Goal: Task Accomplishment & Management: Use online tool/utility

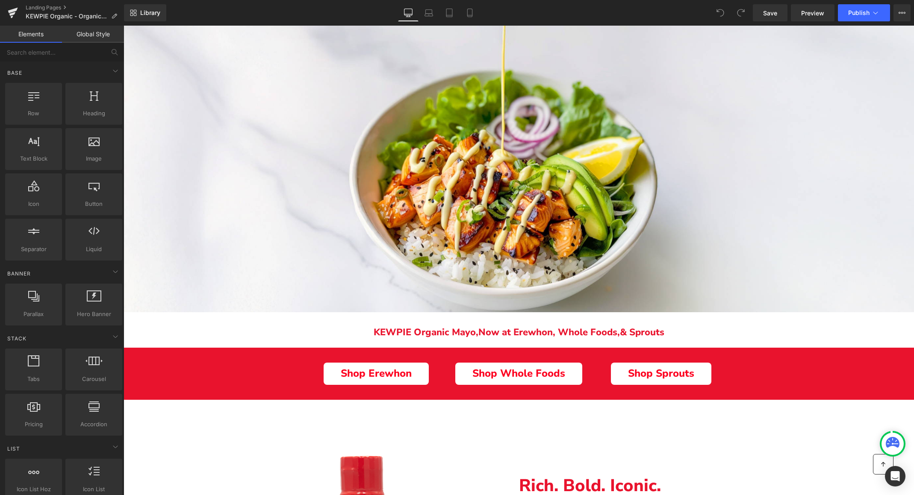
scroll to position [147, 0]
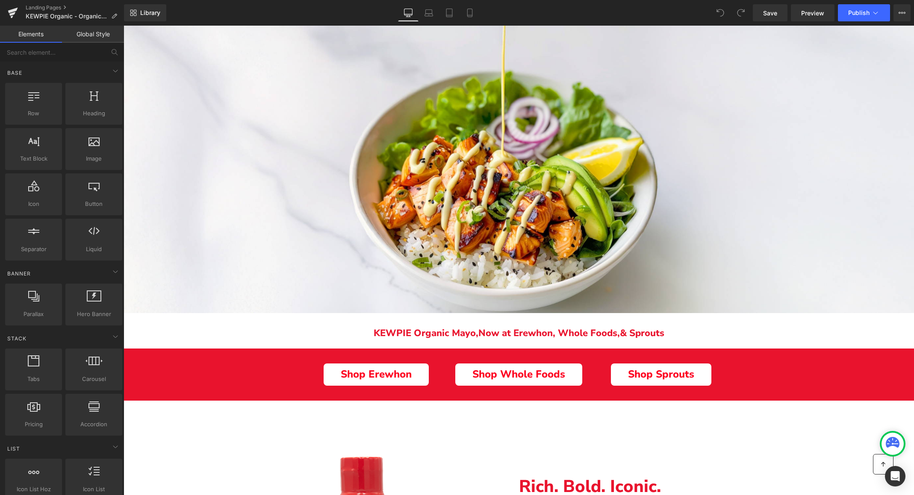
click at [440, 337] on p "KEWPIE Organic Mayo, N ow at Erewhon, Whole Foods, & Sprouts" at bounding box center [519, 333] width 790 height 10
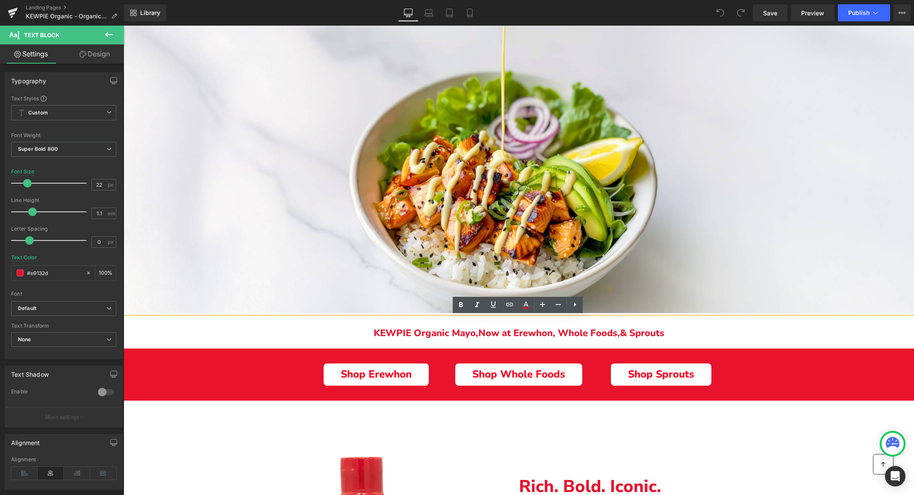
click at [442, 335] on p "KEWPIE Organic Mayo, N ow at Erewhon, Whole Foods, & Sprouts" at bounding box center [519, 333] width 790 height 10
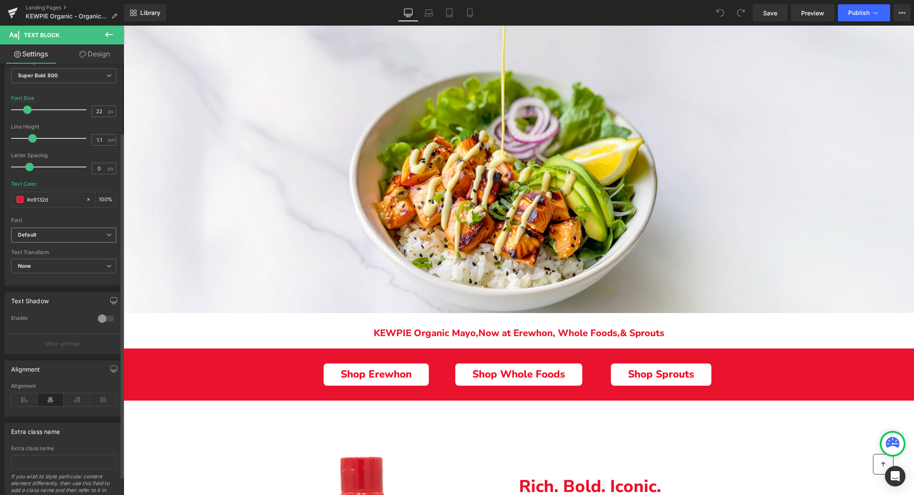
scroll to position [0, 0]
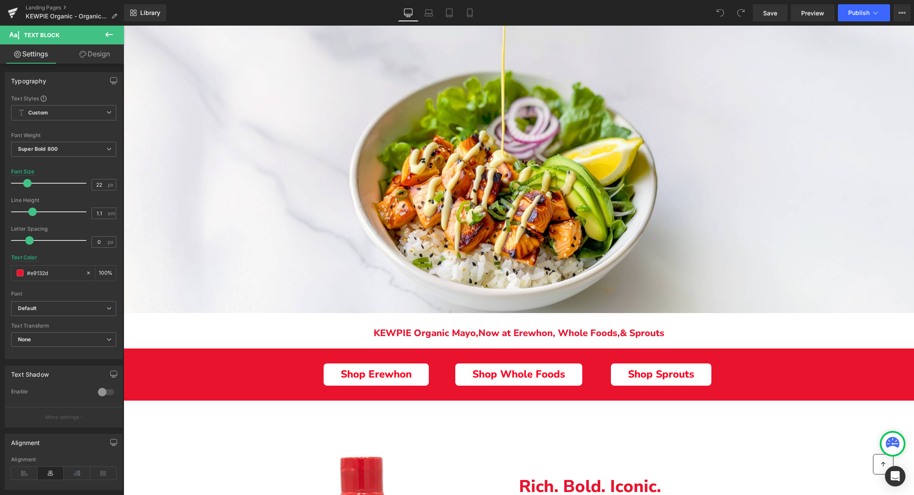
click at [88, 54] on link "Design" at bounding box center [95, 53] width 62 height 19
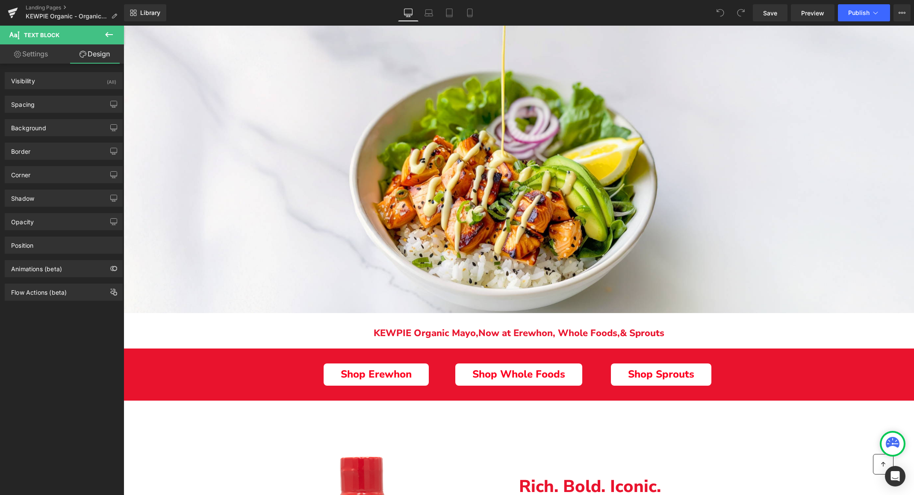
type input "10"
type input "0"
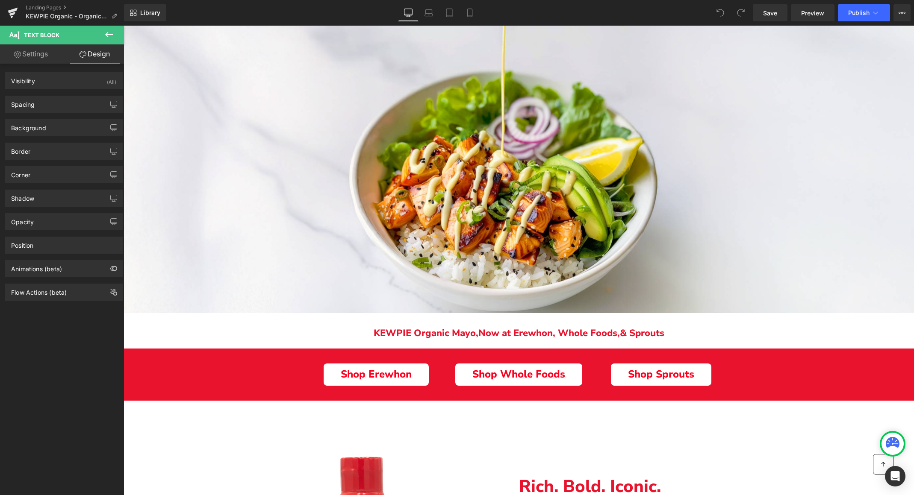
type input "0"
click at [55, 104] on div "Spacing" at bounding box center [63, 104] width 117 height 16
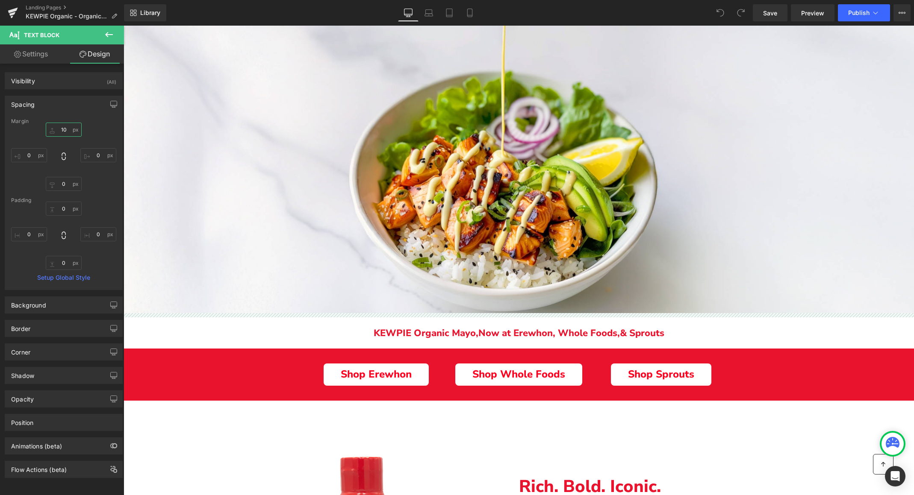
click at [59, 130] on input "10" at bounding box center [64, 130] width 36 height 14
drag, startPoint x: 65, startPoint y: 129, endPoint x: 58, endPoint y: 129, distance: 6.4
click at [58, 129] on input "10" at bounding box center [64, 130] width 36 height 14
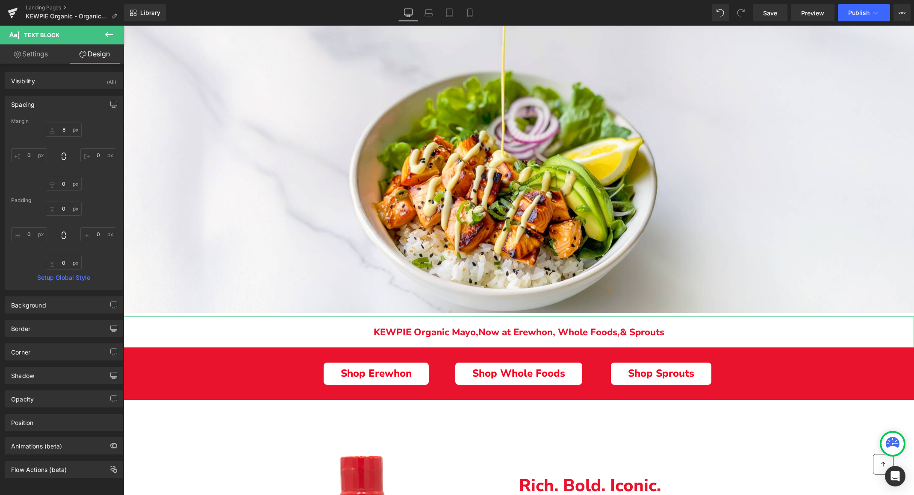
click at [98, 130] on div "8 8 0px 0 0px 0 0px 0" at bounding box center [63, 157] width 105 height 68
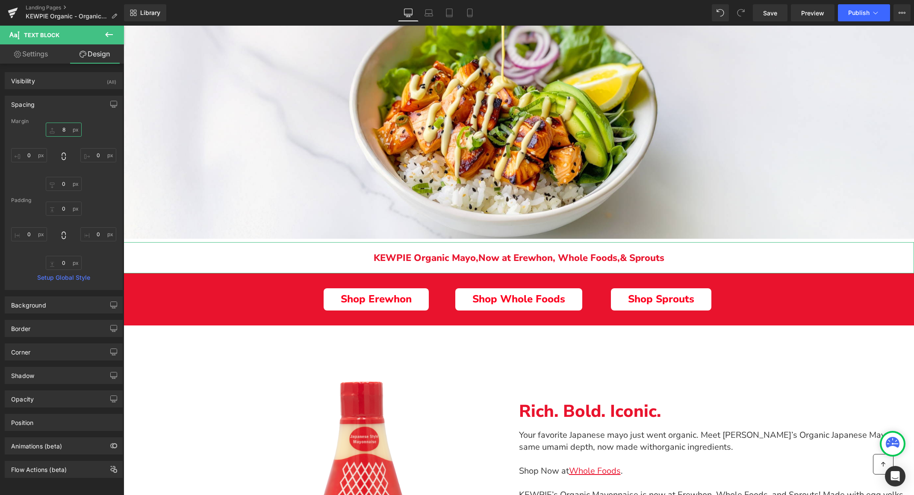
click at [64, 129] on input "8" at bounding box center [64, 130] width 36 height 14
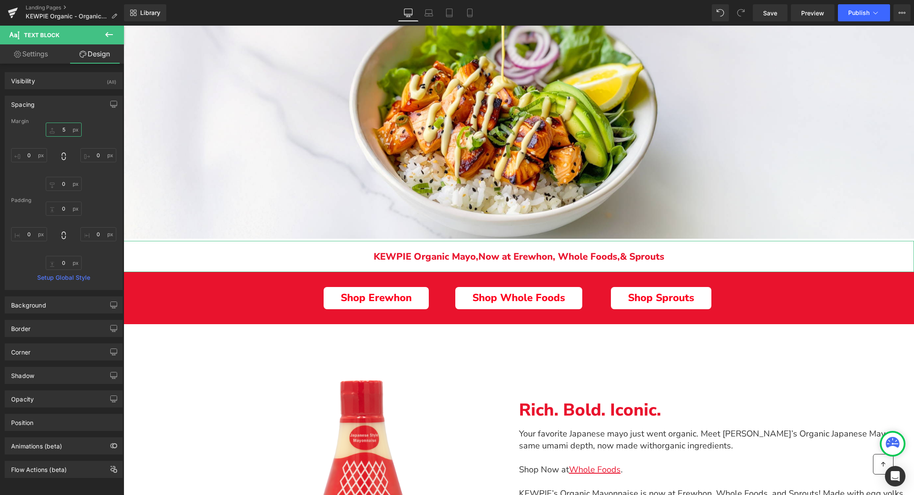
type input "5"
click at [78, 113] on div "Spacing [GEOGRAPHIC_DATA] 5 5 0px 0 0px 0 0px 0 [GEOGRAPHIC_DATA] 0px 0 0px 0 0…" at bounding box center [64, 193] width 118 height 194
click at [92, 131] on div "5 5 0px 0 0px 0 0px 0" at bounding box center [63, 157] width 105 height 68
click at [776, 13] on span "Save" at bounding box center [770, 13] width 14 height 9
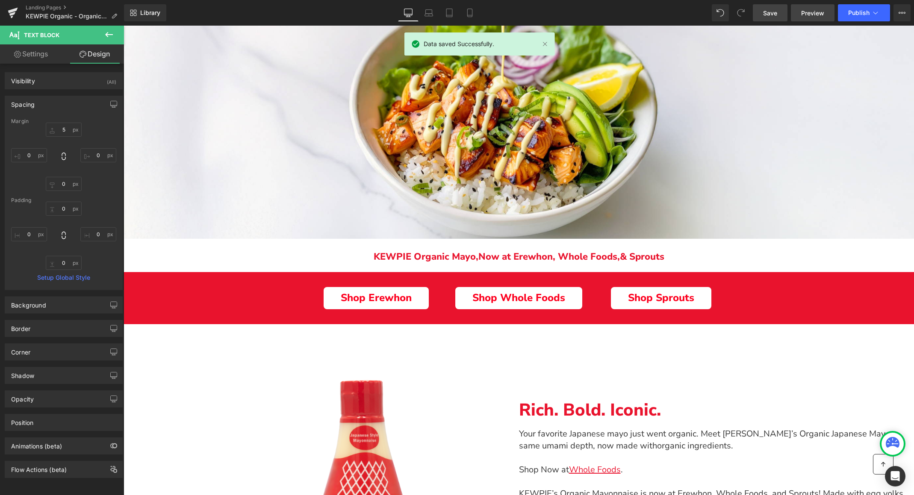
click at [806, 11] on span "Preview" at bounding box center [812, 13] width 23 height 9
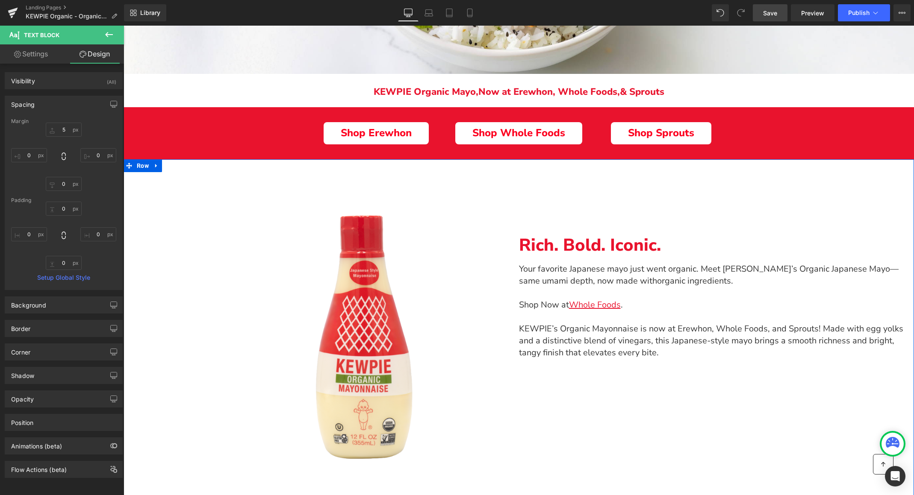
scroll to position [401, 0]
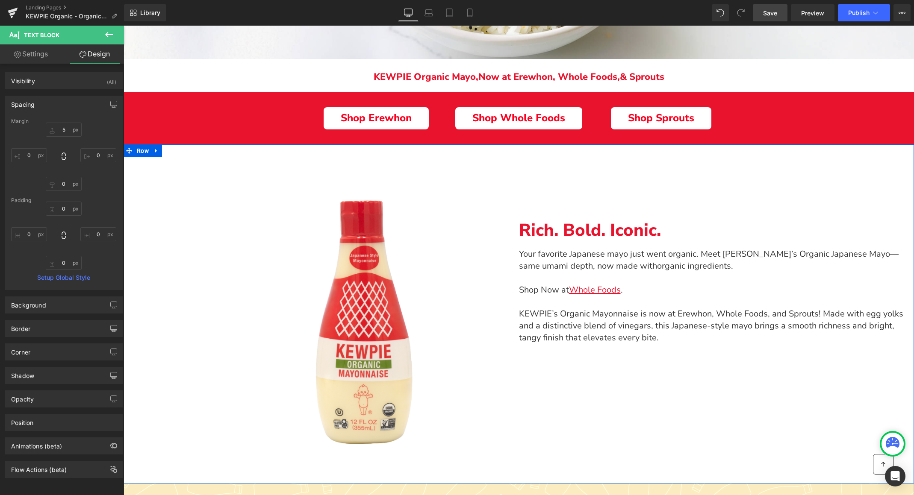
click at [762, 382] on div "Image Row Rich. Bold. Iconic. Text Block Your favorite Japanese mayo just went …" at bounding box center [519, 314] width 790 height 340
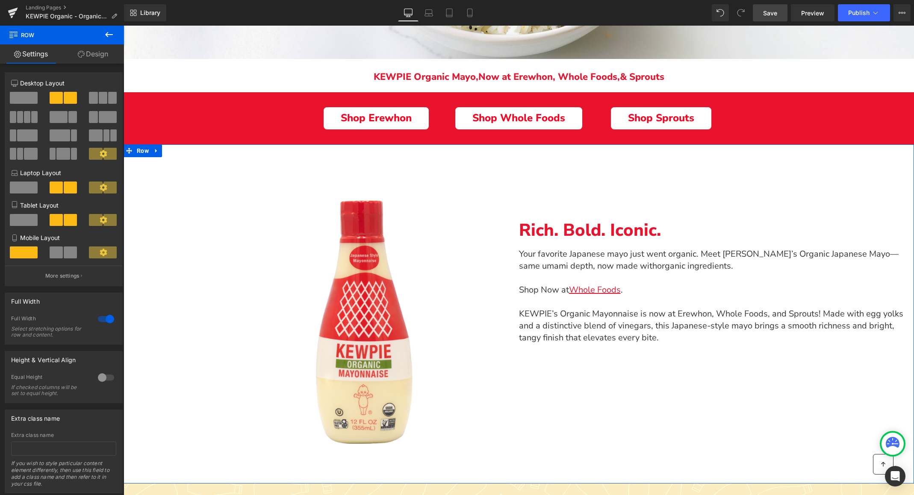
scroll to position [23, 0]
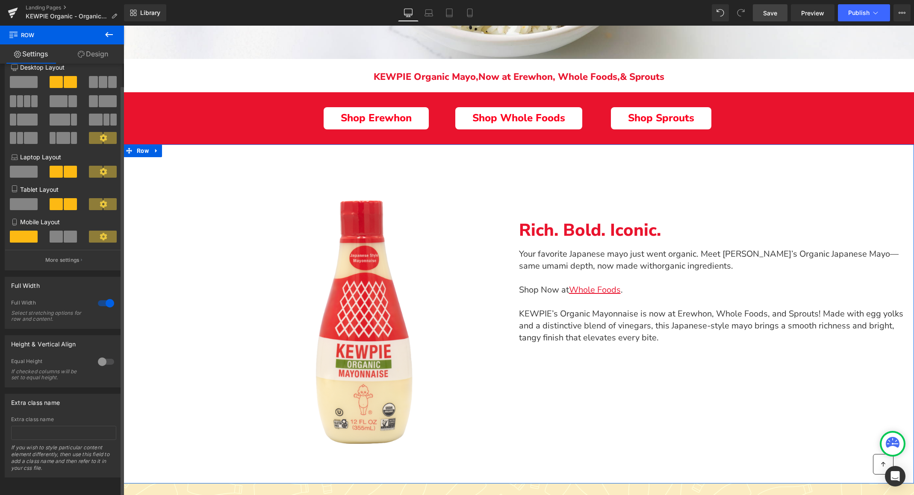
click at [104, 297] on div at bounding box center [106, 304] width 21 height 14
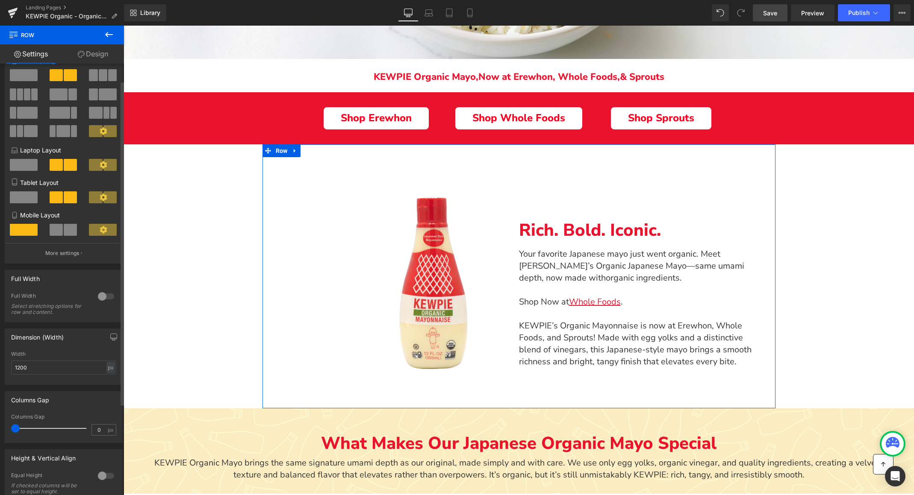
click at [104, 297] on div at bounding box center [106, 297] width 21 height 14
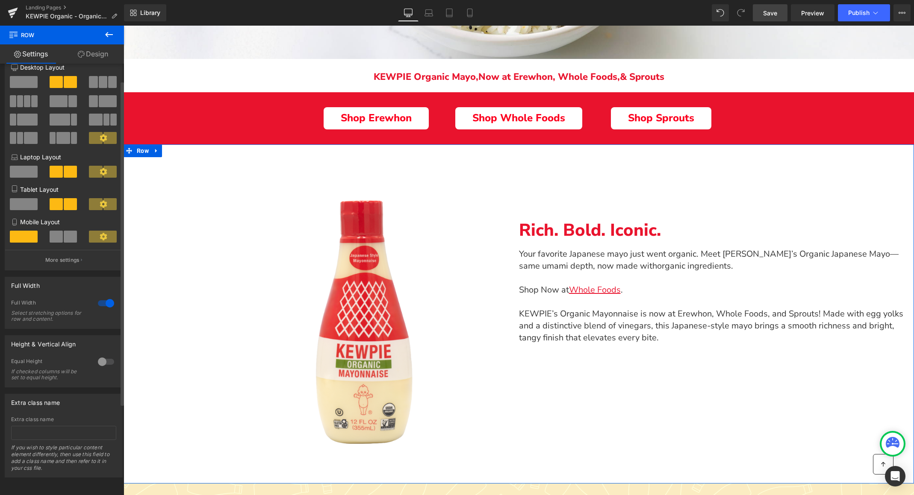
click at [104, 297] on div at bounding box center [106, 304] width 21 height 14
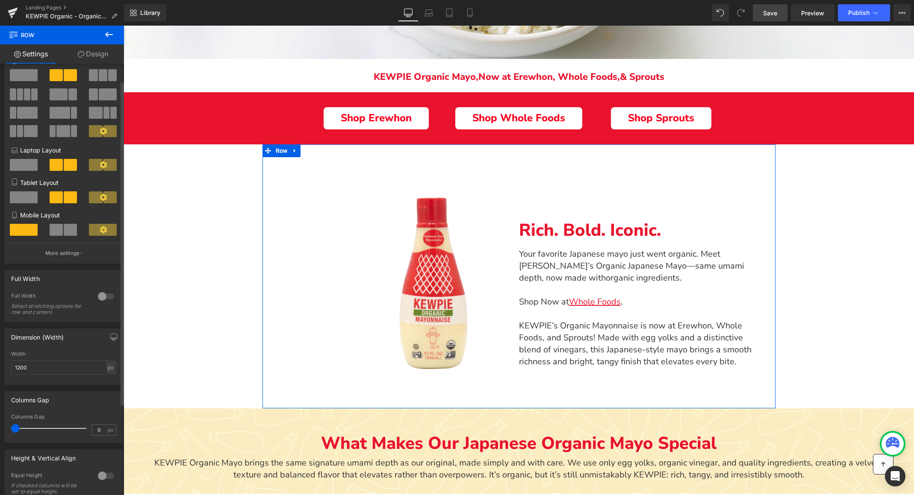
click at [104, 297] on div at bounding box center [106, 297] width 21 height 14
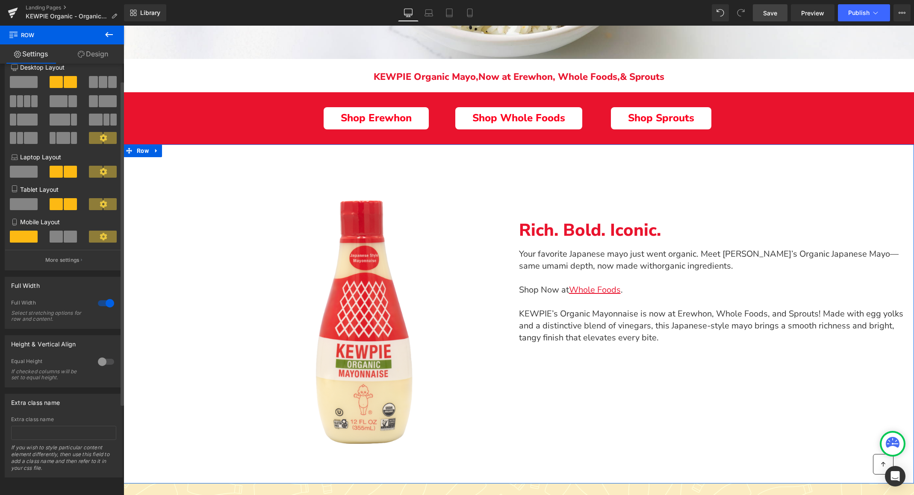
click at [104, 297] on div at bounding box center [106, 304] width 21 height 14
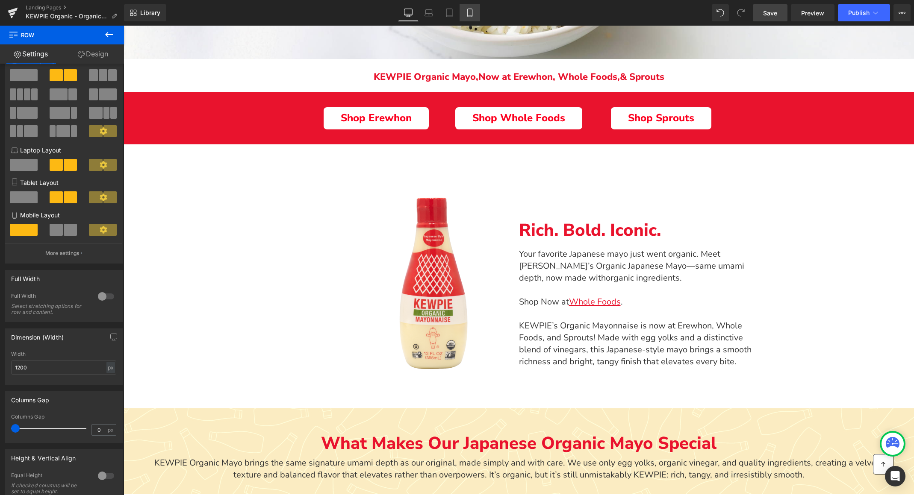
click at [466, 13] on icon at bounding box center [469, 13] width 9 height 9
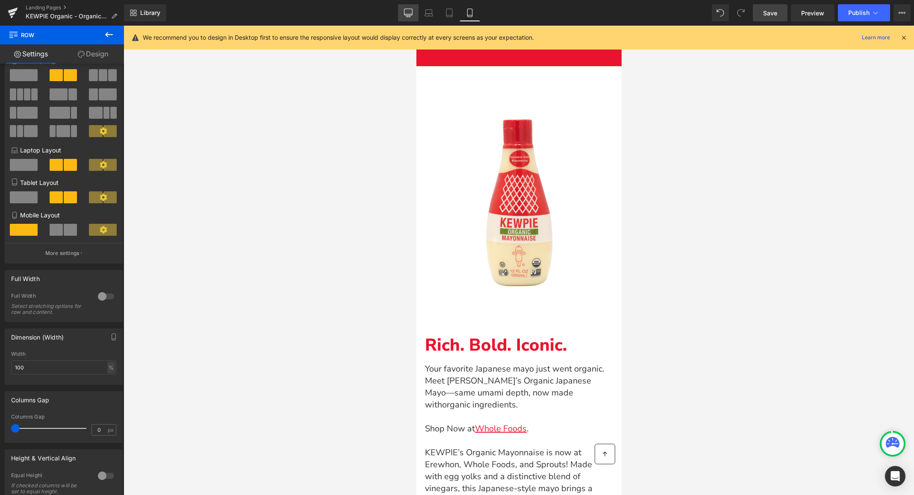
click at [406, 11] on icon at bounding box center [408, 13] width 9 height 9
type input "1200"
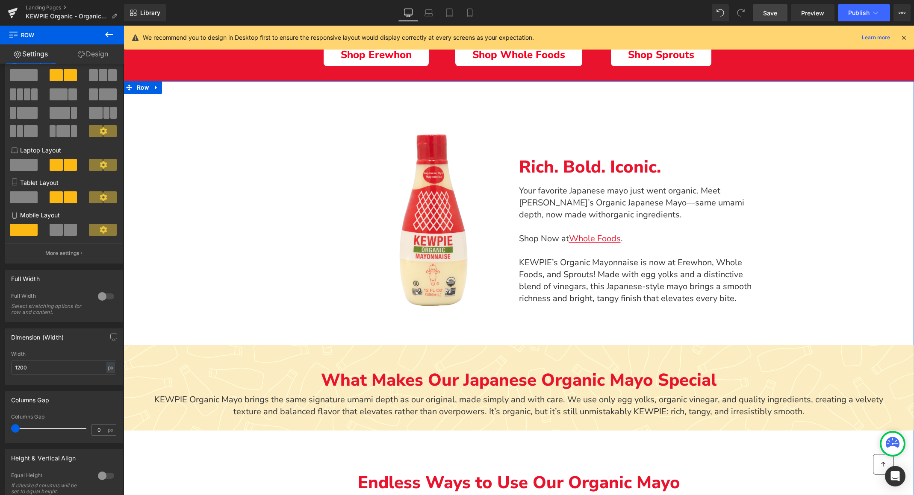
scroll to position [462, 0]
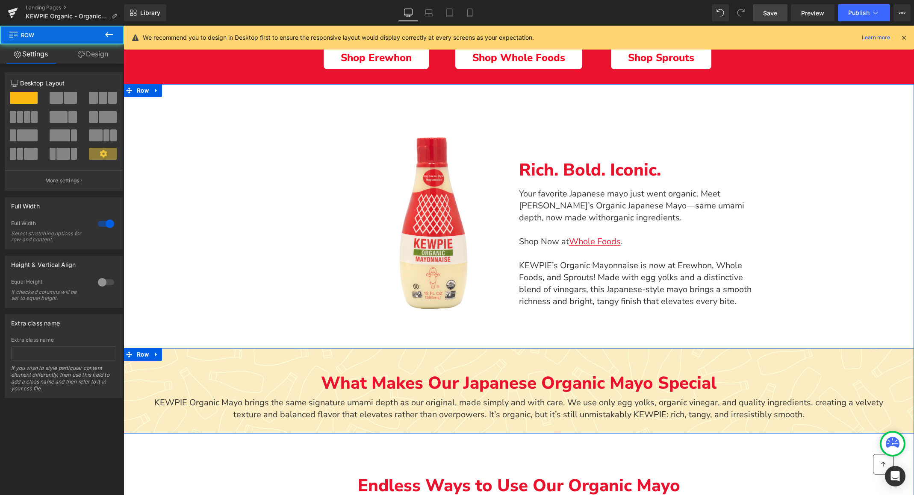
click at [195, 366] on div "What Makes Our Japanese Organic Mayo Special Text Block KEWPIE Organic Mayo bri…" at bounding box center [519, 388] width 790 height 81
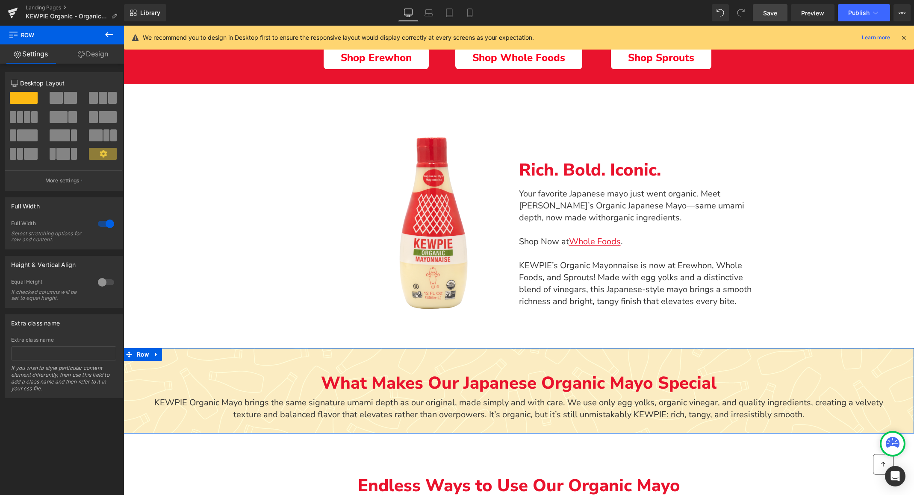
click at [103, 222] on div at bounding box center [106, 224] width 21 height 14
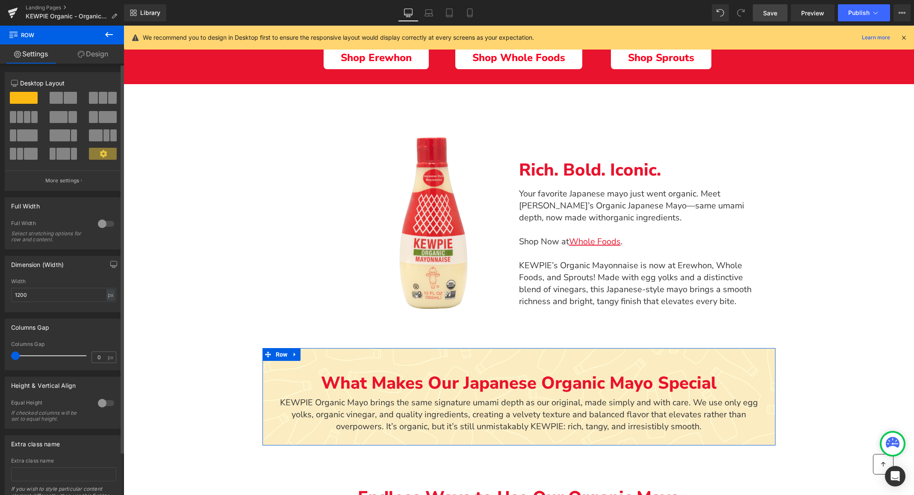
click at [103, 222] on div at bounding box center [106, 224] width 21 height 14
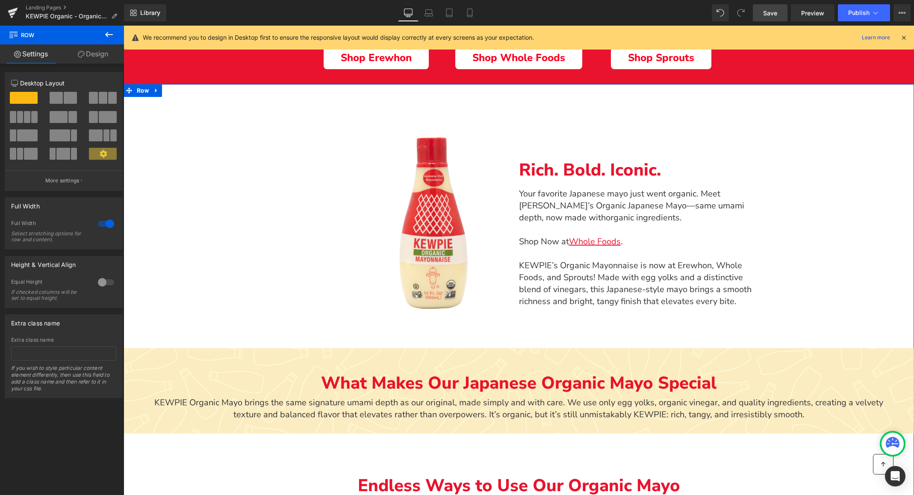
click at [190, 409] on p "KEWPIE Organic Mayo brings the same signature umami depth as our original, made…" at bounding box center [519, 409] width 756 height 24
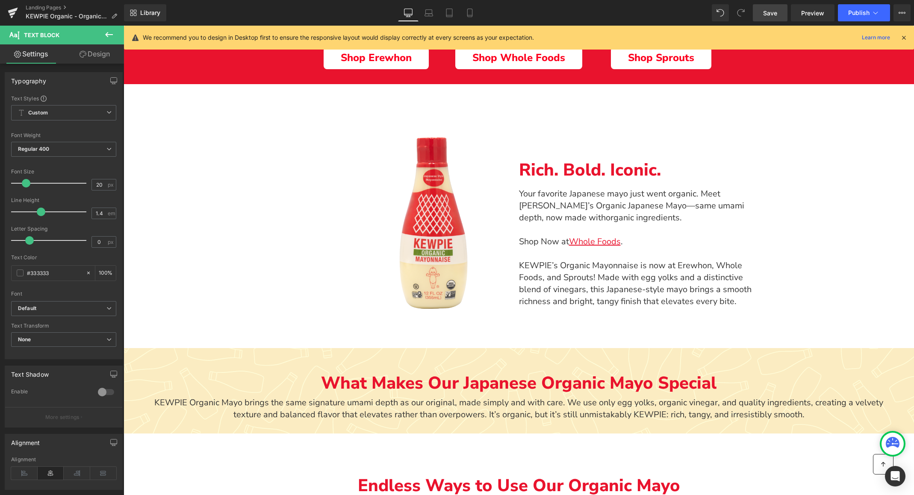
click at [96, 56] on link "Design" at bounding box center [95, 53] width 62 height 19
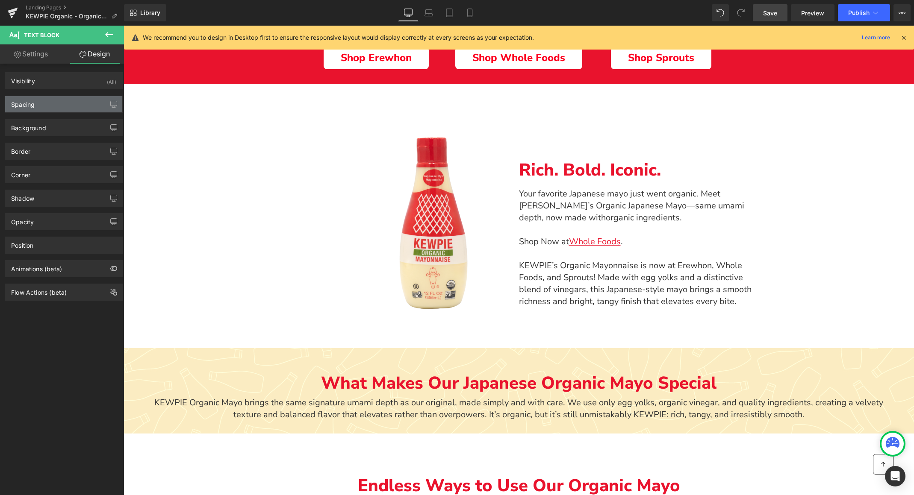
click at [44, 103] on div "Spacing" at bounding box center [63, 104] width 117 height 16
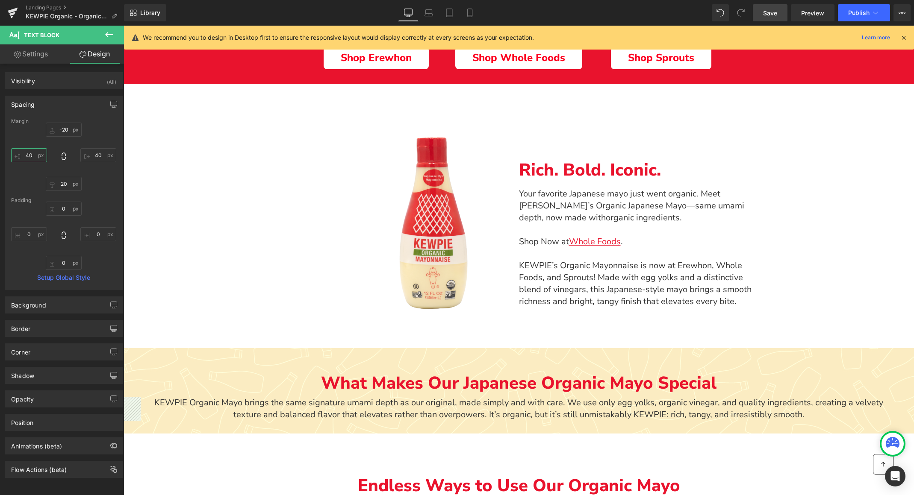
click at [33, 157] on input "40" at bounding box center [29, 155] width 36 height 14
type input "50"
click at [97, 155] on input "40" at bounding box center [98, 155] width 36 height 14
type input "50"
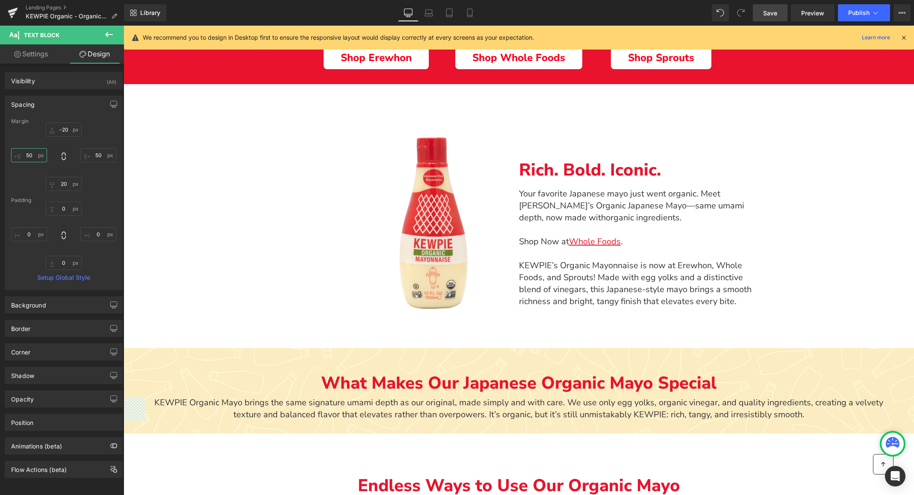
click at [32, 156] on input "50" at bounding box center [29, 155] width 36 height 14
type input "60"
click at [93, 153] on input "50" at bounding box center [98, 155] width 36 height 14
type input "60"
click at [30, 156] on input "60" at bounding box center [29, 155] width 36 height 14
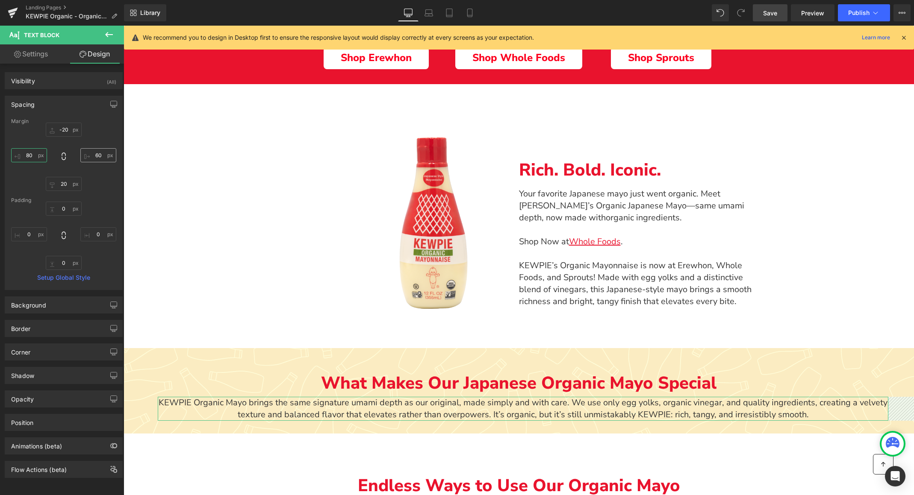
type input "80"
click at [94, 156] on input "60" at bounding box center [98, 155] width 36 height 14
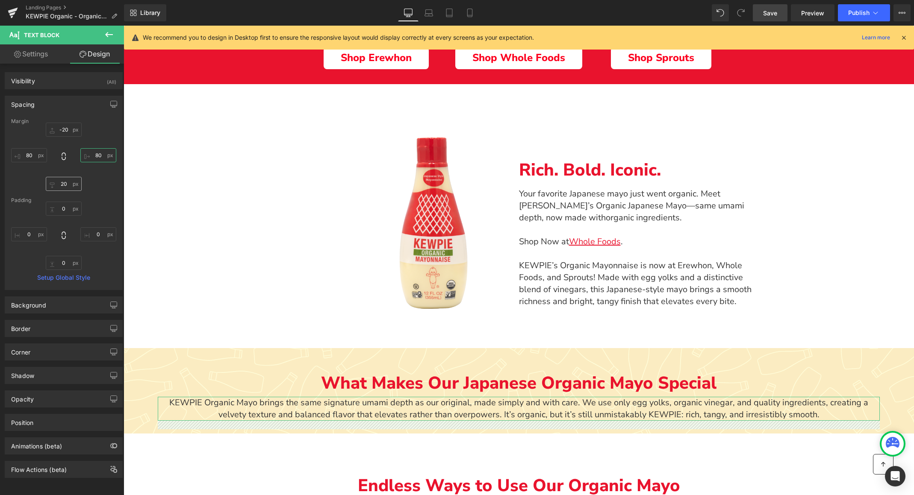
type input "80"
click at [62, 184] on input "20" at bounding box center [64, 184] width 36 height 14
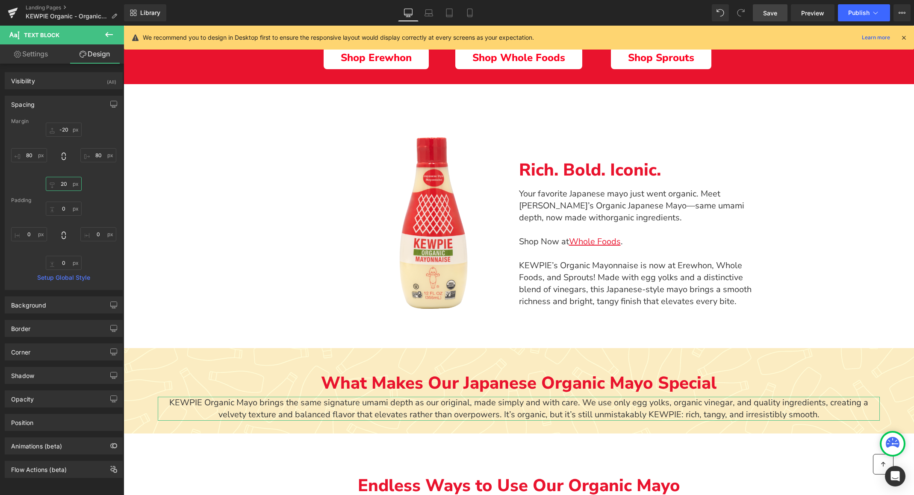
type input "50"
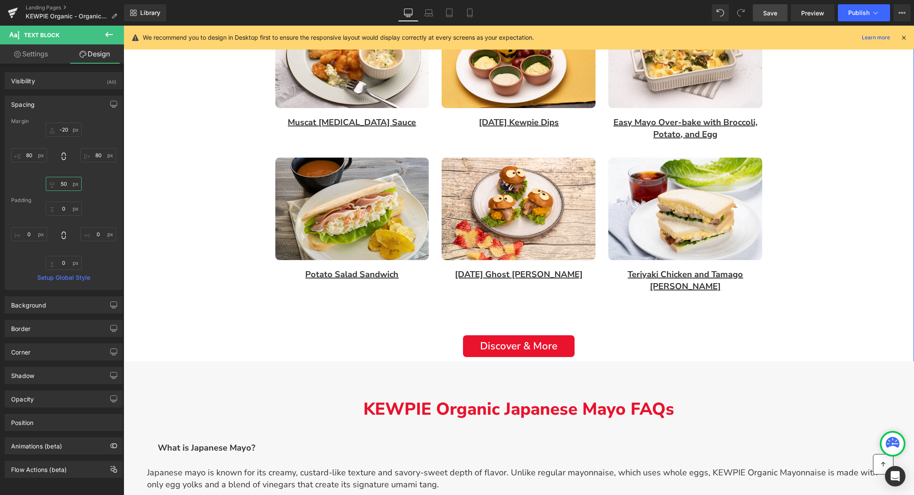
scroll to position [1106, 0]
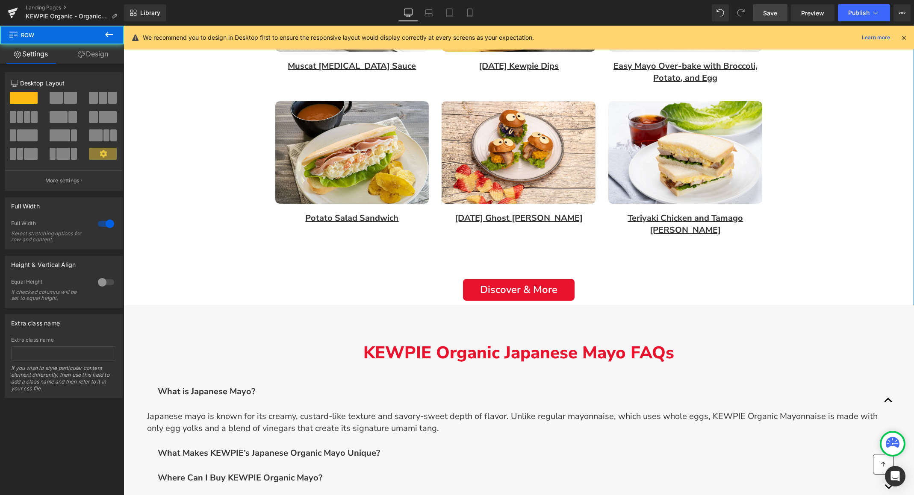
click at [220, 272] on div "Image Row Rich. Bold. Iconic. Text Block Your favorite Japanese mayo just went …" at bounding box center [519, 76] width 790 height 1273
click at [93, 57] on link "Design" at bounding box center [93, 53] width 62 height 19
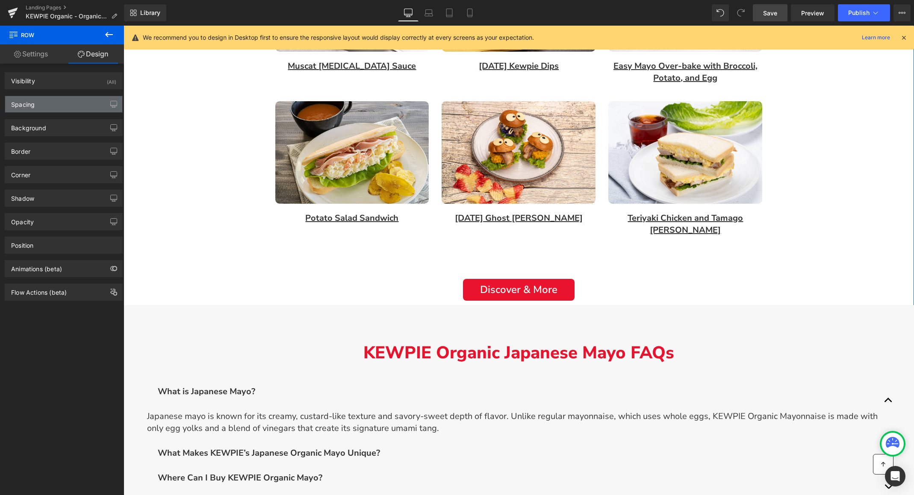
click at [62, 108] on div "Spacing" at bounding box center [63, 104] width 117 height 16
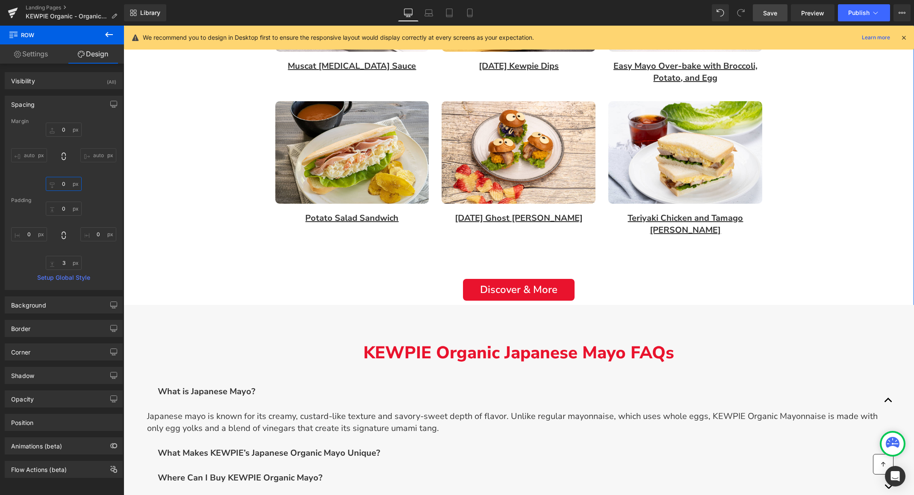
click at [65, 184] on input "0" at bounding box center [64, 184] width 36 height 14
type input "100"
click at [103, 199] on div "Padding" at bounding box center [63, 200] width 105 height 6
click at [61, 185] on input "100" at bounding box center [64, 184] width 36 height 14
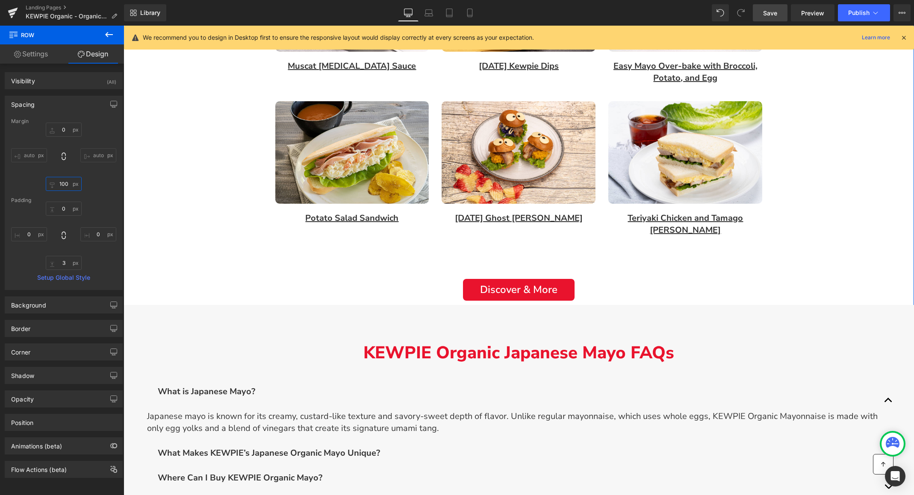
click at [59, 183] on input "100" at bounding box center [64, 184] width 36 height 14
click at [92, 182] on div "0px 0 auto auto auto auto" at bounding box center [63, 157] width 105 height 68
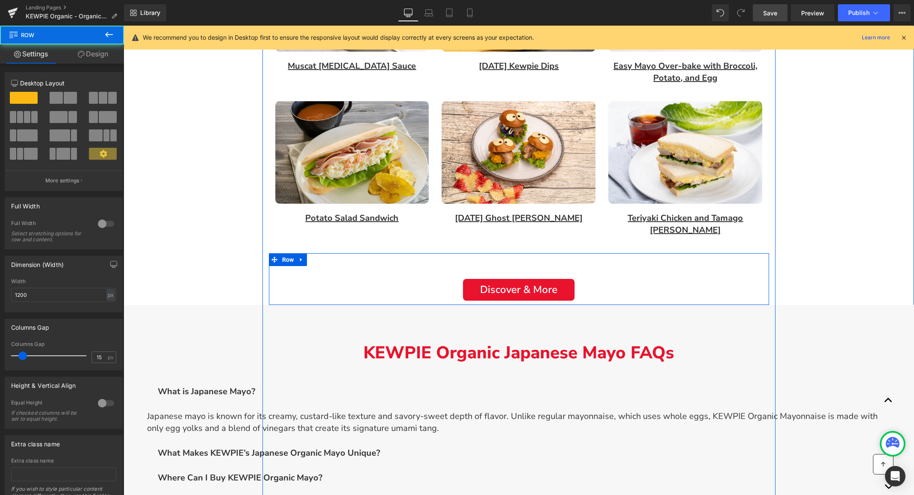
click at [301, 266] on div "Discover & More Button" at bounding box center [519, 283] width 500 height 35
click at [303, 279] on div "Discover & More" at bounding box center [518, 290] width 487 height 22
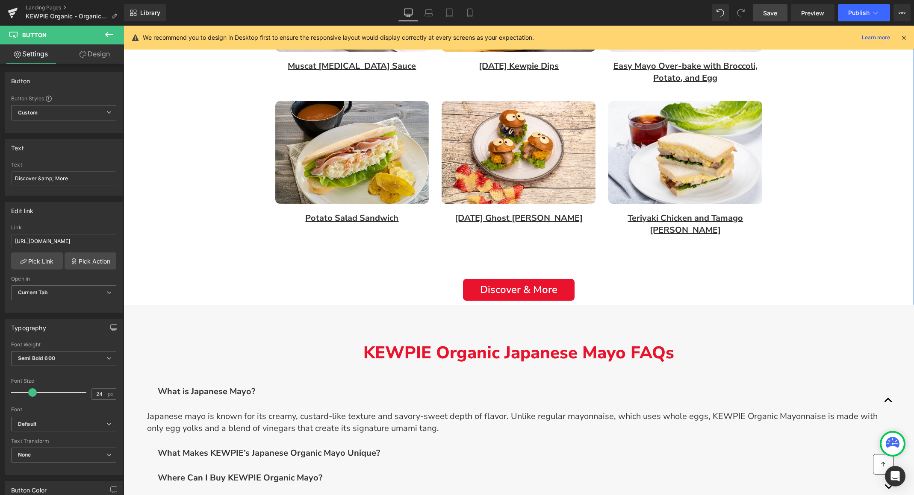
click at [241, 274] on div "Image Row Rich. Bold. Iconic. Text Block Your favorite Japanese mayo just went …" at bounding box center [519, 76] width 790 height 1273
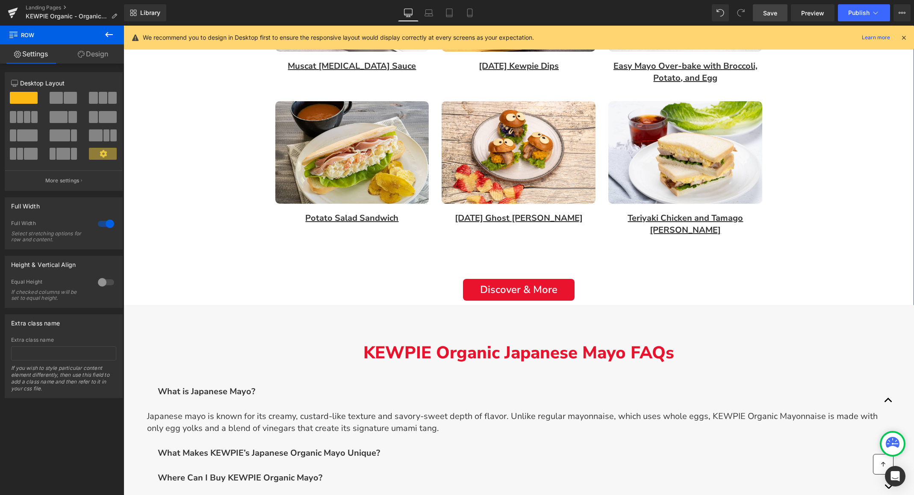
click at [251, 278] on div "Image Row Rich. Bold. Iconic. Text Block Your favorite Japanese mayo just went …" at bounding box center [519, 76] width 790 height 1273
click at [206, 275] on div "Image Row Rich. Bold. Iconic. Text Block Your favorite Japanese mayo just went …" at bounding box center [519, 76] width 790 height 1273
click at [83, 53] on link "Design" at bounding box center [93, 53] width 62 height 19
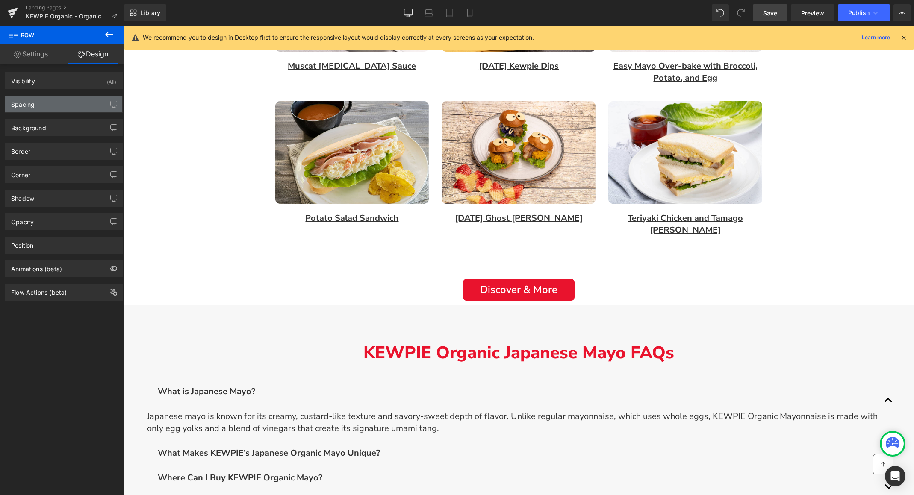
click at [50, 105] on div "Spacing" at bounding box center [63, 104] width 117 height 16
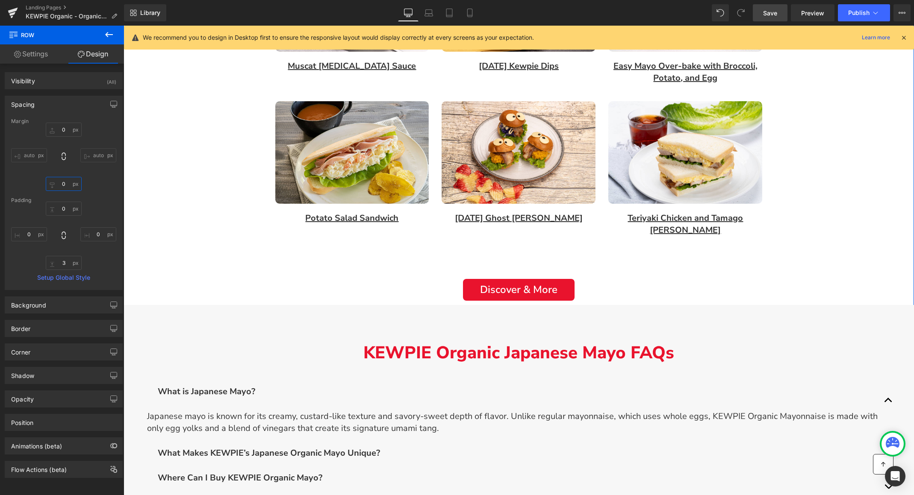
drag, startPoint x: 61, startPoint y: 183, endPoint x: 67, endPoint y: 184, distance: 5.6
click at [61, 183] on input "0" at bounding box center [64, 184] width 36 height 14
drag, startPoint x: 88, startPoint y: 190, endPoint x: 74, endPoint y: 186, distance: 14.7
click at [88, 190] on div "0px 0 auto auto 800 800 auto auto" at bounding box center [63, 157] width 105 height 68
click at [65, 183] on input "800" at bounding box center [64, 184] width 36 height 14
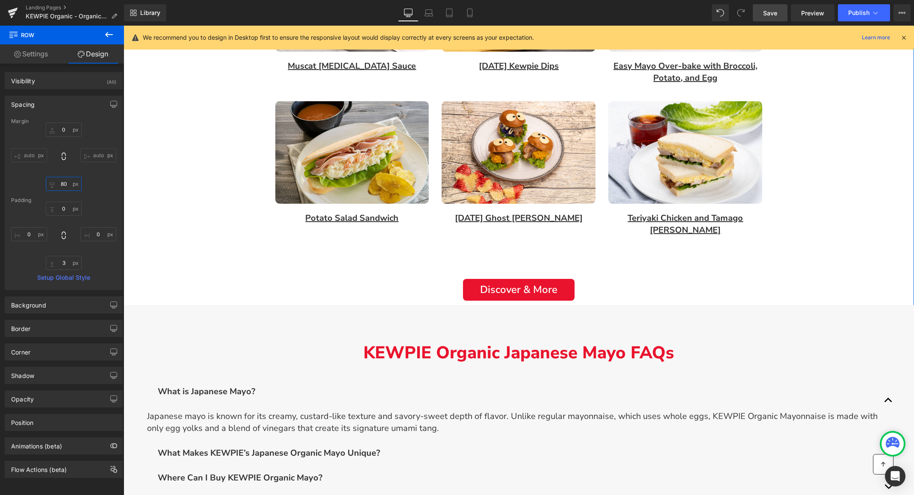
type input "80"
click at [82, 186] on div "0px 0 auto auto 80 80 auto auto" at bounding box center [63, 157] width 105 height 68
click at [60, 185] on input "80" at bounding box center [64, 184] width 36 height 14
click at [61, 262] on input "3" at bounding box center [64, 263] width 36 height 14
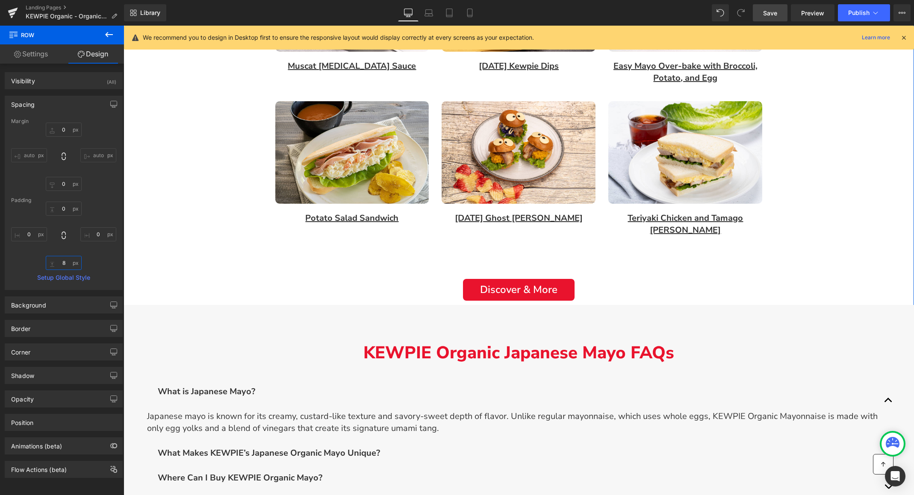
type input "80"
click at [226, 259] on div "Image Row Rich. Bold. Iconic. Text Block Your favorite Japanese mayo just went …" at bounding box center [519, 76] width 790 height 1273
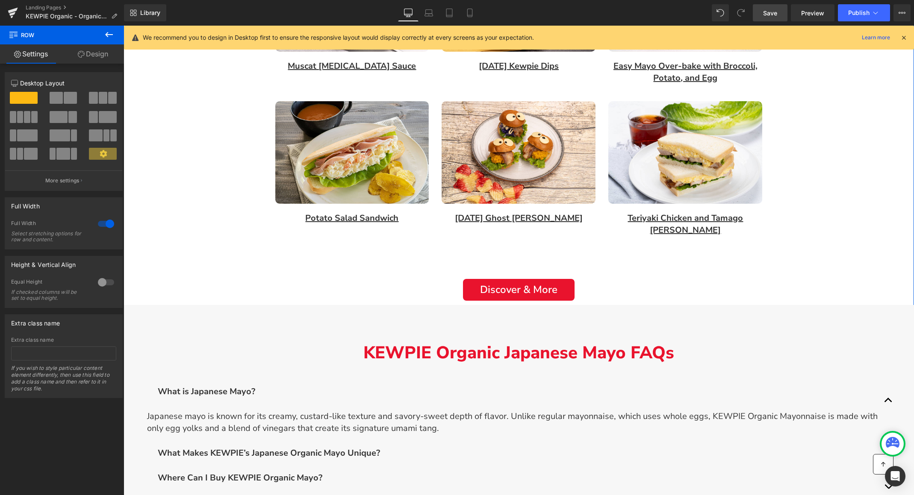
click at [96, 52] on link "Design" at bounding box center [93, 53] width 62 height 19
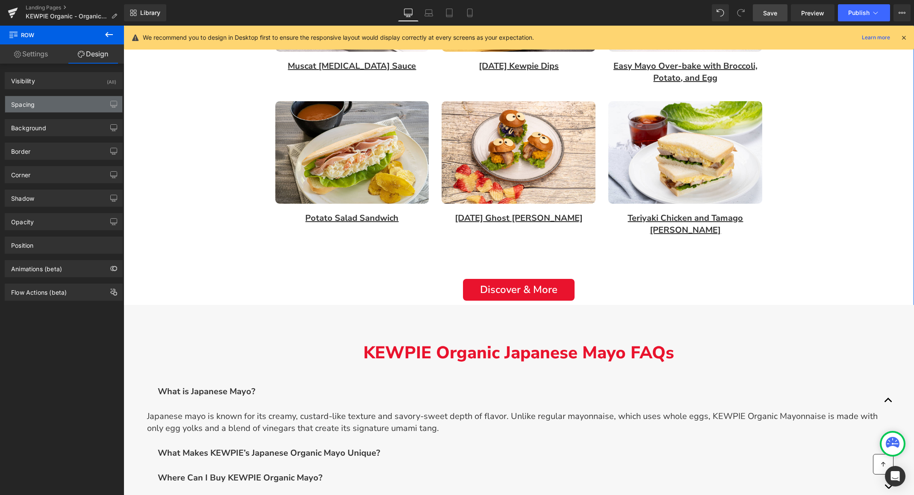
click at [58, 103] on div "Spacing" at bounding box center [63, 104] width 117 height 16
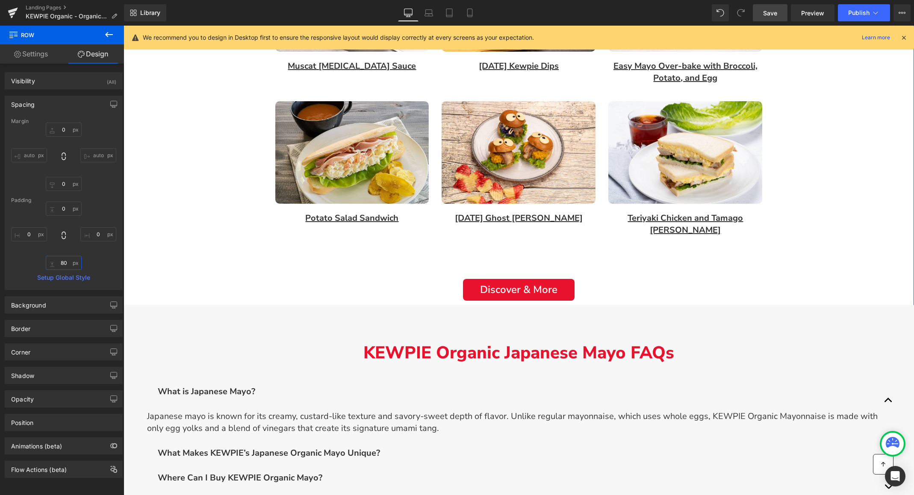
click at [63, 262] on input "80" at bounding box center [64, 263] width 36 height 14
type input "0"
type input "3"
click at [92, 257] on div "0px 0 0px 0 3 3 0px 0" at bounding box center [63, 236] width 105 height 68
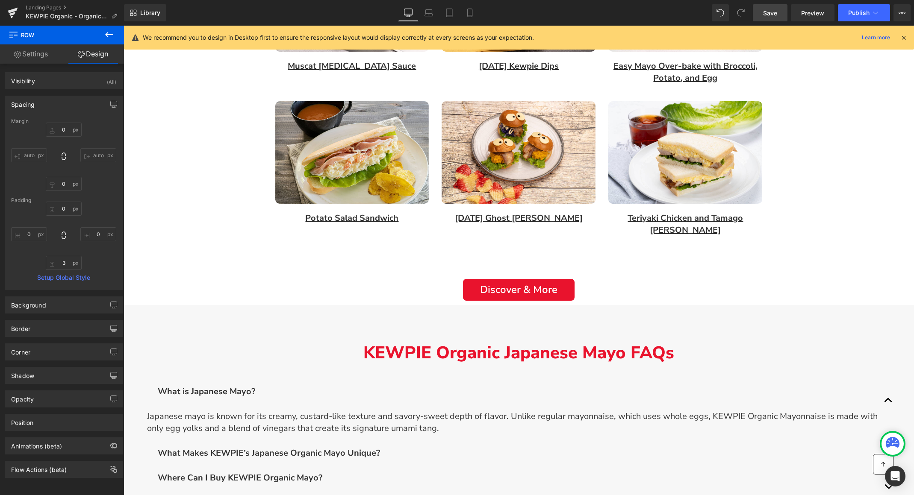
click at [257, 254] on div "Image Row Rich. Bold. Iconic. Text Block Your favorite Japanese mayo just went …" at bounding box center [519, 76] width 790 height 1273
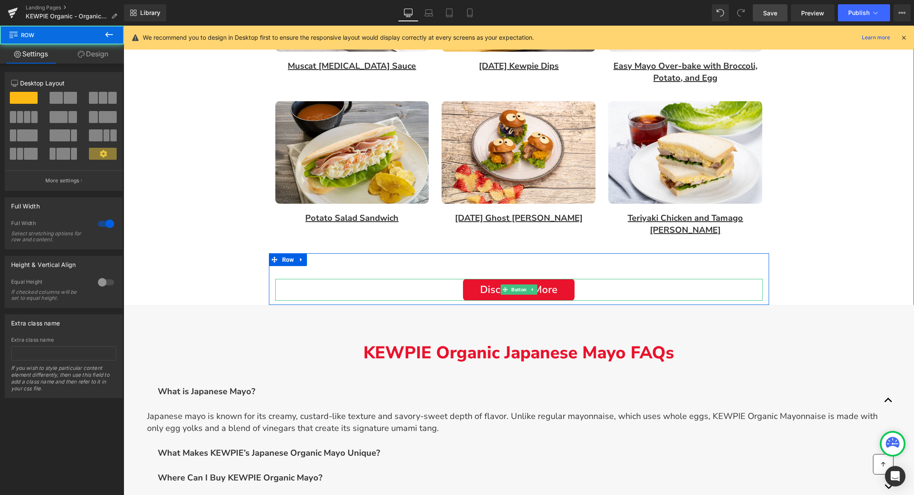
click at [429, 282] on div "Discover & More" at bounding box center [518, 290] width 487 height 22
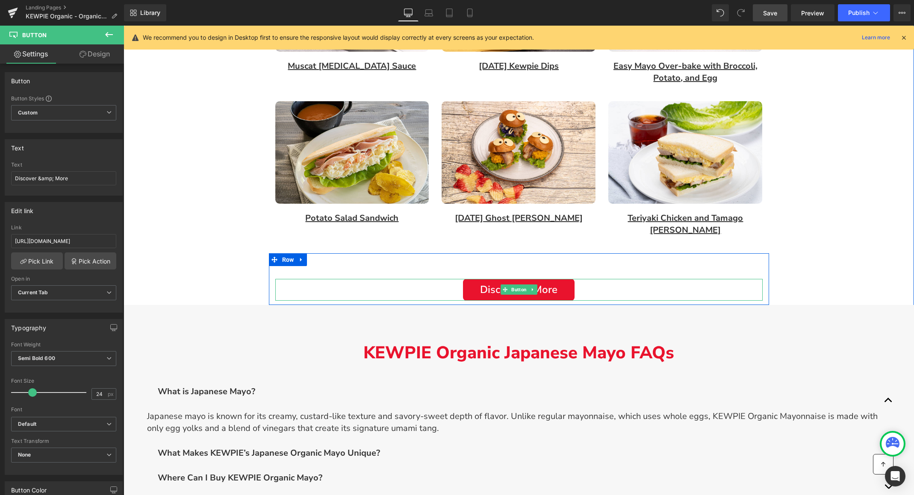
click at [432, 282] on div "Discover & More" at bounding box center [518, 290] width 487 height 22
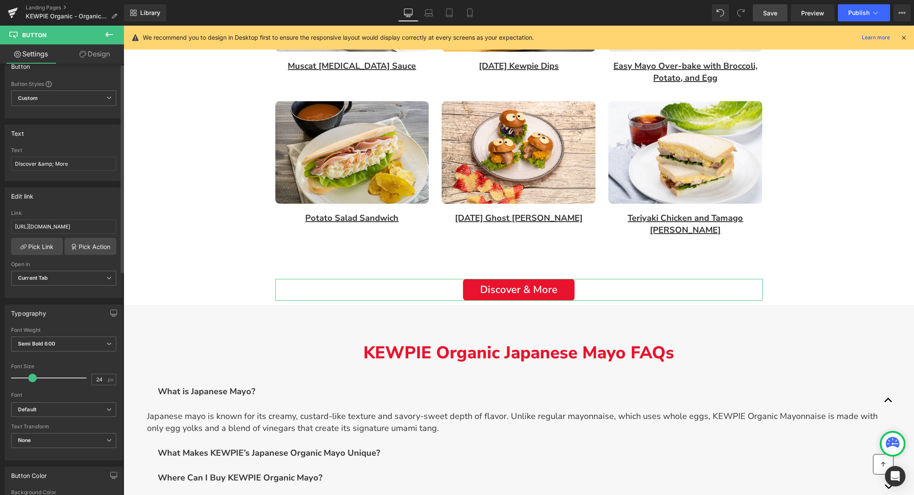
scroll to position [0, 0]
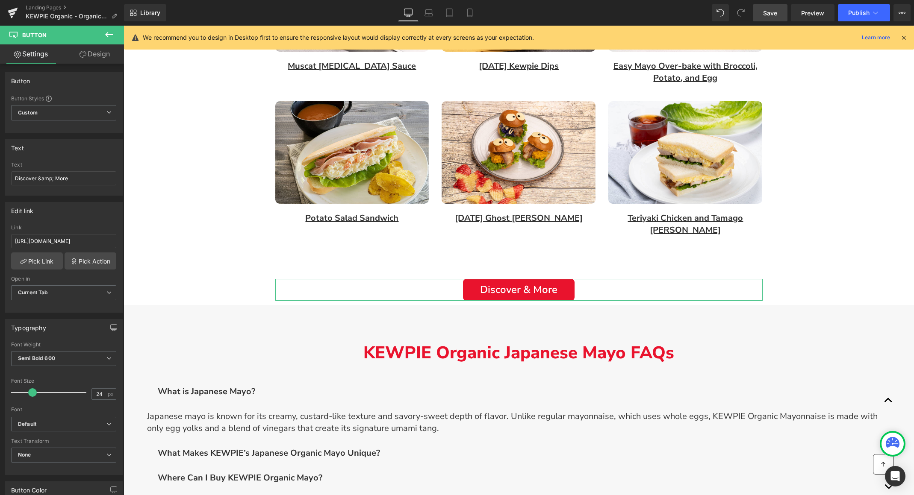
click at [94, 54] on link "Design" at bounding box center [95, 53] width 62 height 19
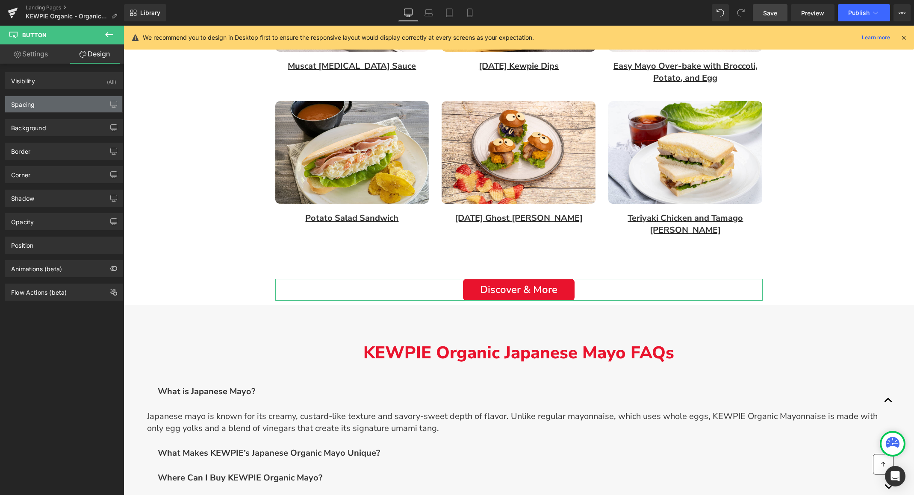
click at [39, 107] on div "Spacing" at bounding box center [63, 104] width 117 height 16
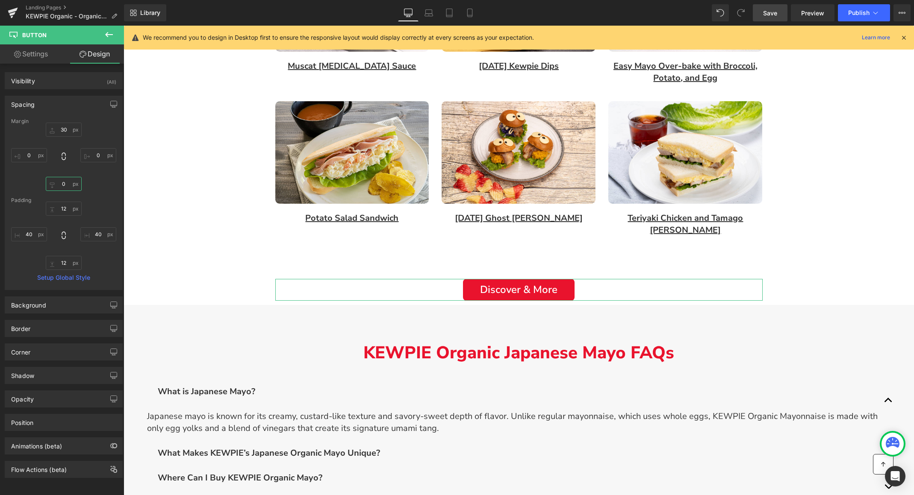
click at [64, 183] on input "0" at bounding box center [64, 184] width 36 height 14
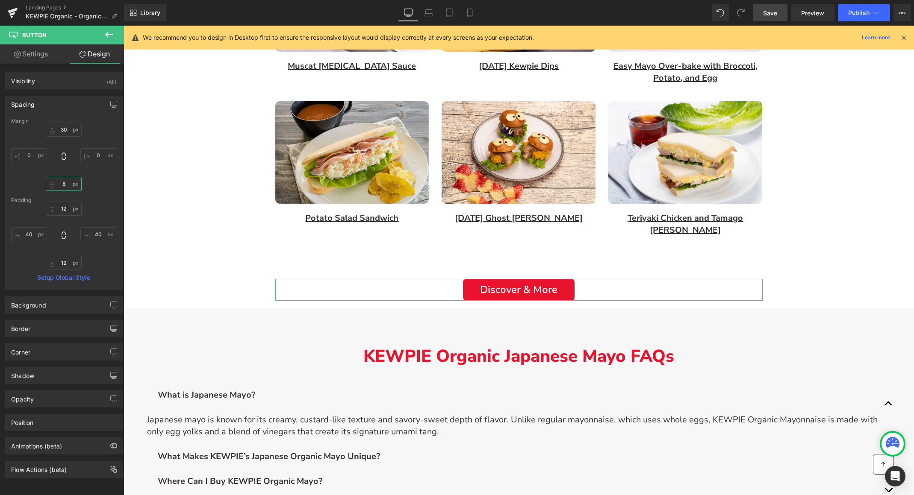
type input "80"
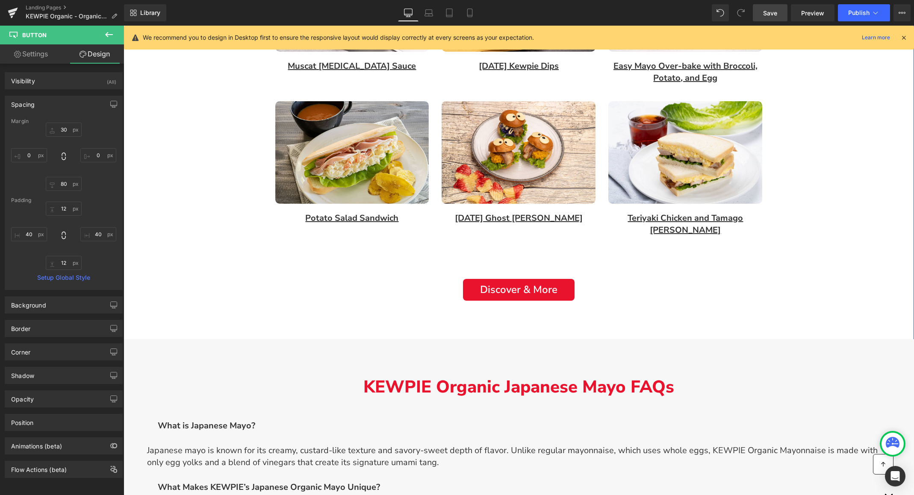
click at [180, 287] on div "Image Row Rich. Bold. Iconic. Text Block Your favorite Japanese mayo just went …" at bounding box center [519, 93] width 790 height 1307
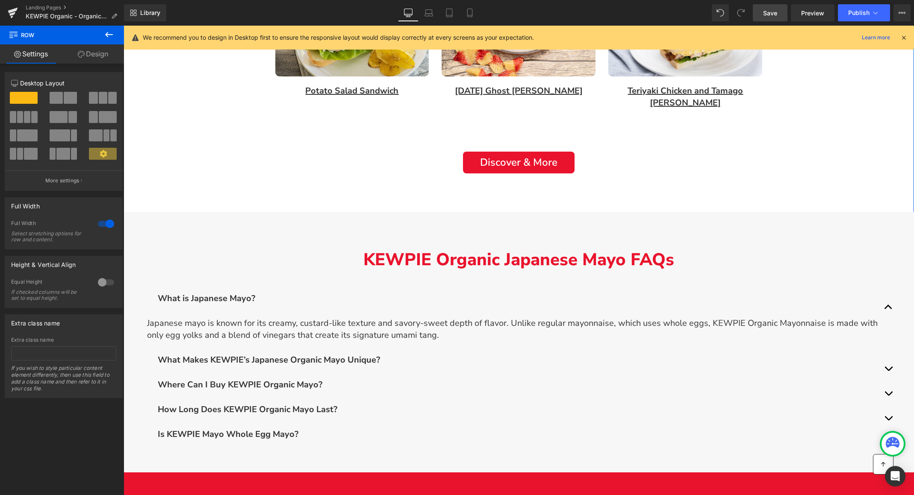
scroll to position [1241, 0]
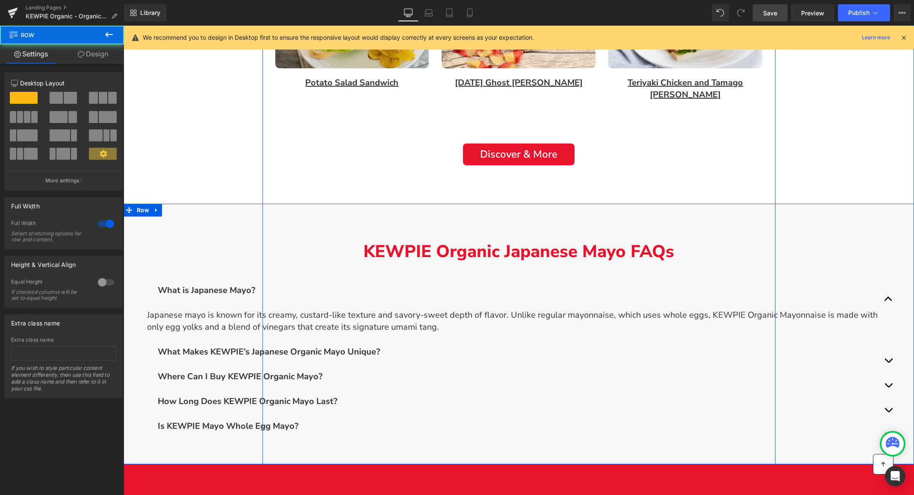
click at [164, 218] on div "KEWPIE Organic Japanese Mayo FAQs Text Block What is [DEMOGRAPHIC_DATA] Mayo? T…" at bounding box center [519, 339] width 790 height 244
click at [163, 224] on div "KEWPIE Organic Japanese Mayo FAQs Text Block What is [DEMOGRAPHIC_DATA] Mayo? T…" at bounding box center [519, 339] width 790 height 244
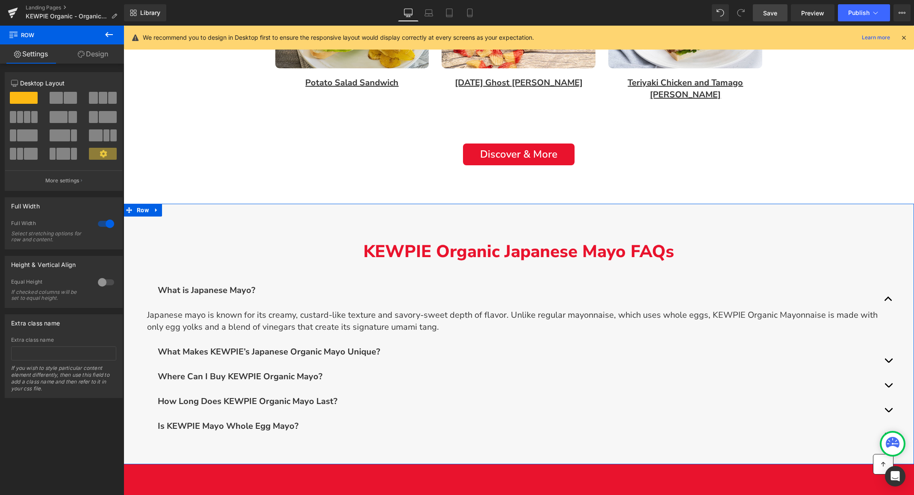
click at [88, 60] on link "Design" at bounding box center [93, 53] width 62 height 19
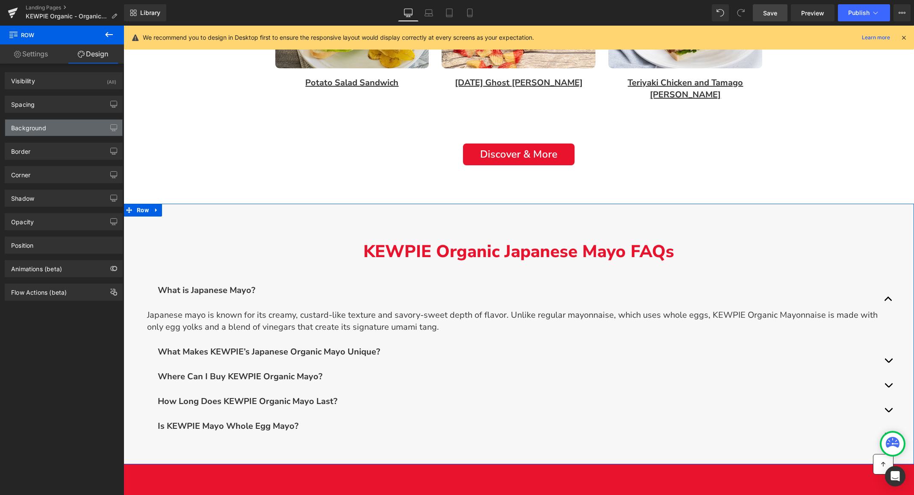
click at [47, 129] on div "Background" at bounding box center [63, 128] width 117 height 16
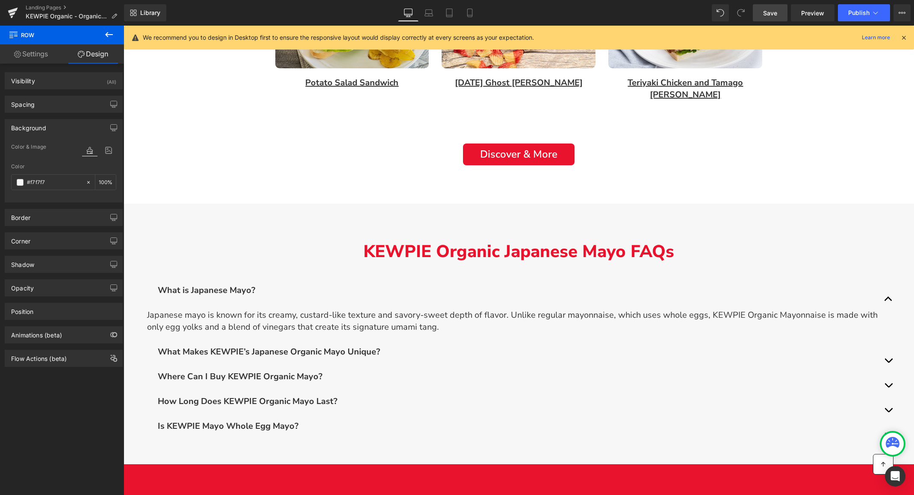
click at [774, 12] on span "Save" at bounding box center [770, 13] width 14 height 9
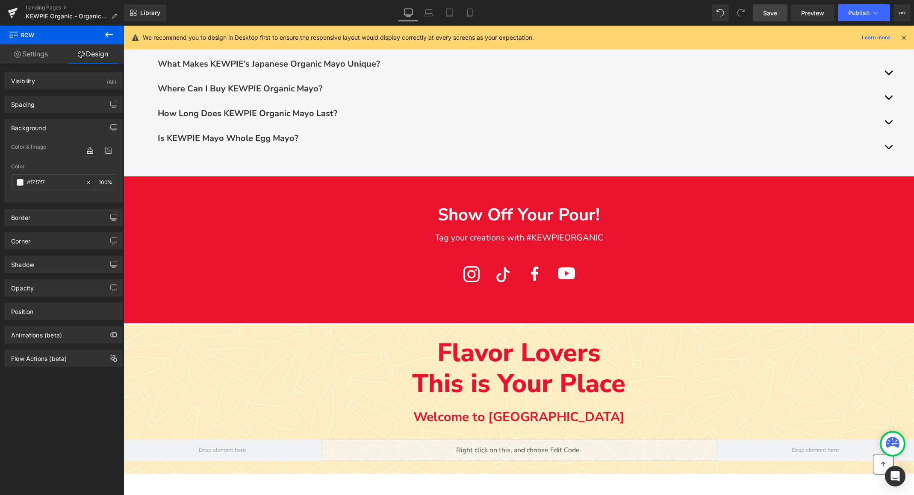
scroll to position [1529, 0]
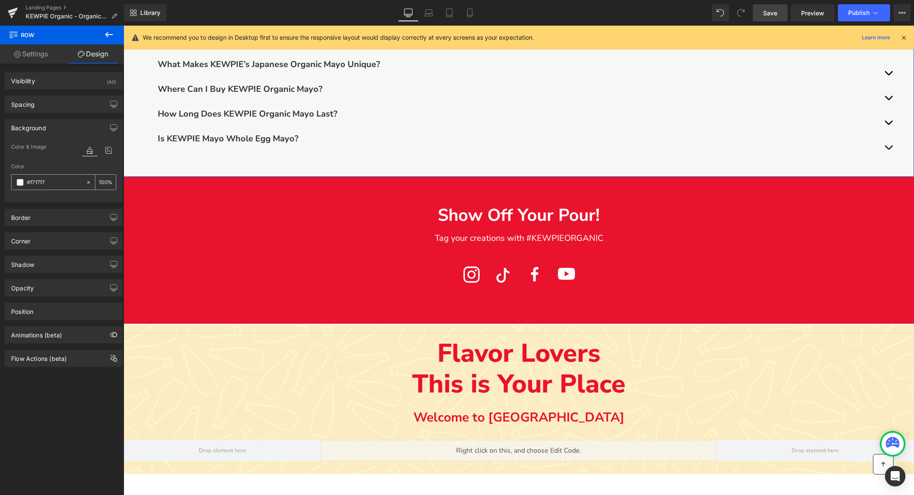
click at [39, 182] on input "#f7f7f7" at bounding box center [54, 182] width 55 height 9
paste input "fcf9ec"
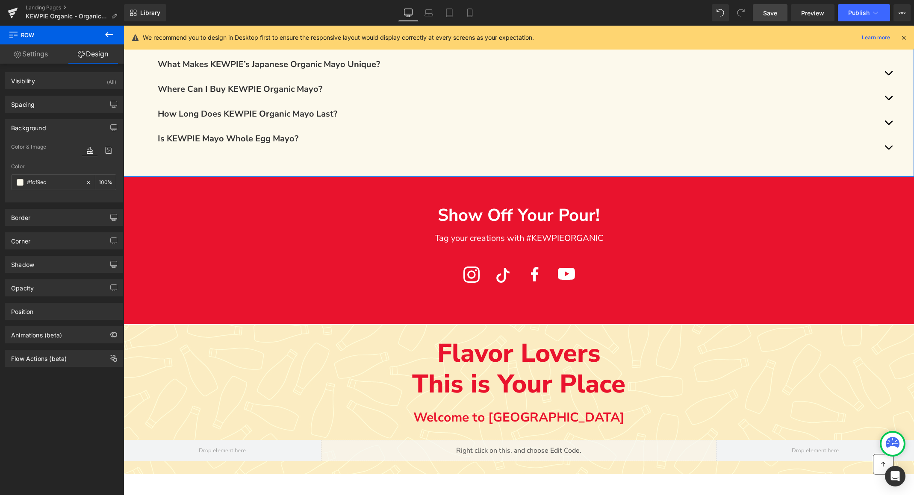
click at [58, 169] on div "Color" at bounding box center [63, 167] width 105 height 6
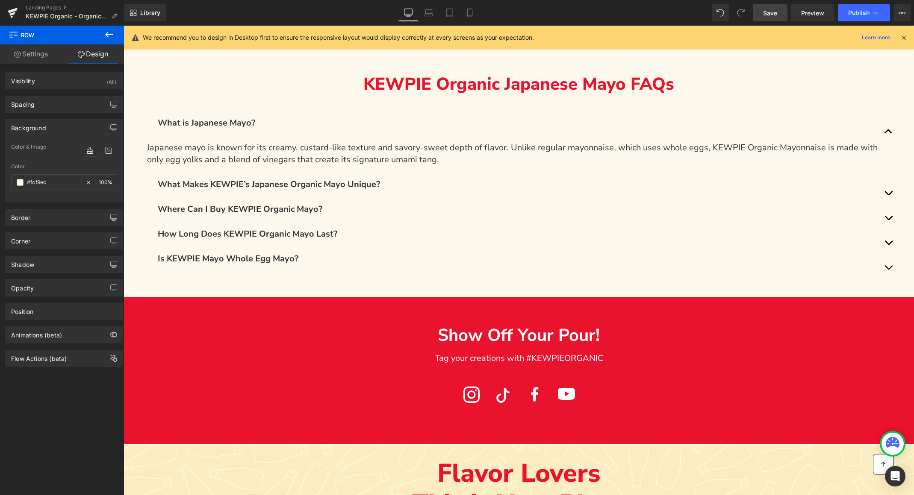
scroll to position [1439, 0]
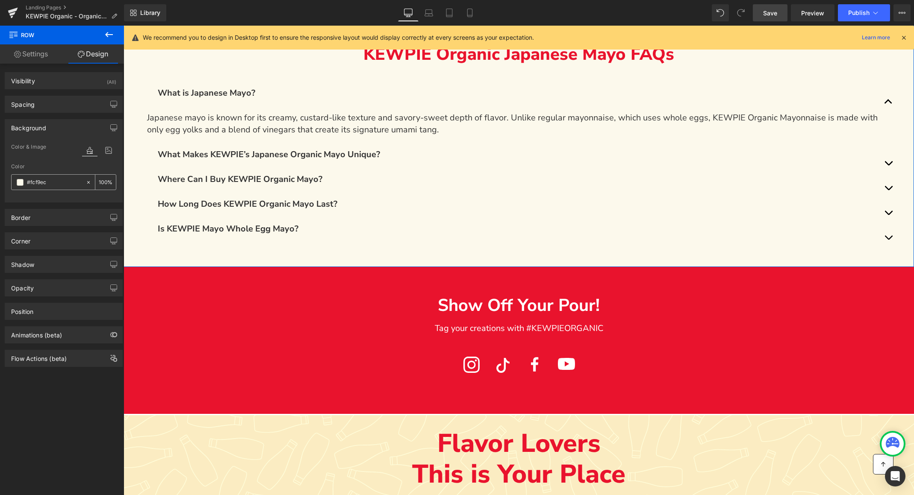
click at [59, 181] on input "#fcf9ec" at bounding box center [54, 182] width 55 height 9
paste input "f8ecc4"
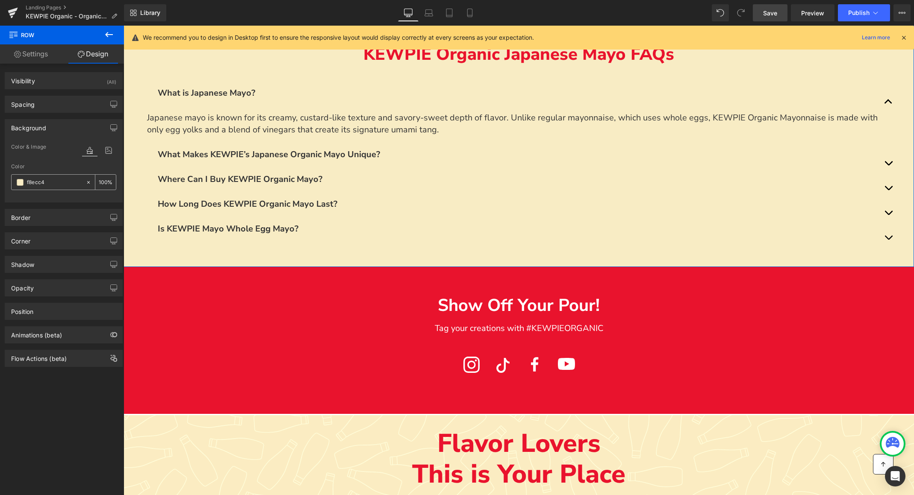
type input "#f8ecc4"
click at [106, 182] on div "100 %" at bounding box center [105, 182] width 21 height 15
click at [102, 183] on input "100" at bounding box center [103, 181] width 9 height 9
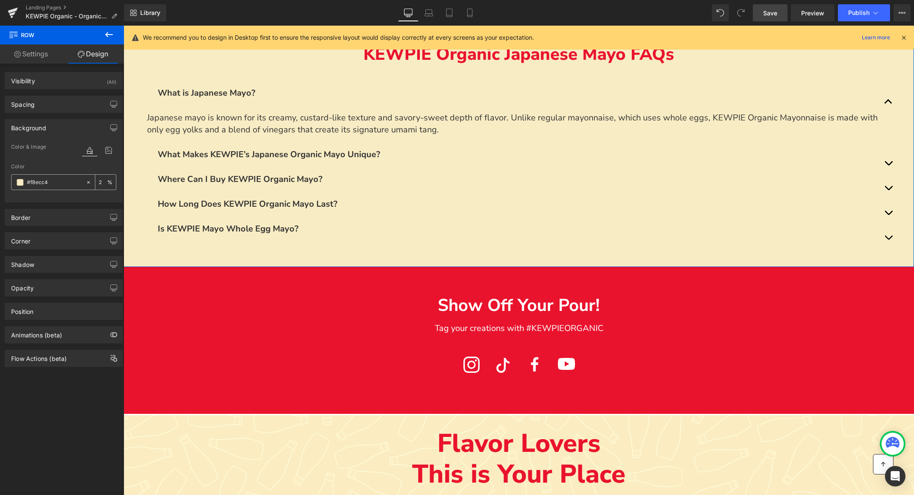
type input "25"
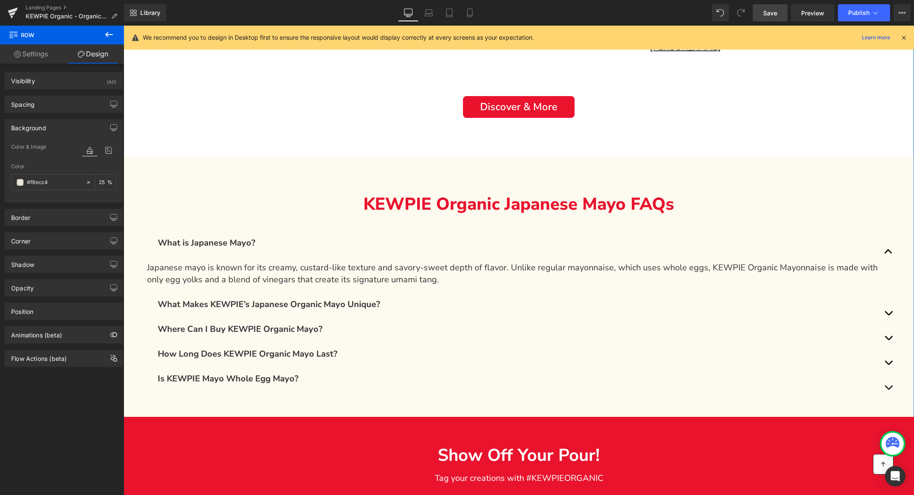
scroll to position [1292, 0]
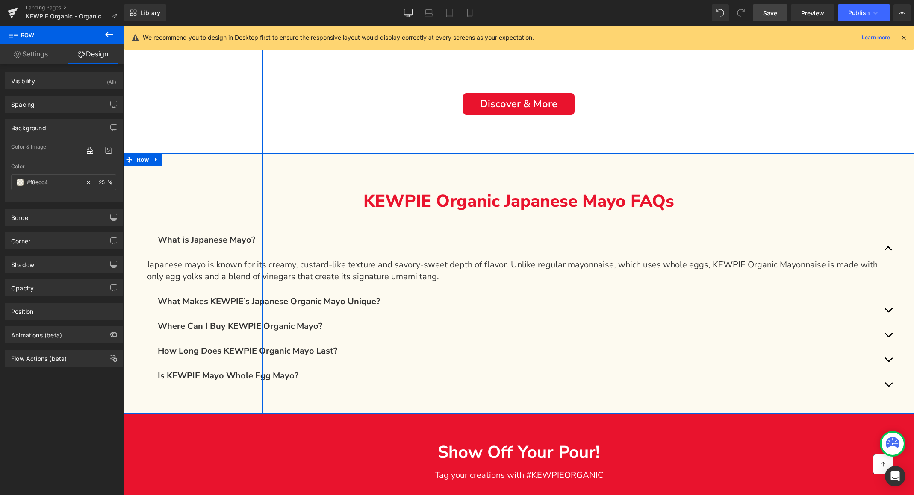
click at [205, 169] on div "KEWPIE Organic Japanese Mayo FAQs Text Block What is [DEMOGRAPHIC_DATA] Mayo? T…" at bounding box center [519, 288] width 790 height 244
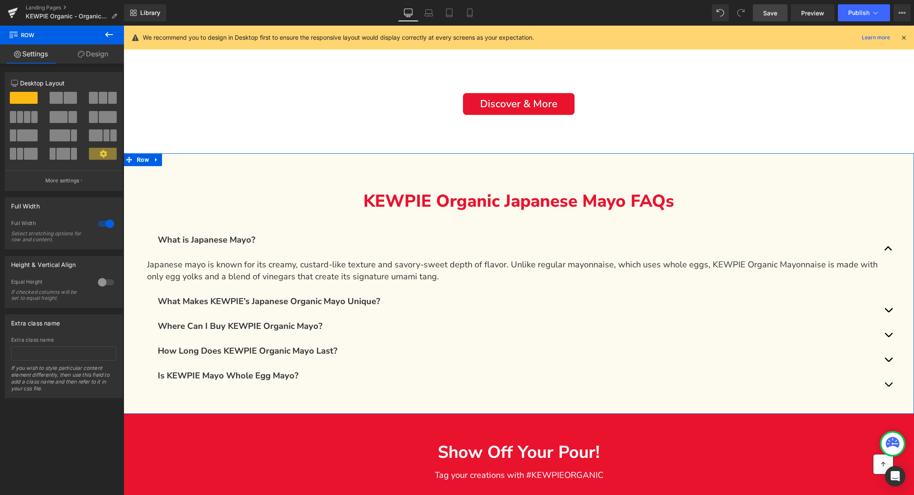
click at [101, 225] on div at bounding box center [106, 224] width 21 height 14
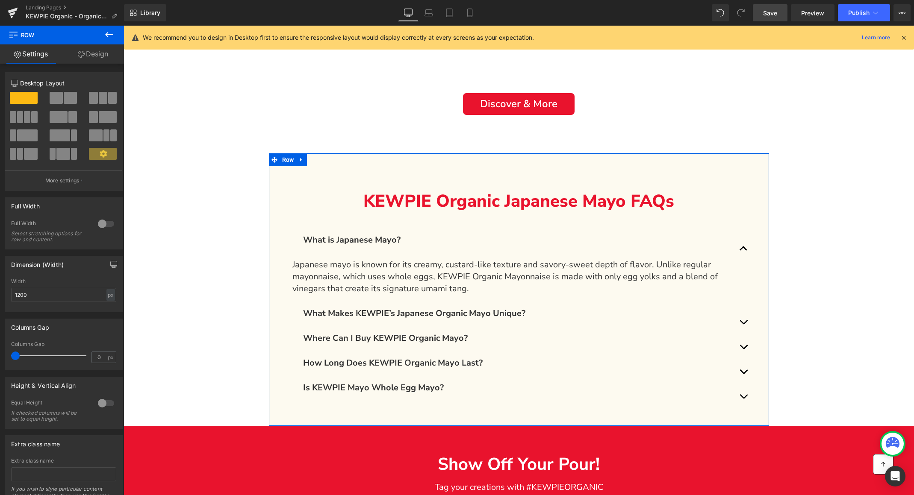
click at [101, 225] on div at bounding box center [106, 224] width 21 height 14
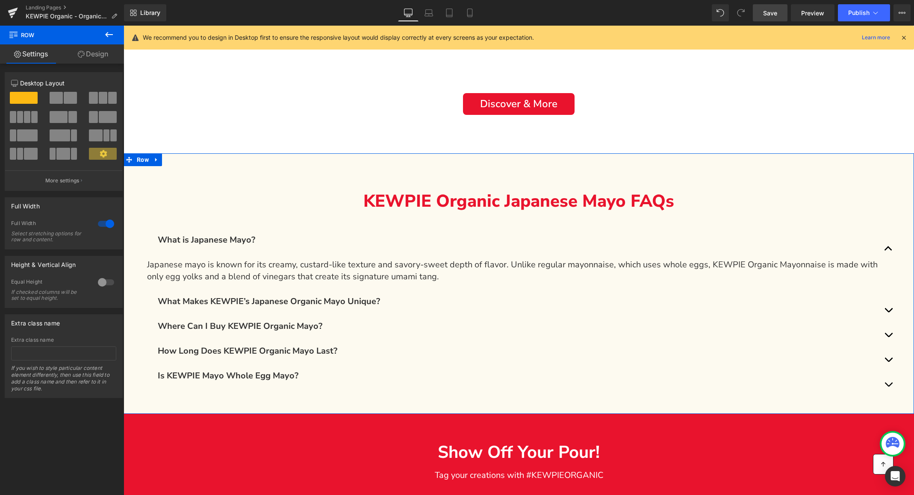
click at [101, 225] on div at bounding box center [106, 224] width 21 height 14
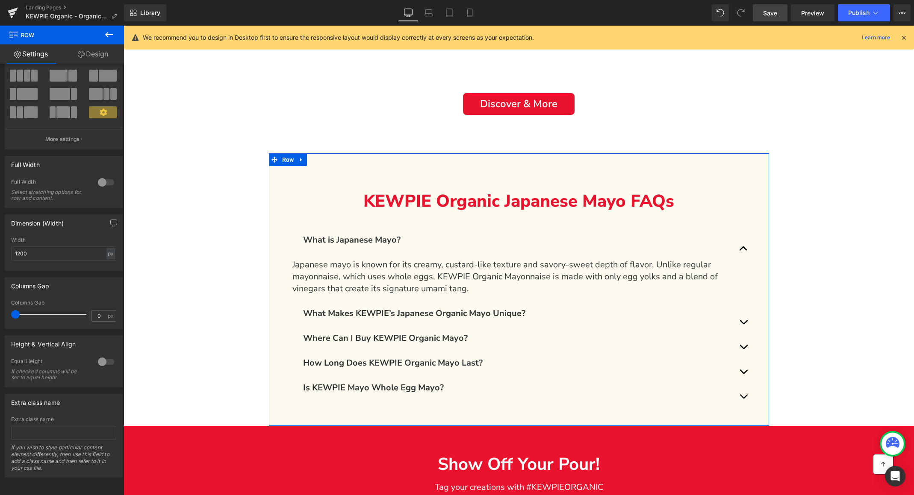
scroll to position [0, 0]
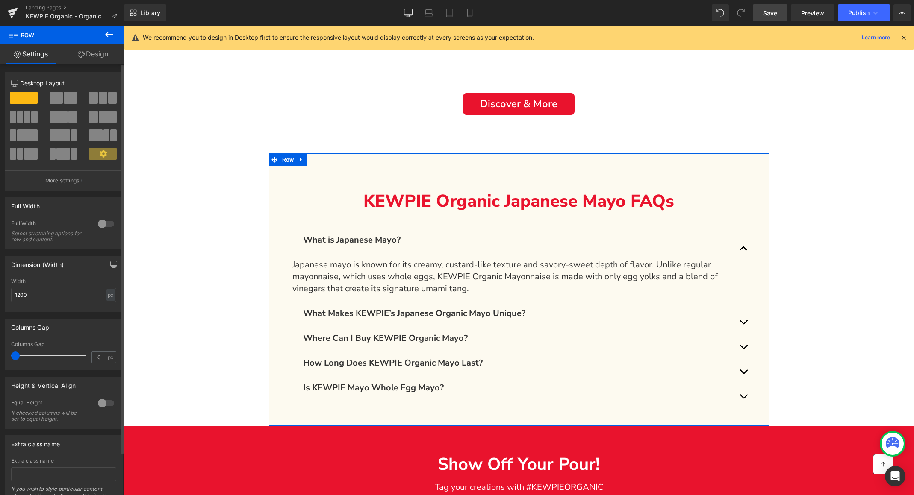
click at [100, 225] on div at bounding box center [106, 224] width 21 height 14
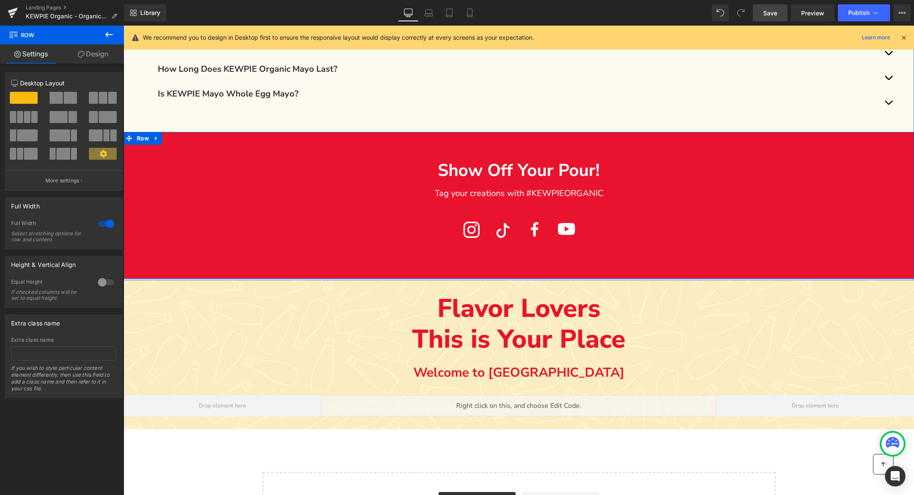
scroll to position [1604, 0]
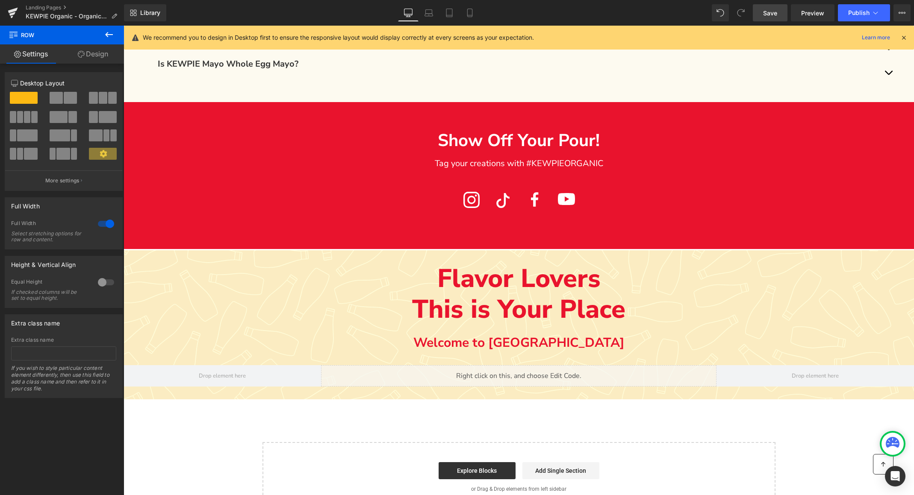
click at [212, 263] on div "Flavor Lovers This is Your Place Text Block" at bounding box center [519, 294] width 790 height 62
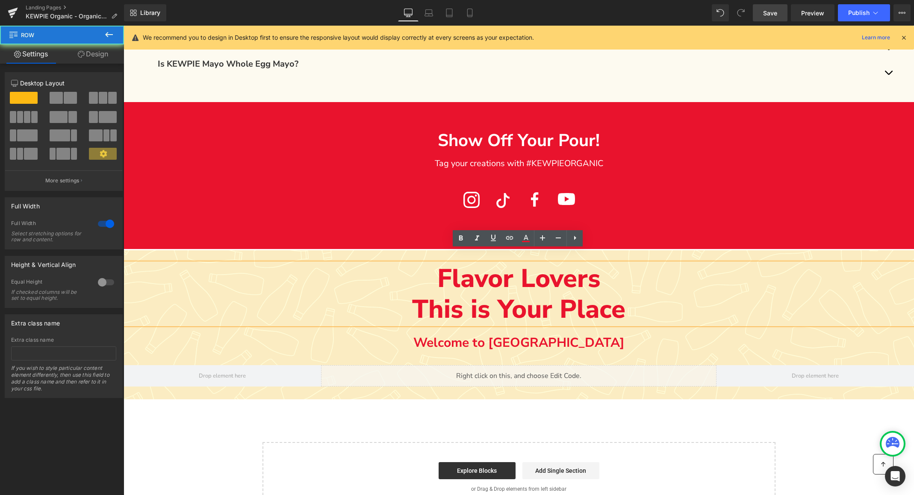
click at [197, 250] on div "Flavor Lovers This is Your Place Text Block Welcome to Kewpie Text Block [GEOGR…" at bounding box center [519, 324] width 790 height 149
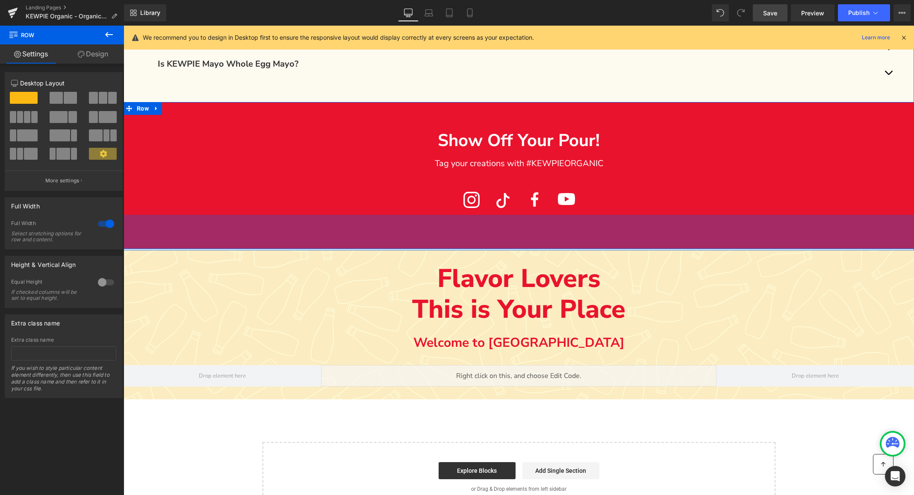
click at [202, 227] on div "80px" at bounding box center [519, 232] width 790 height 34
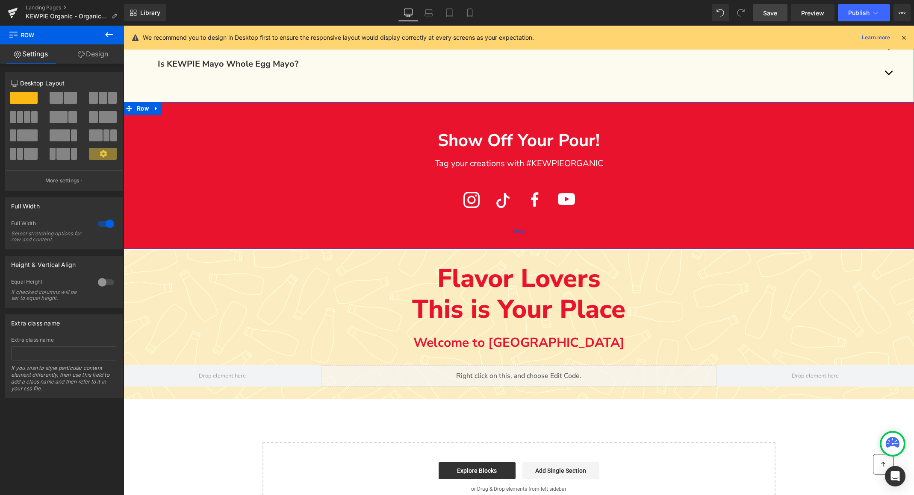
click at [200, 228] on div "80px" at bounding box center [519, 232] width 790 height 34
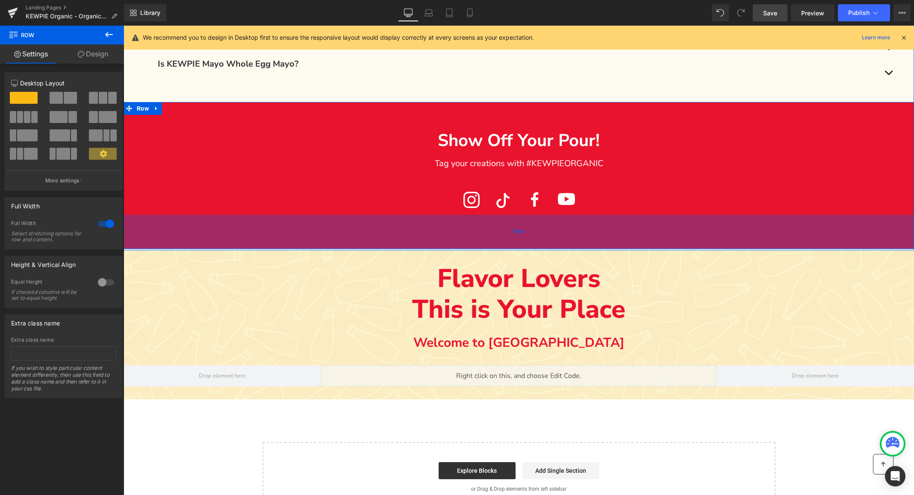
click at [200, 228] on div "80px" at bounding box center [519, 232] width 790 height 34
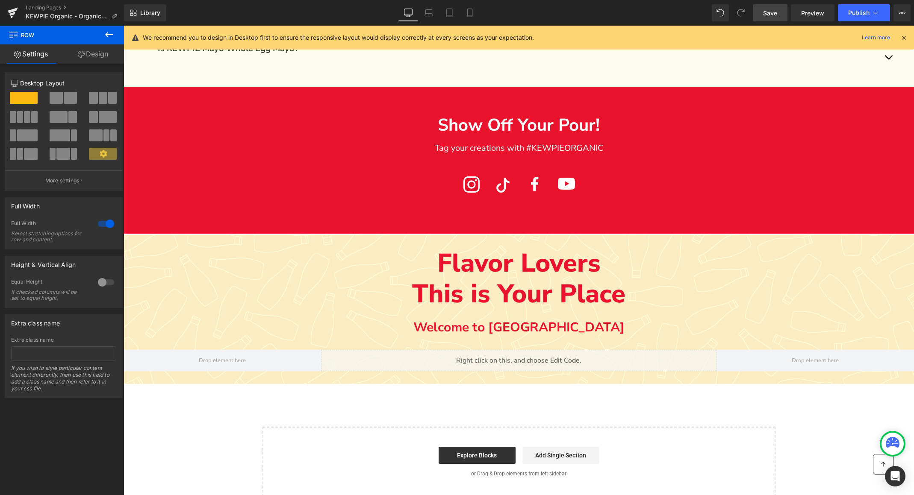
scroll to position [1618, 0]
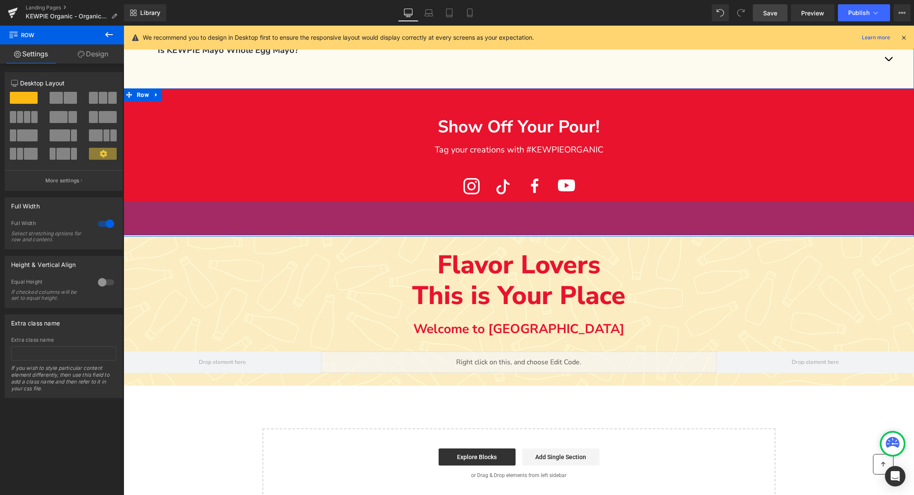
click at [205, 205] on div "Show Off Your Pour! Text Block Tag your creations with #KEWPIEORGANIC Text Bloc…" at bounding box center [519, 161] width 790 height 147
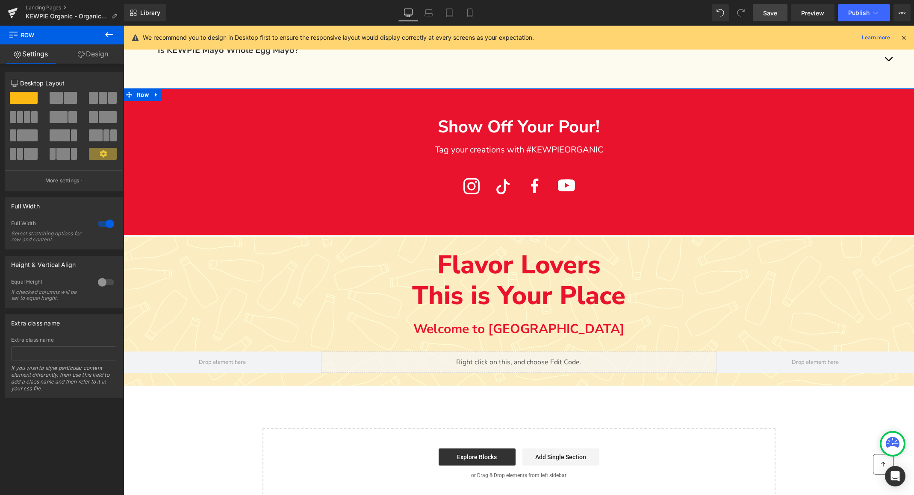
click at [89, 53] on link "Design" at bounding box center [93, 53] width 62 height 19
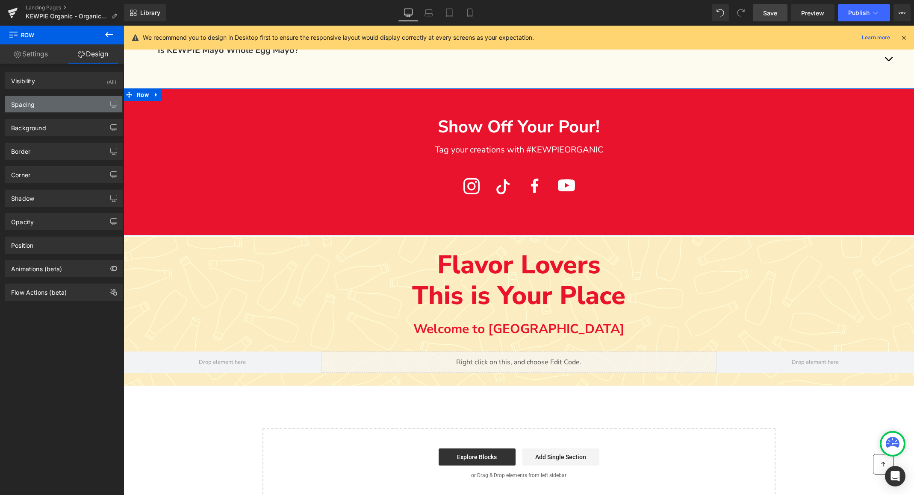
click at [44, 104] on div "Spacing" at bounding box center [63, 104] width 117 height 16
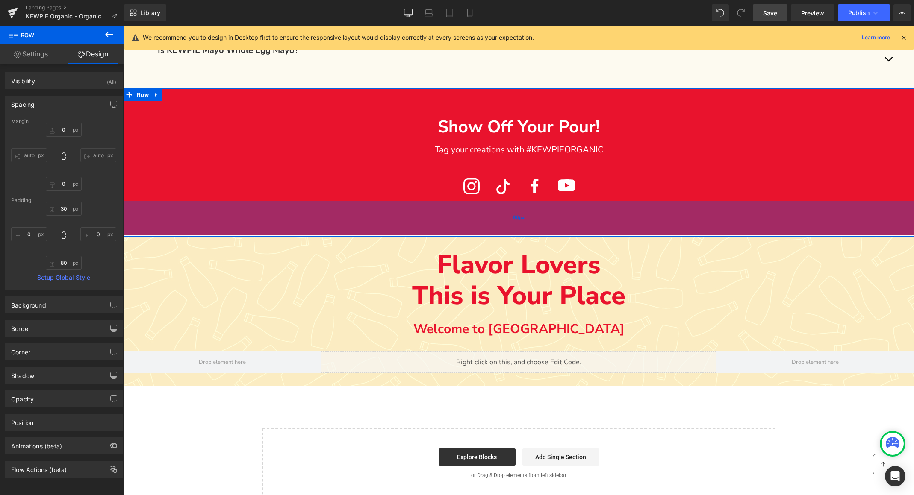
click at [220, 201] on div "80px" at bounding box center [519, 218] width 790 height 34
click at [226, 201] on div "80px" at bounding box center [519, 218] width 790 height 34
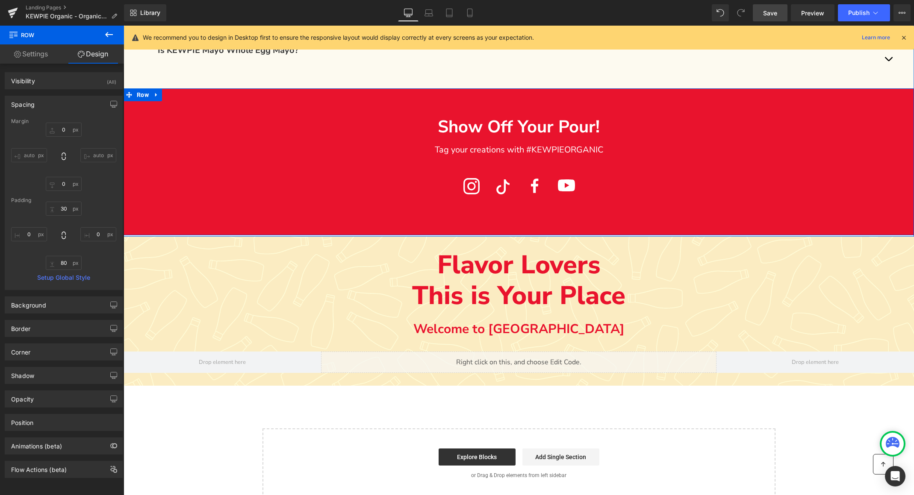
click at [124, 26] on div "Main content" at bounding box center [124, 26] width 0 height 0
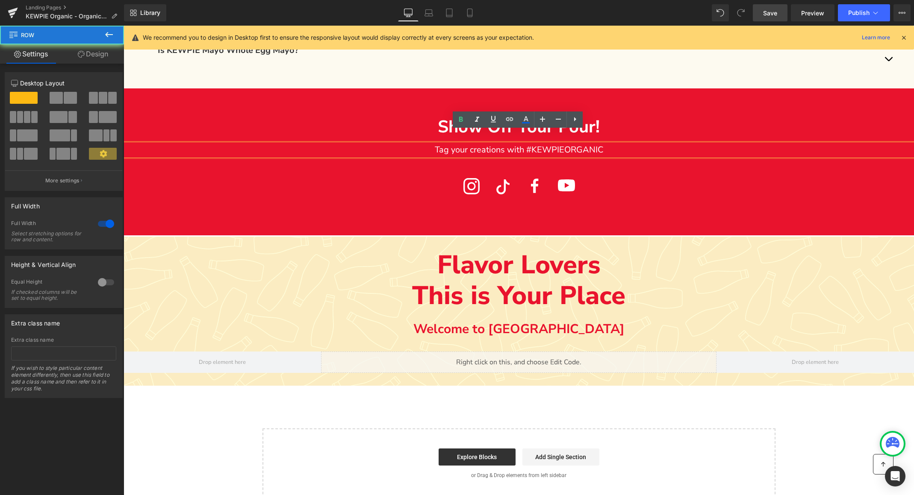
click at [221, 154] on div "Show Off Your Pour! Text Block Tag your creations with #KEWPIEORGANIC Text Bloc…" at bounding box center [519, 151] width 790 height 100
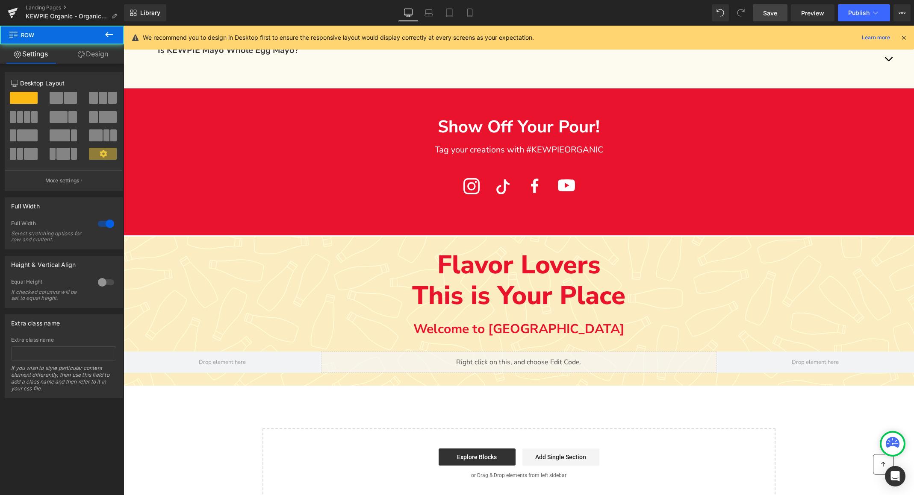
click at [222, 169] on div "Show Off Your Pour! Text Block Tag your creations with #KEWPIEORGANIC Text Bloc…" at bounding box center [519, 151] width 790 height 100
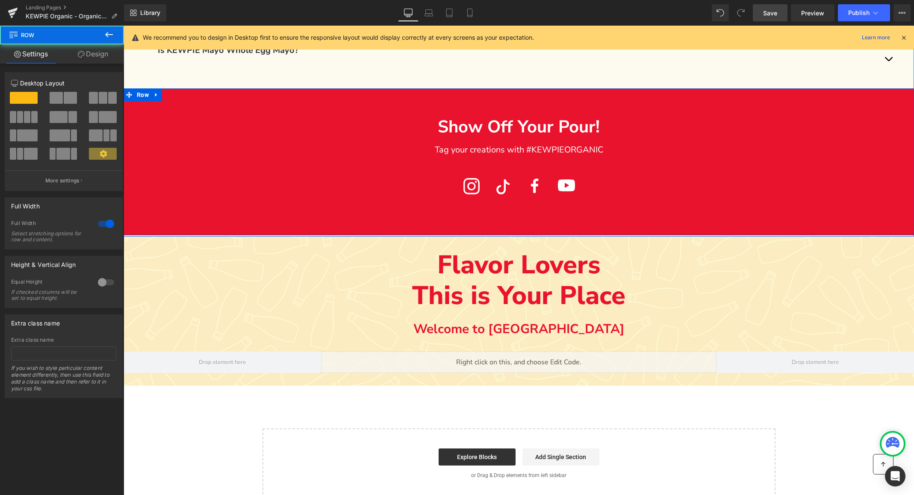
click at [222, 169] on div "Show Off Your Pour! Text Block Tag your creations with #KEWPIEORGANIC Text Bloc…" at bounding box center [519, 151] width 790 height 100
click at [88, 57] on link "Design" at bounding box center [93, 53] width 62 height 19
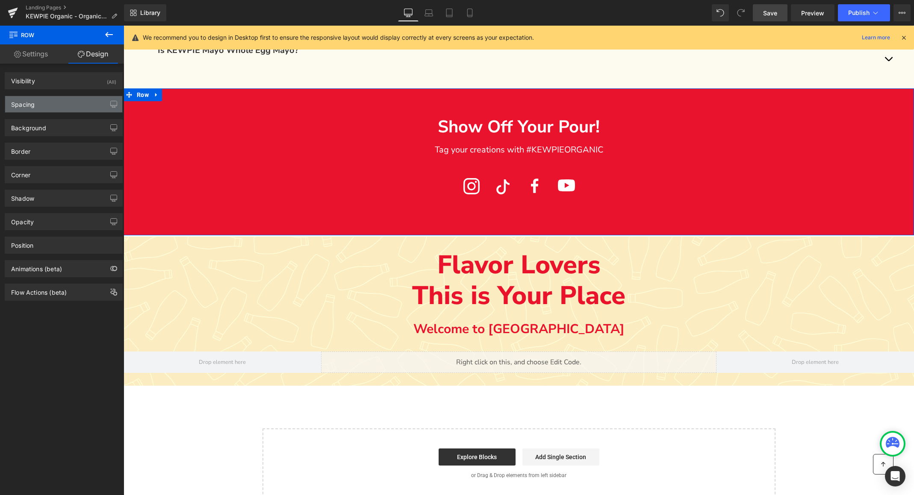
click at [51, 106] on div "Spacing" at bounding box center [63, 104] width 117 height 16
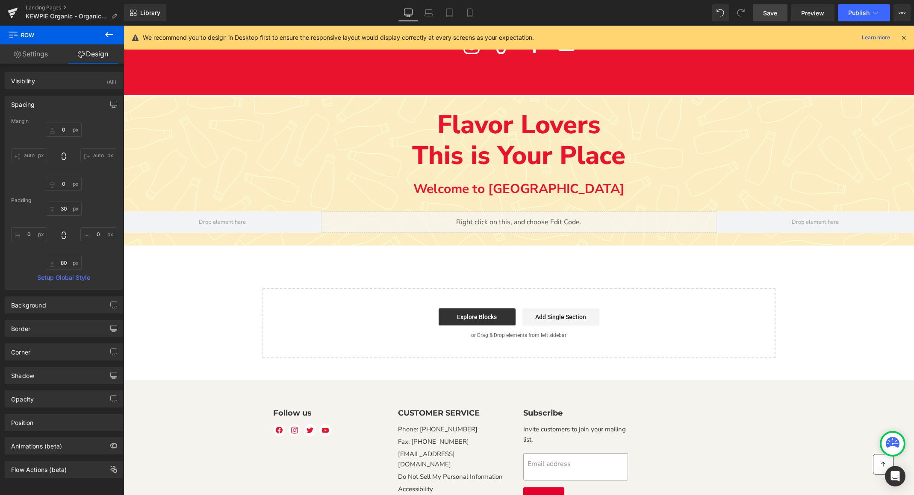
scroll to position [1757, 0]
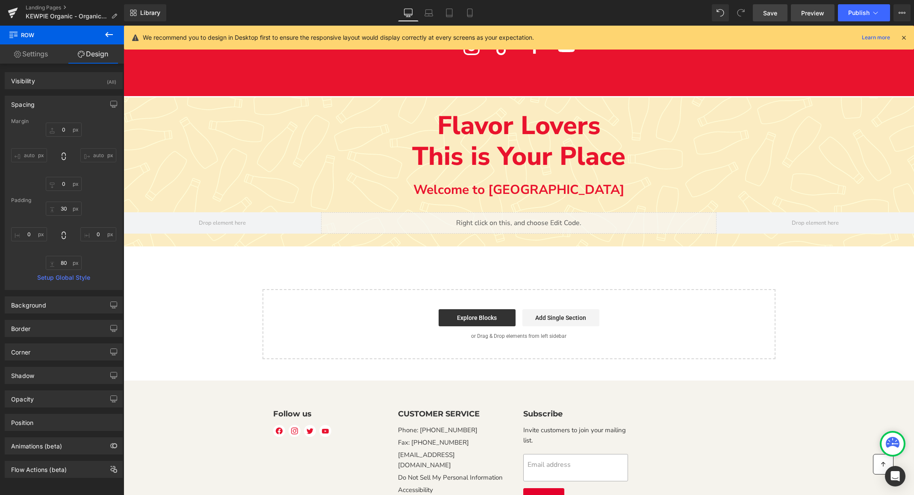
click at [824, 15] on span "Preview" at bounding box center [812, 13] width 23 height 9
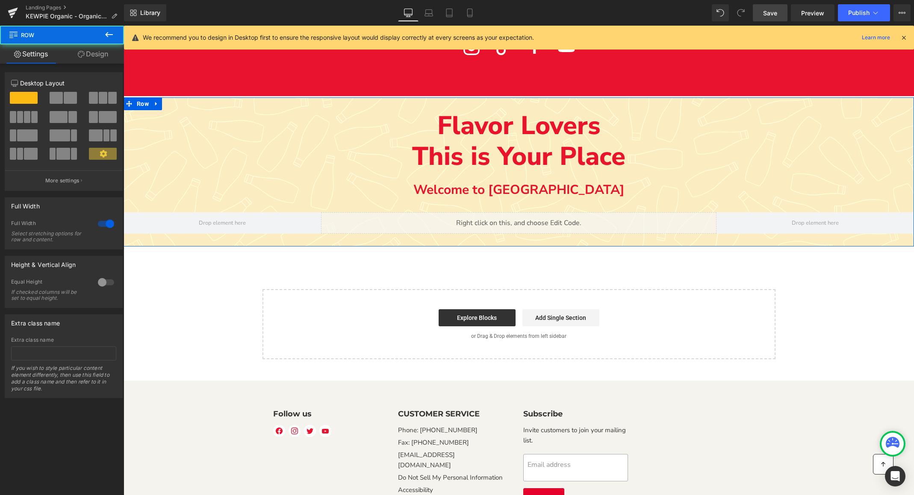
click at [316, 229] on div "Flavor Lovers This is Your Place Text Block Welcome to Kewpie Text Block [GEOGR…" at bounding box center [519, 171] width 790 height 149
click at [91, 53] on link "Design" at bounding box center [93, 53] width 62 height 19
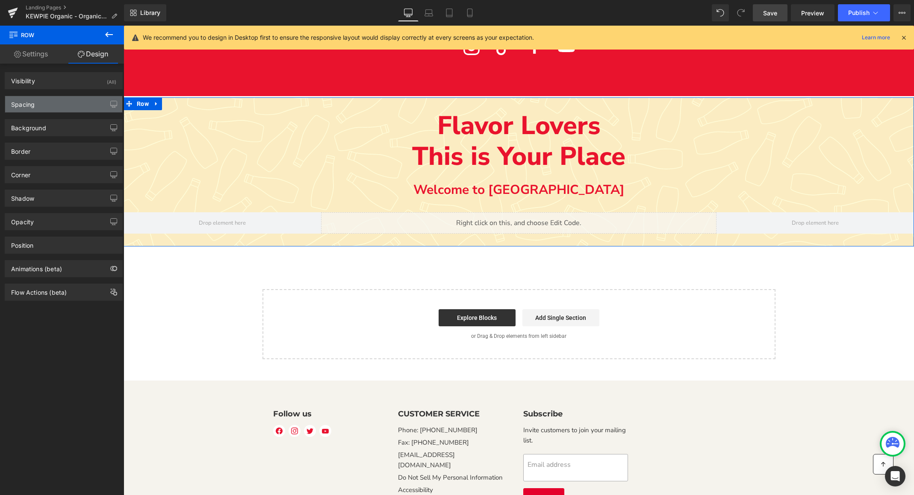
click at [57, 107] on div "Spacing" at bounding box center [63, 104] width 117 height 16
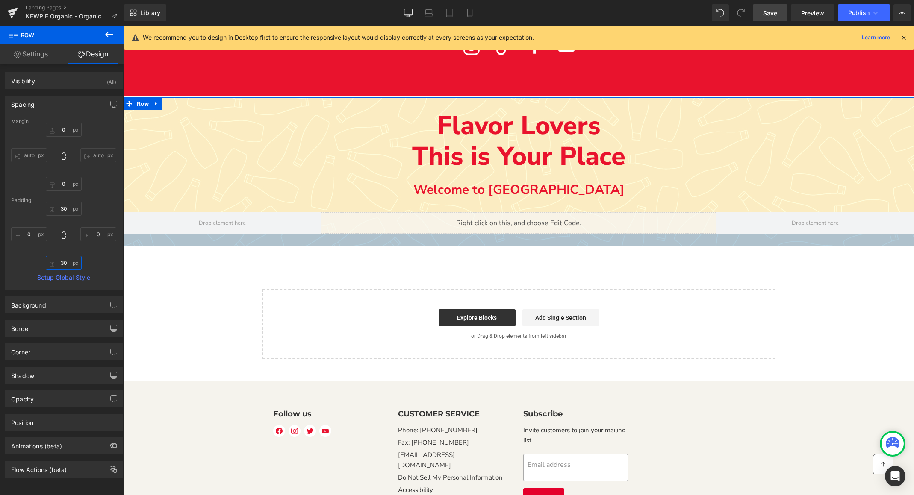
click at [62, 262] on input "30" at bounding box center [64, 263] width 36 height 14
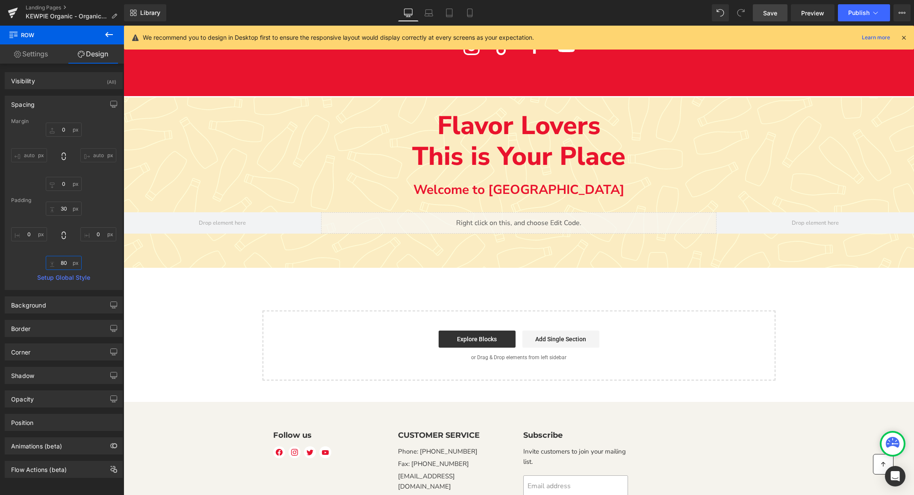
type input "80"
click at [772, 15] on span "Save" at bounding box center [770, 13] width 14 height 9
click at [808, 12] on span "Preview" at bounding box center [812, 13] width 23 height 9
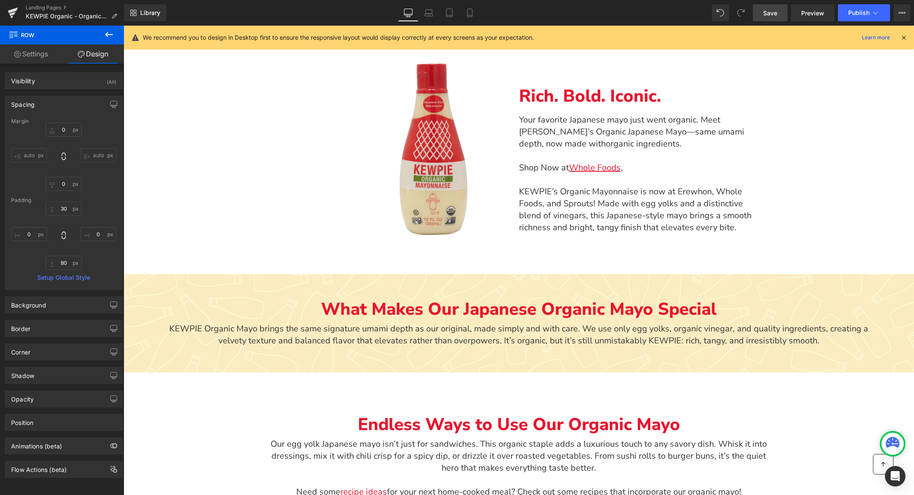
scroll to position [415, 0]
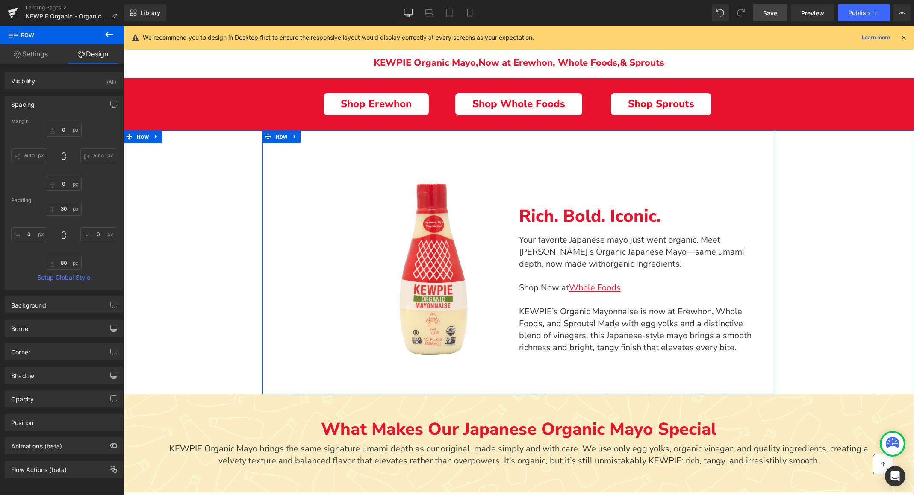
click at [496, 144] on div "Image Row Rich. Bold. Iconic. Text Block Your favorite Japanese mayo just went …" at bounding box center [518, 262] width 513 height 264
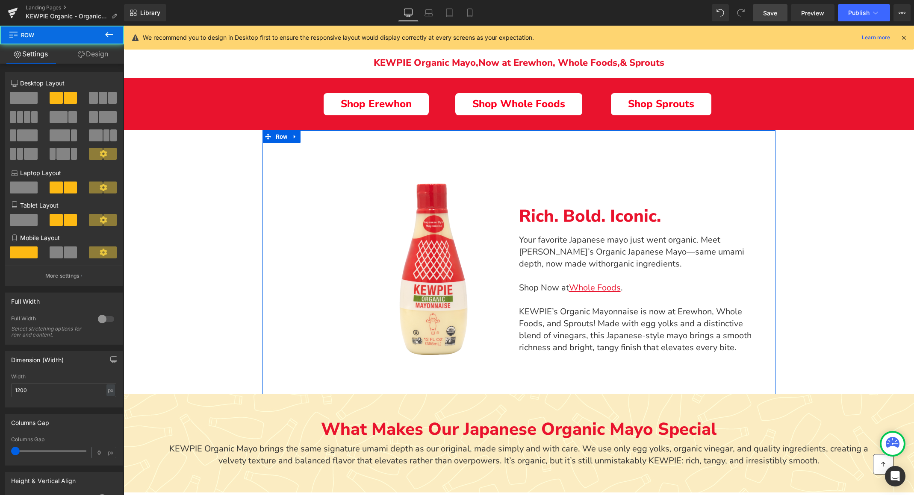
click at [101, 54] on link "Design" at bounding box center [93, 53] width 62 height 19
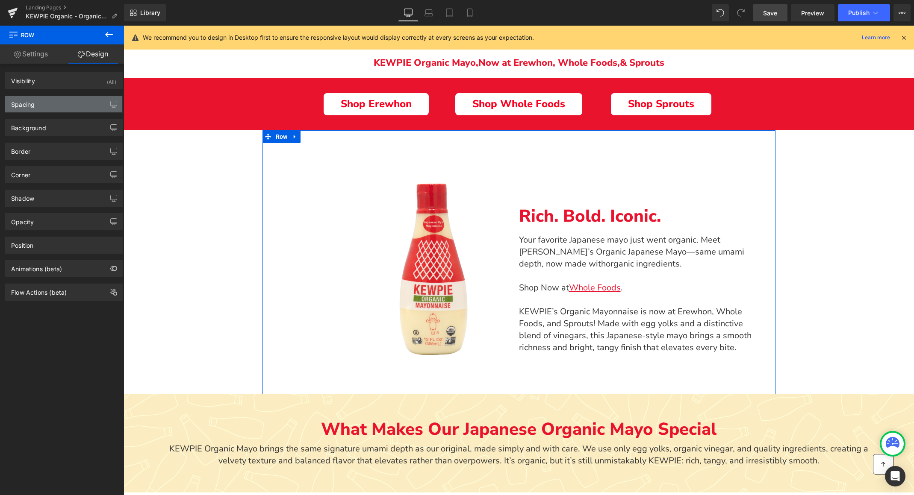
click at [34, 103] on div "Spacing" at bounding box center [23, 102] width 24 height 12
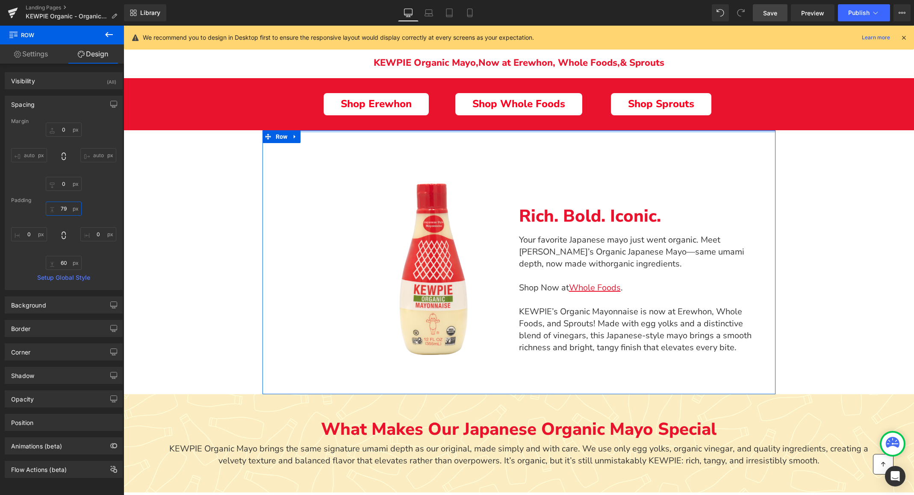
click at [63, 210] on input "79" at bounding box center [64, 209] width 36 height 14
type input "60"
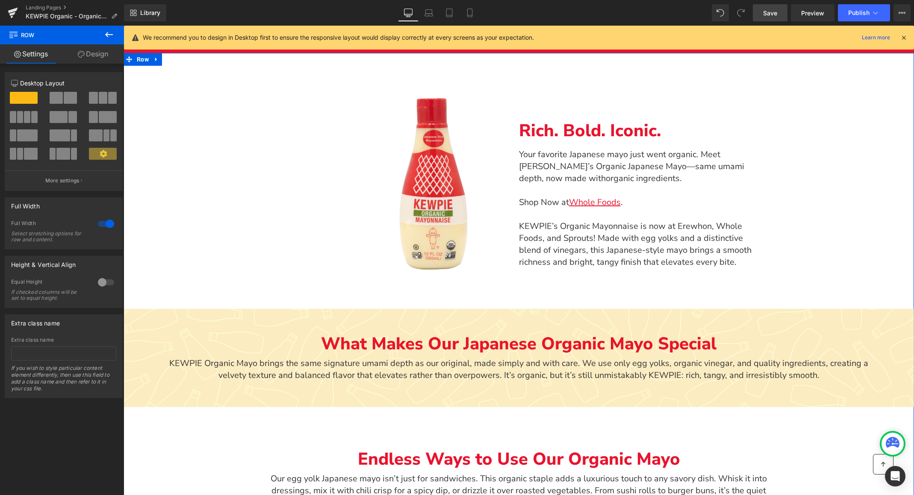
scroll to position [456, 0]
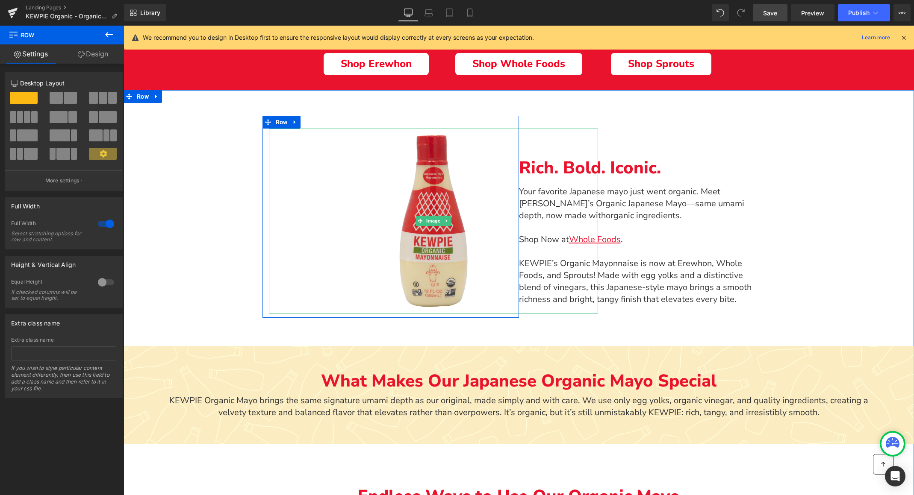
click at [410, 188] on img "Main content" at bounding box center [433, 221] width 99 height 185
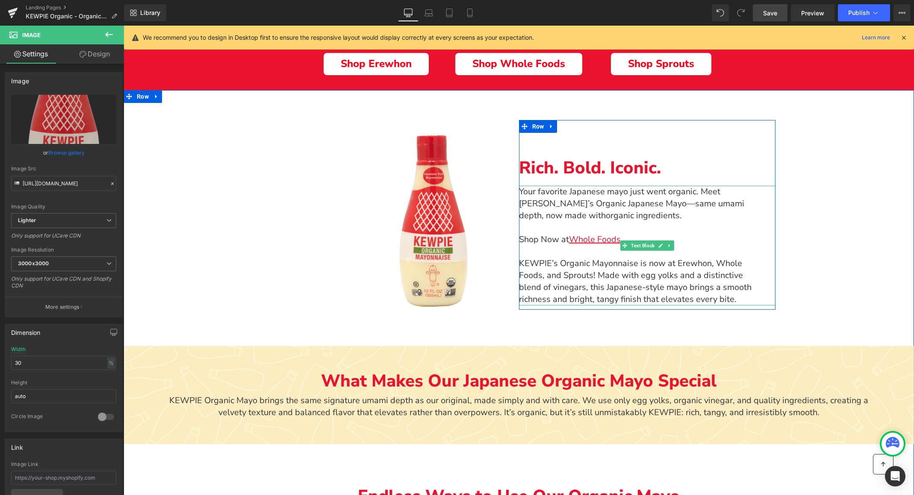
click at [565, 226] on p "To enrich screen reader interactions, please activate Accessibility in Grammarl…" at bounding box center [643, 228] width 248 height 12
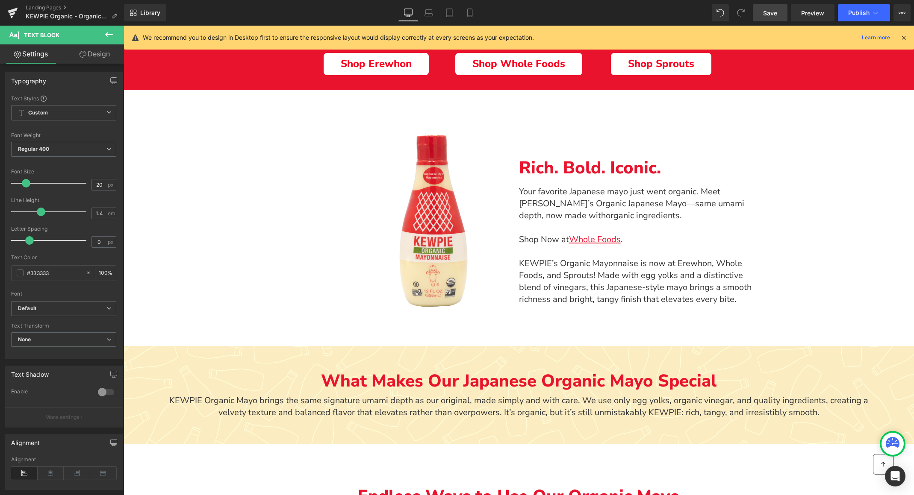
click at [80, 48] on link "Design" at bounding box center [95, 53] width 62 height 19
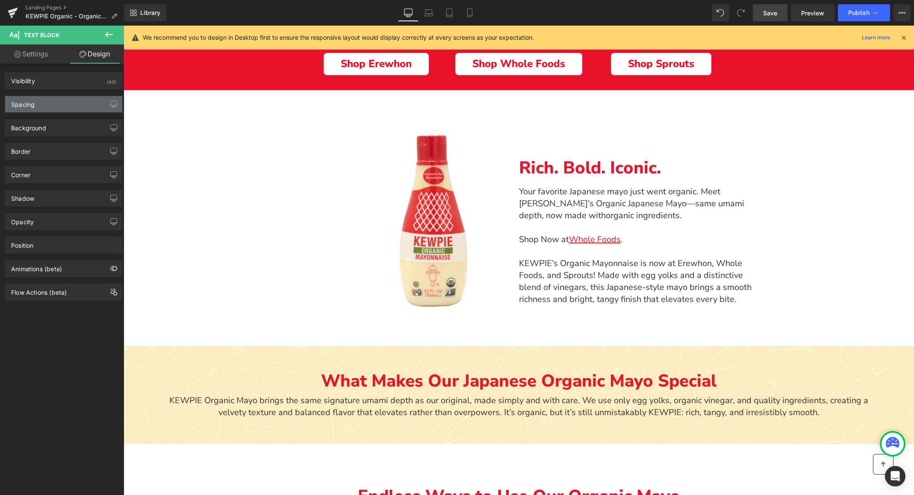
type input "0"
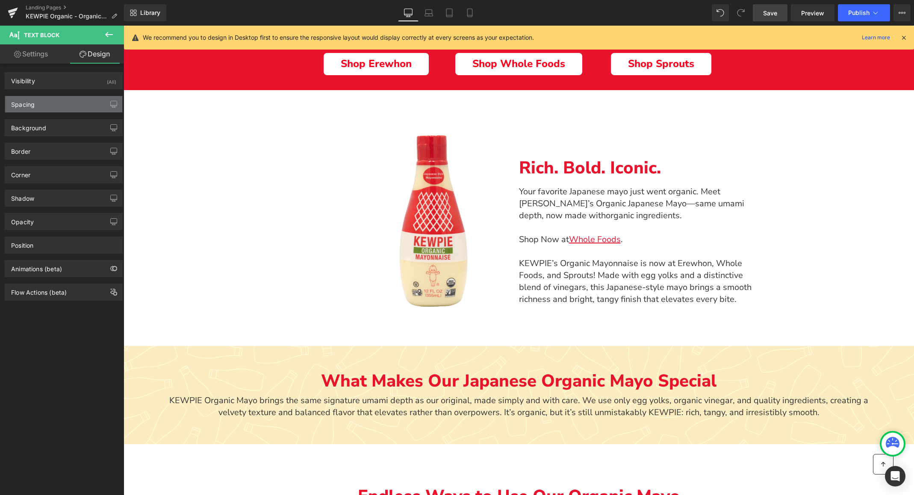
type input "20"
type input "0"
click at [46, 107] on div "Spacing" at bounding box center [63, 104] width 117 height 16
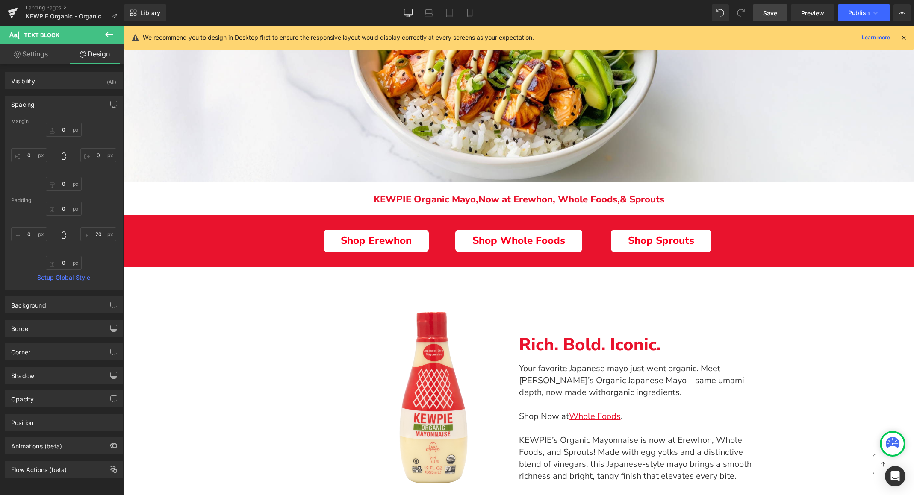
scroll to position [275, 0]
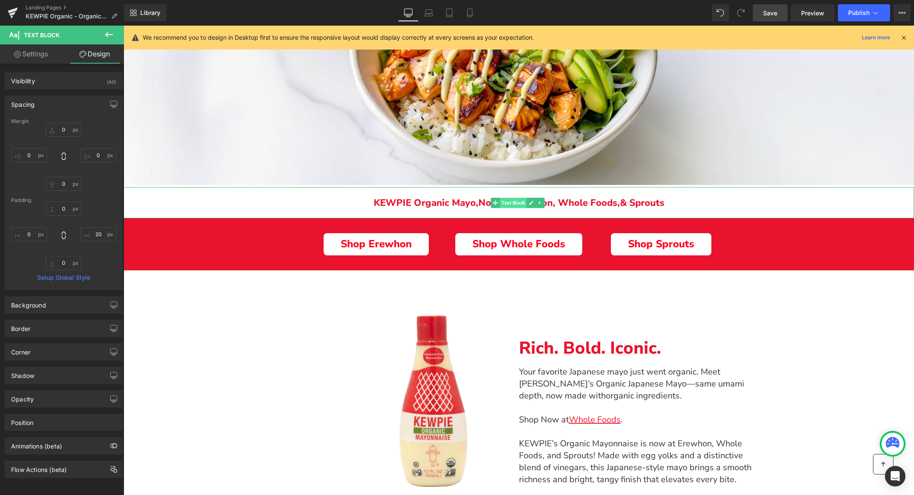
click at [500, 206] on span "Text Block" at bounding box center [513, 203] width 27 height 10
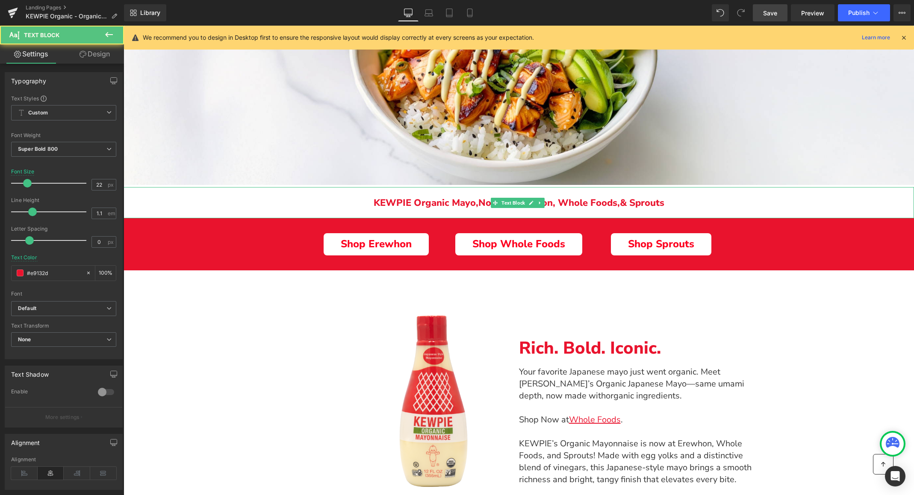
click at [468, 203] on p "KEWPIE Organic Mayo, N ow at Erewhon, Whole Foods, & Sprouts" at bounding box center [519, 203] width 790 height 10
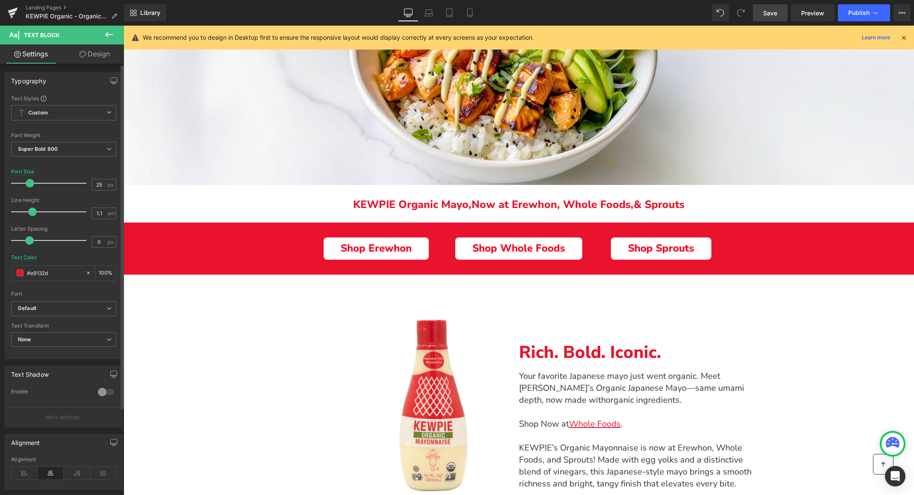
click at [28, 182] on span at bounding box center [30, 183] width 9 height 9
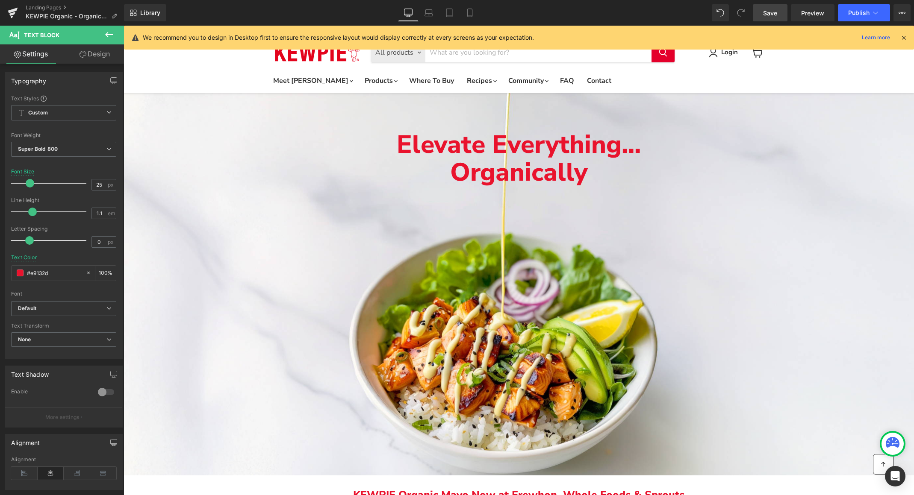
scroll to position [0, 0]
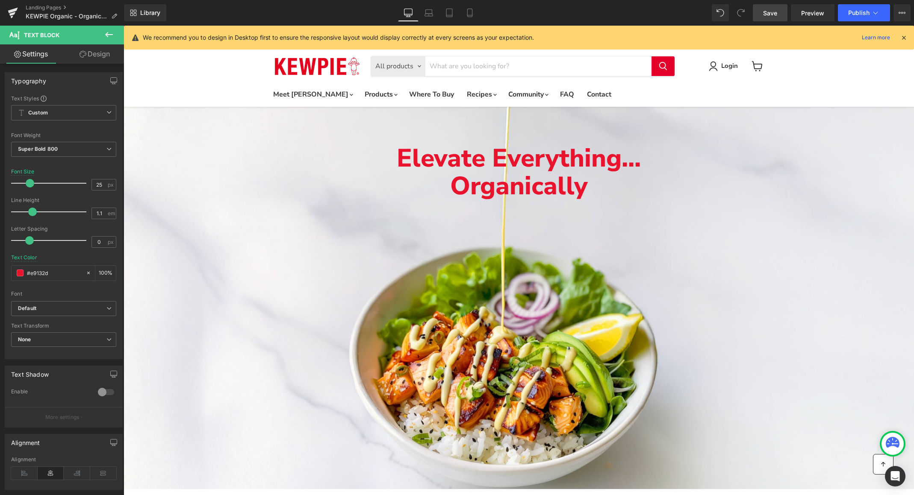
click at [766, 14] on span "Save" at bounding box center [770, 13] width 14 height 9
click at [459, 14] on icon at bounding box center [460, 13] width 9 height 9
type input "22"
type input "100"
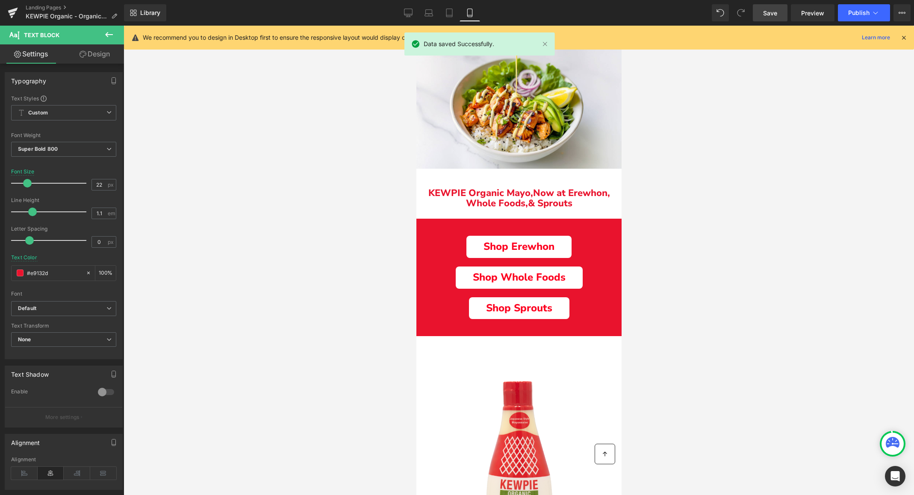
scroll to position [124, 0]
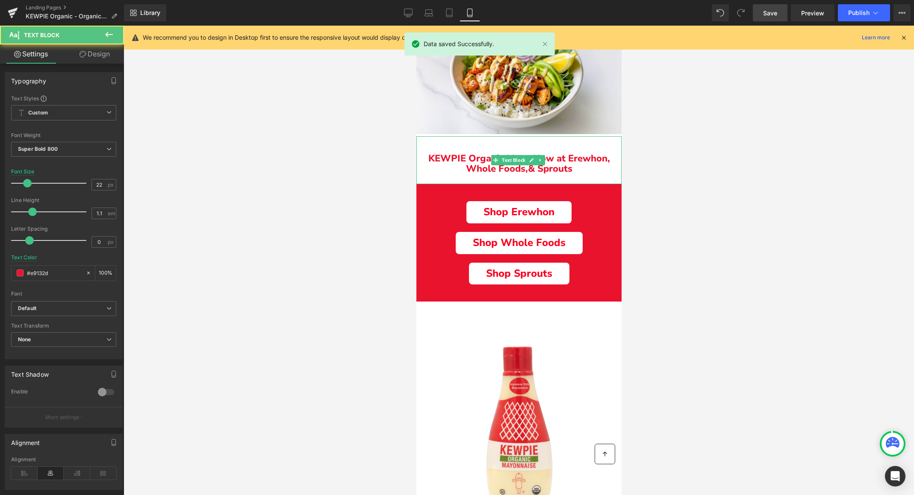
click at [495, 143] on p "To enrich screen reader interactions, please activate Accessibility in Grammarl…" at bounding box center [518, 148] width 205 height 10
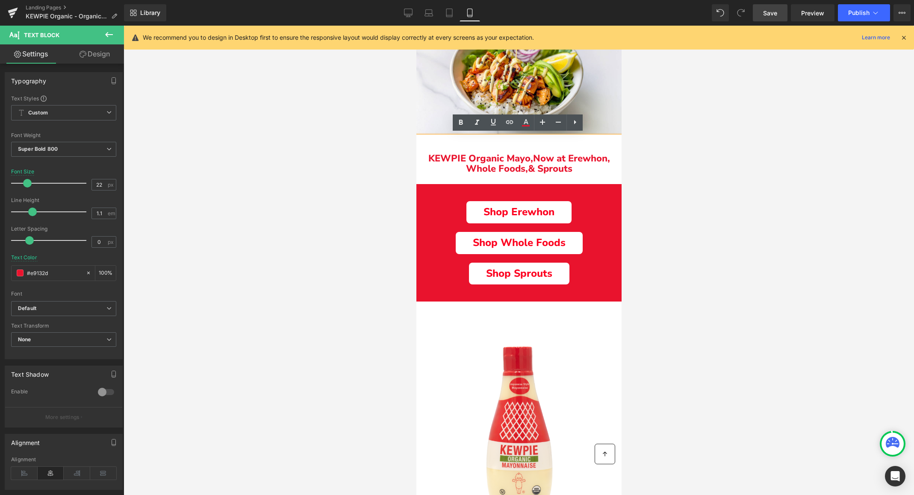
click at [401, 166] on div at bounding box center [519, 261] width 790 height 470
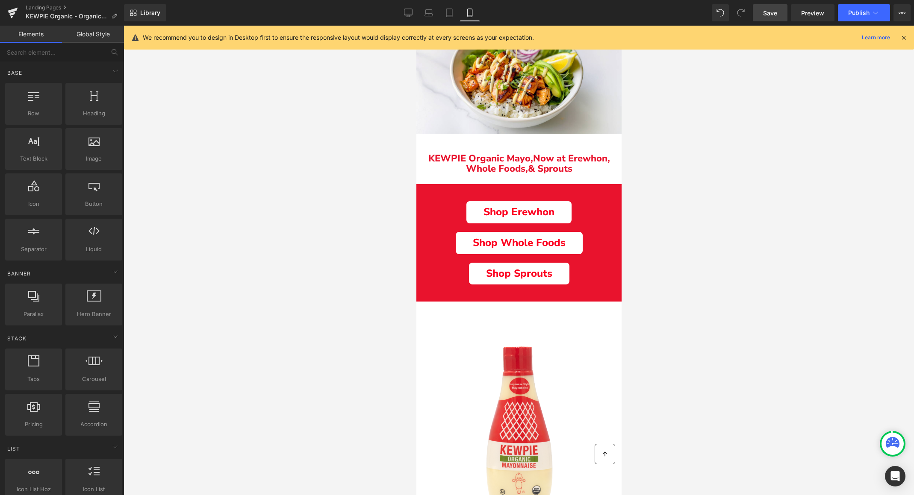
click at [424, 169] on p "KEWPIE Organic Mayo, N ow at Erewhon, Whole Foods, & Sprouts" at bounding box center [518, 163] width 205 height 21
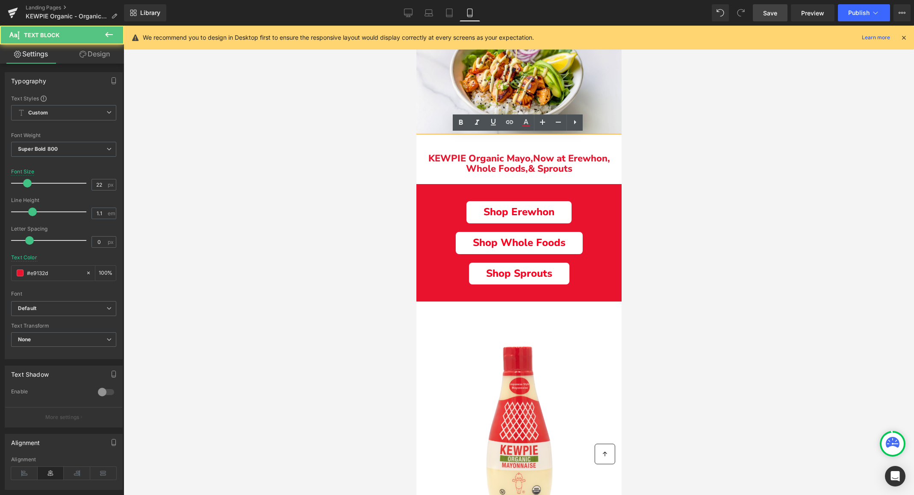
click at [402, 183] on div at bounding box center [519, 261] width 790 height 470
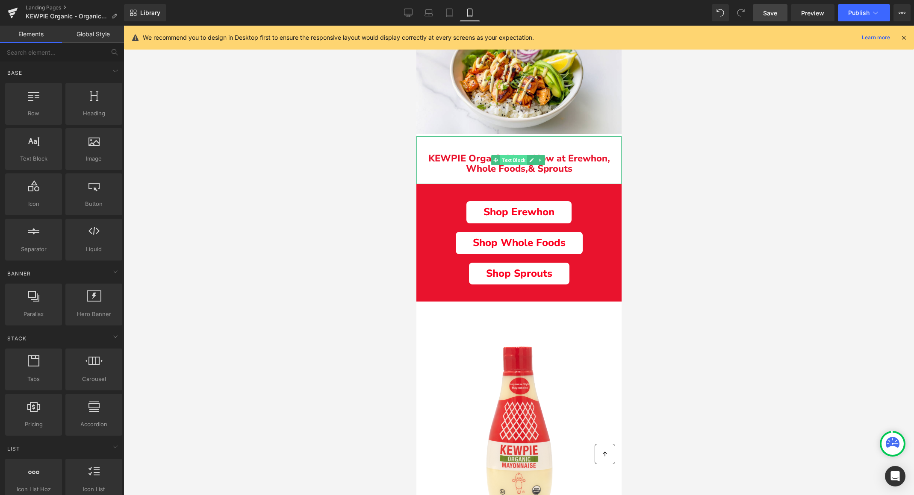
click at [507, 158] on span "Text Block" at bounding box center [513, 160] width 27 height 10
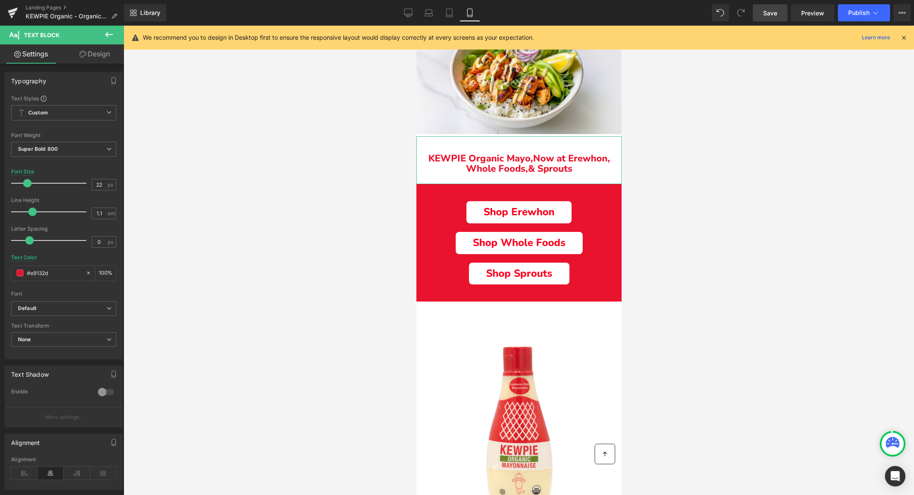
click at [91, 56] on link "Design" at bounding box center [95, 53] width 62 height 19
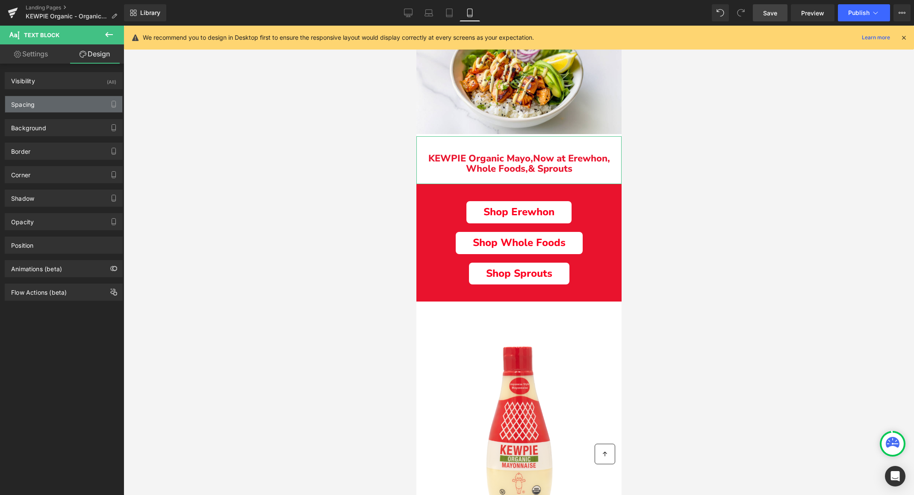
click at [57, 106] on div "Spacing" at bounding box center [63, 104] width 117 height 16
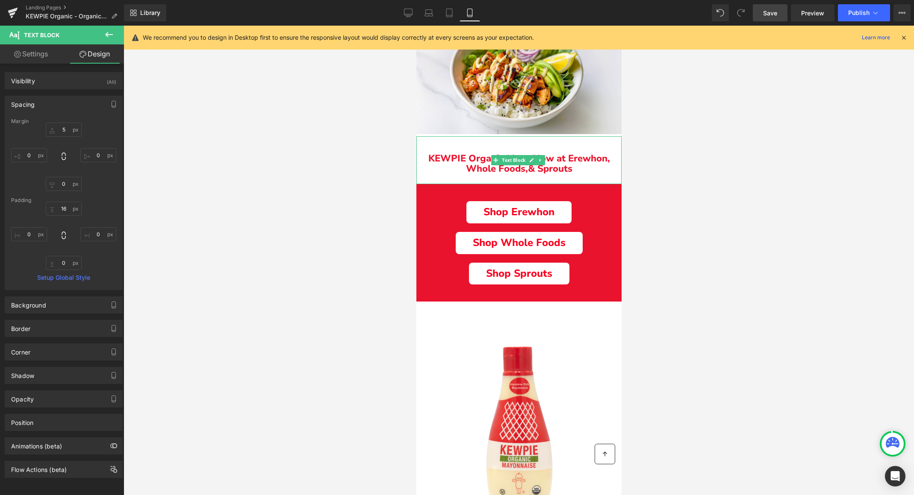
click at [465, 143] on p "To enrich screen reader interactions, please activate Accessibility in Grammarl…" at bounding box center [518, 148] width 205 height 10
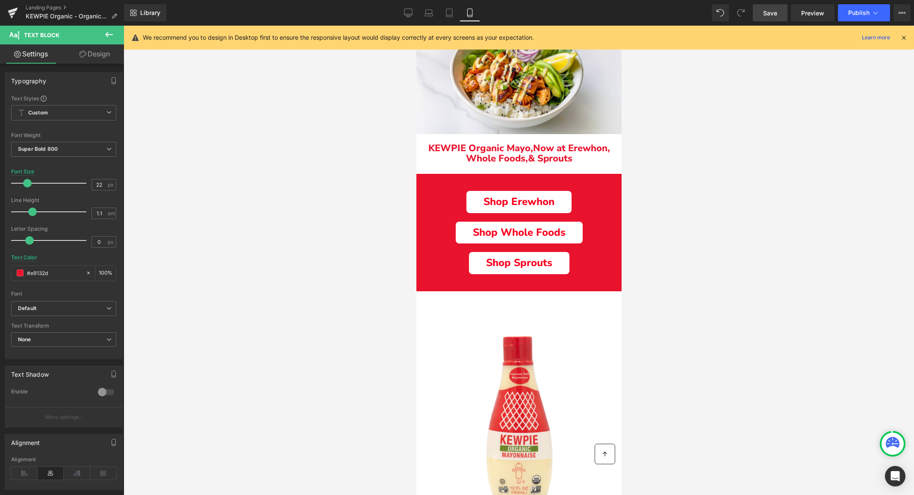
click at [92, 49] on link "Design" at bounding box center [95, 53] width 62 height 19
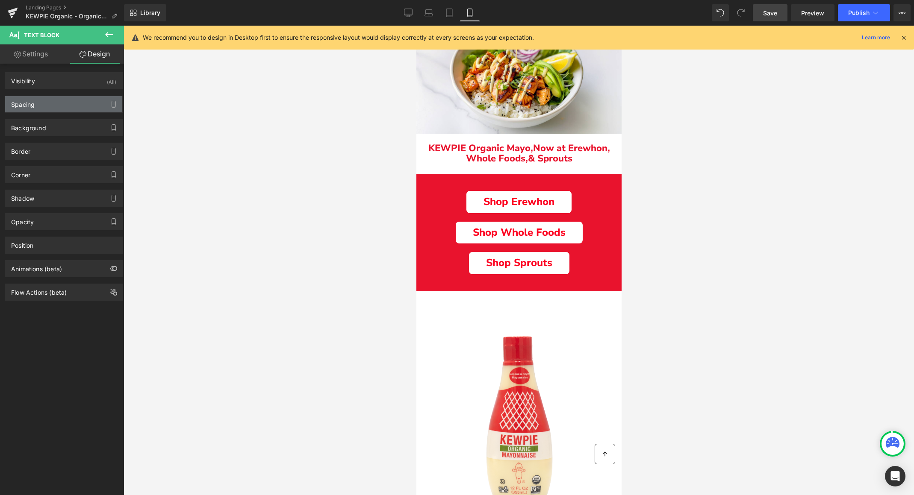
click at [56, 106] on div "Spacing" at bounding box center [63, 104] width 117 height 16
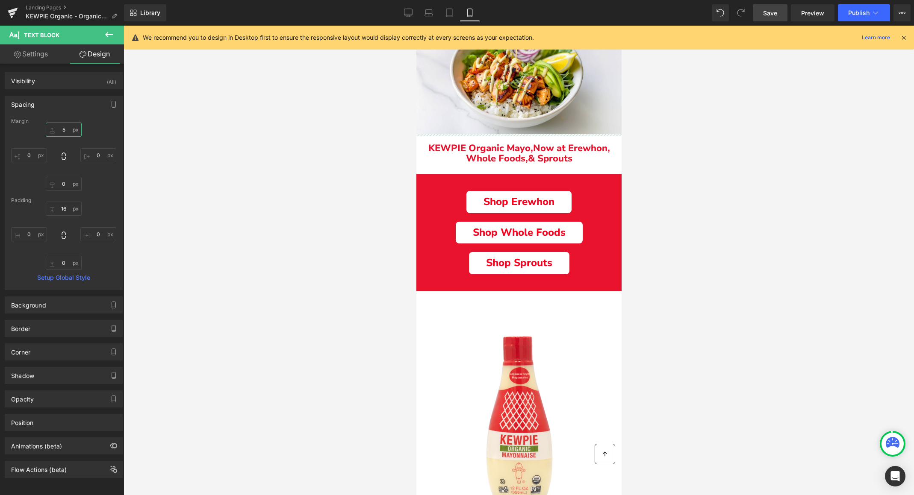
click at [66, 130] on input "5" at bounding box center [64, 130] width 36 height 14
type input "15"
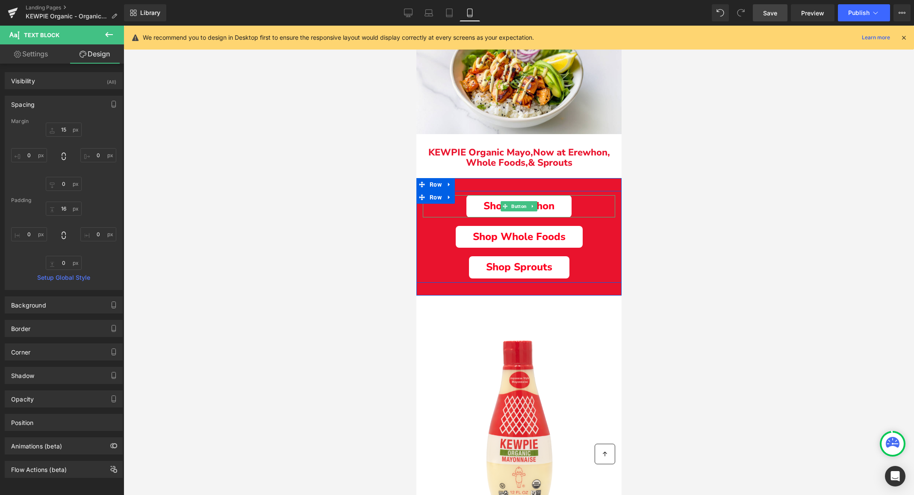
click at [469, 209] on link "Shop Erewhon" at bounding box center [518, 206] width 105 height 22
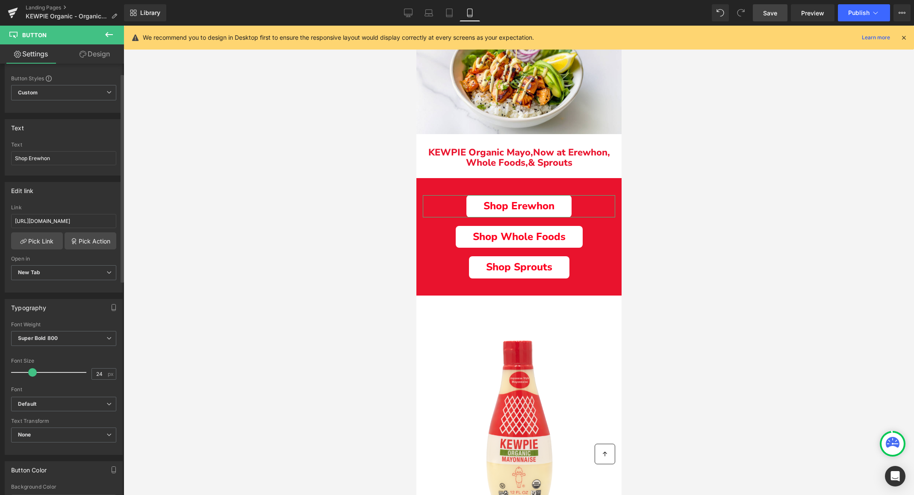
scroll to position [22, 0]
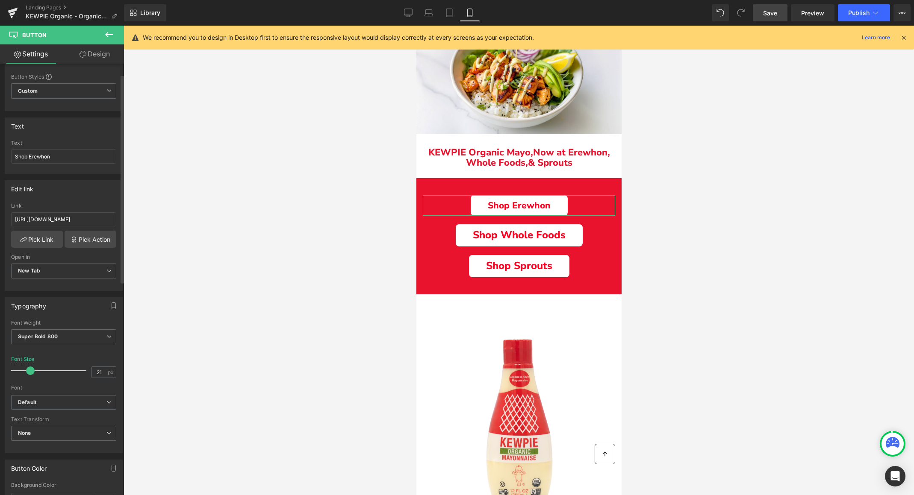
type input "20"
click at [28, 372] on span at bounding box center [29, 371] width 9 height 9
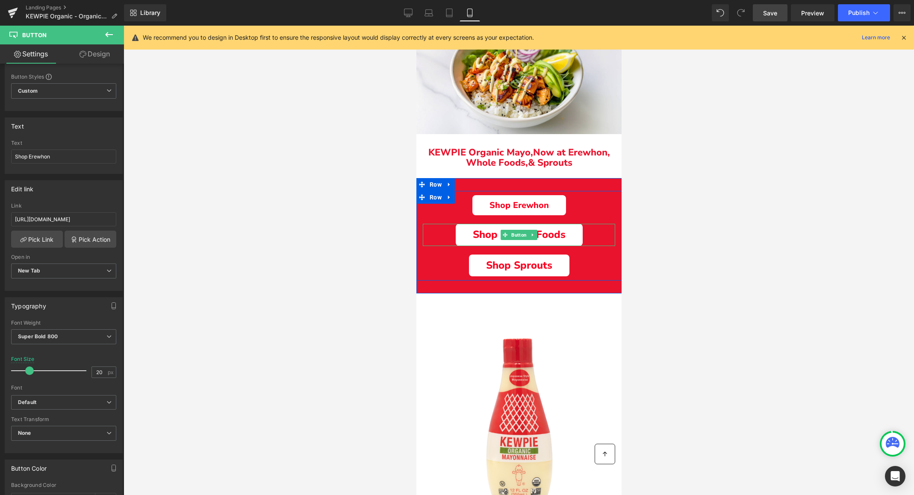
click at [462, 235] on link "Shop Whole Foods" at bounding box center [518, 235] width 127 height 22
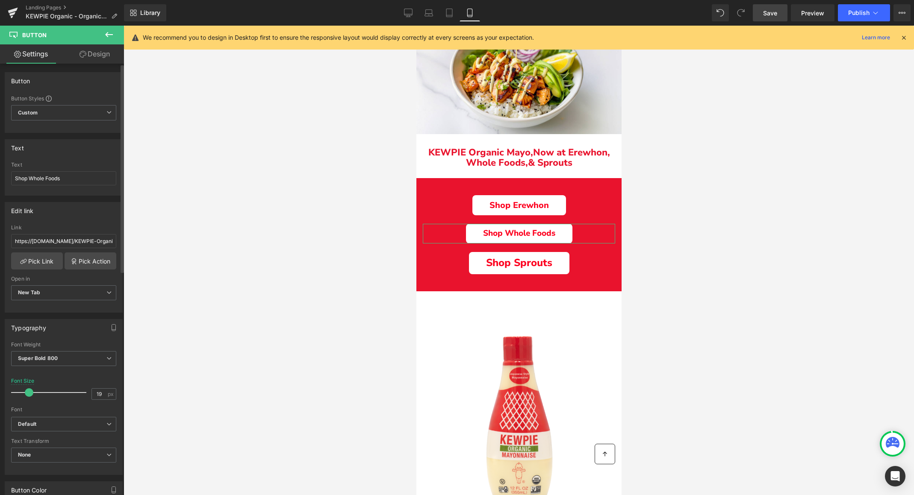
type input "20"
click at [28, 392] on span at bounding box center [29, 392] width 9 height 9
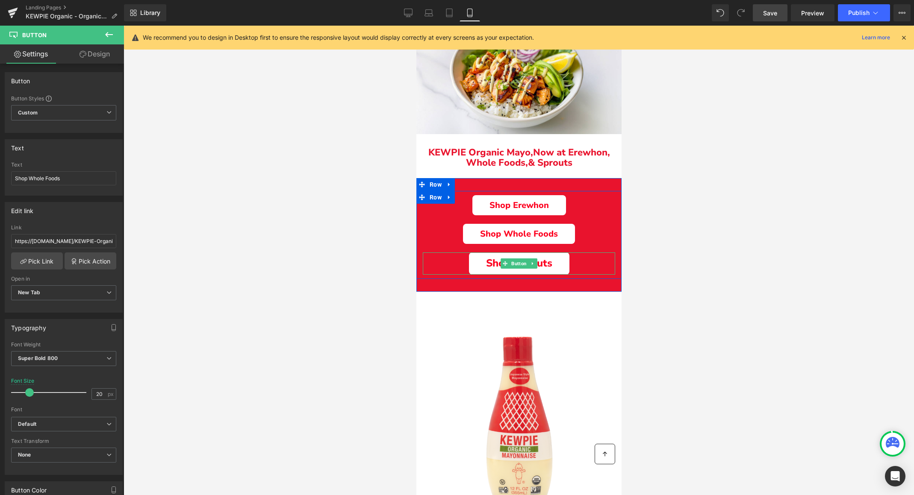
click at [485, 262] on span "Shop Sprouts" at bounding box center [518, 264] width 66 height 12
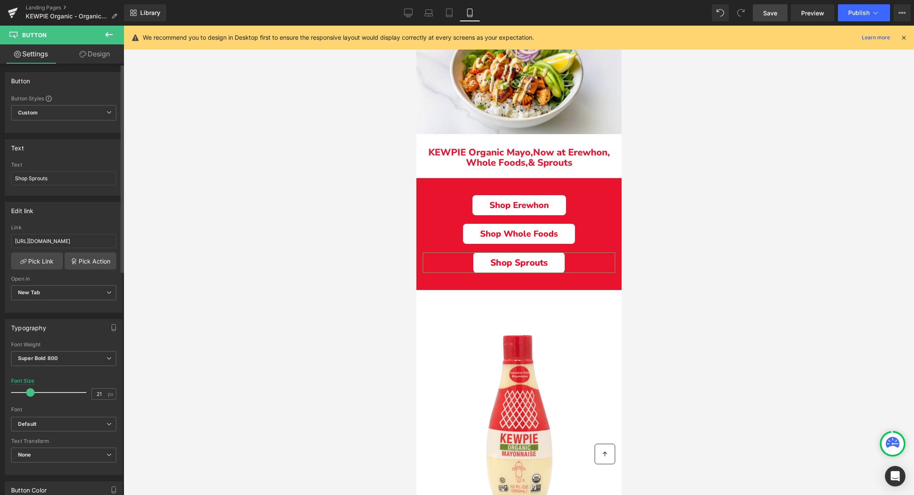
type input "20"
click at [29, 396] on span at bounding box center [29, 392] width 9 height 9
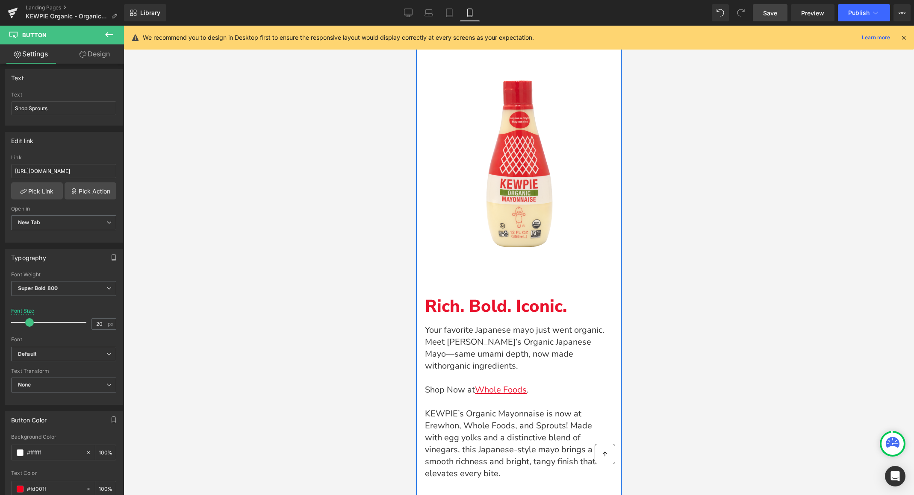
scroll to position [449, 0]
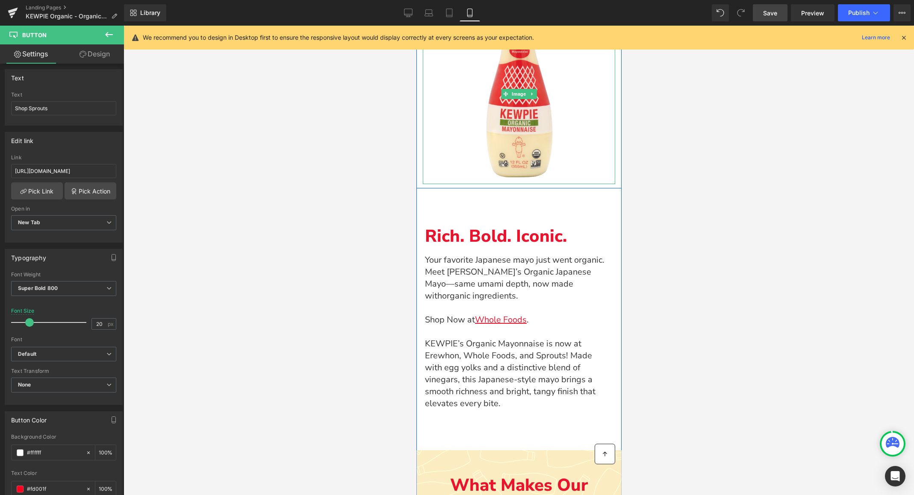
click at [448, 171] on div "Main content" at bounding box center [518, 94] width 192 height 180
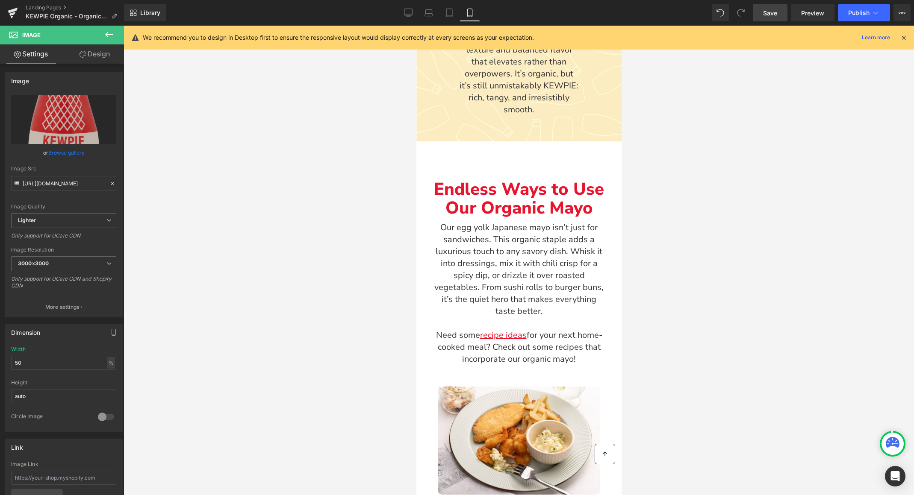
scroll to position [971, 0]
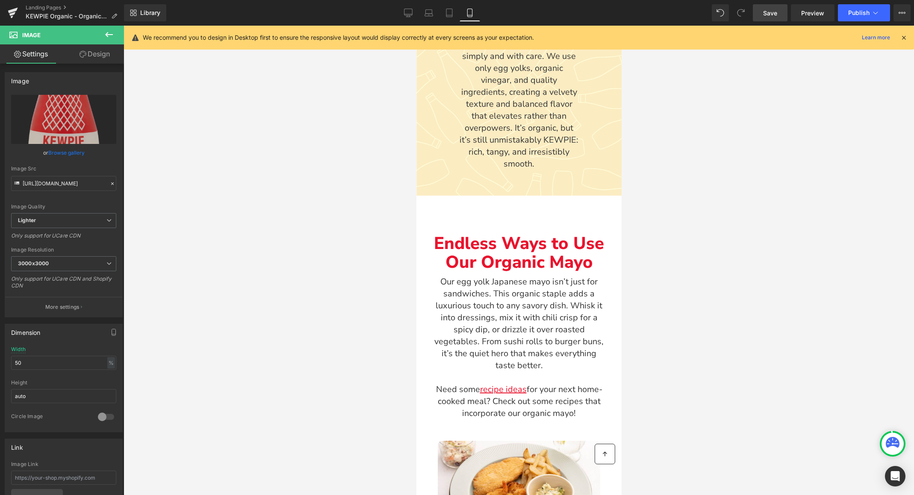
click at [486, 286] on p "Our egg yolk Japanese mayo isn’t just for sandwiches. This organic staple adds …" at bounding box center [518, 324] width 175 height 96
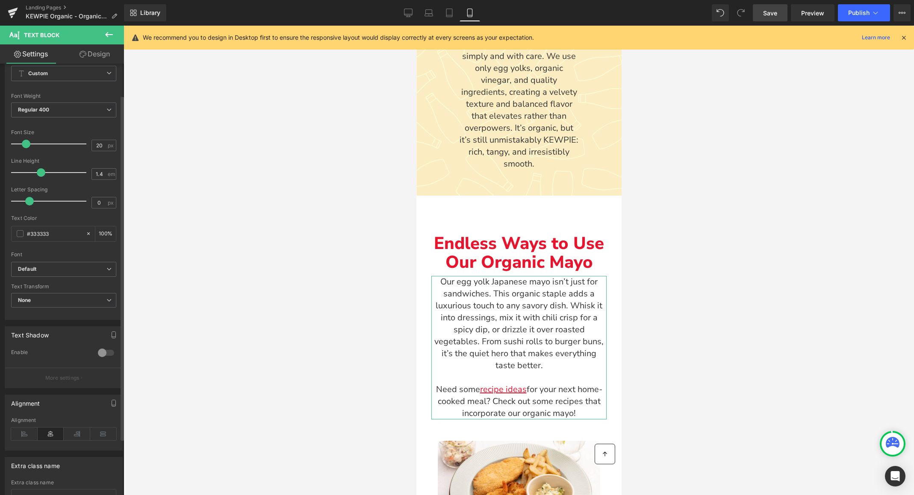
scroll to position [74, 0]
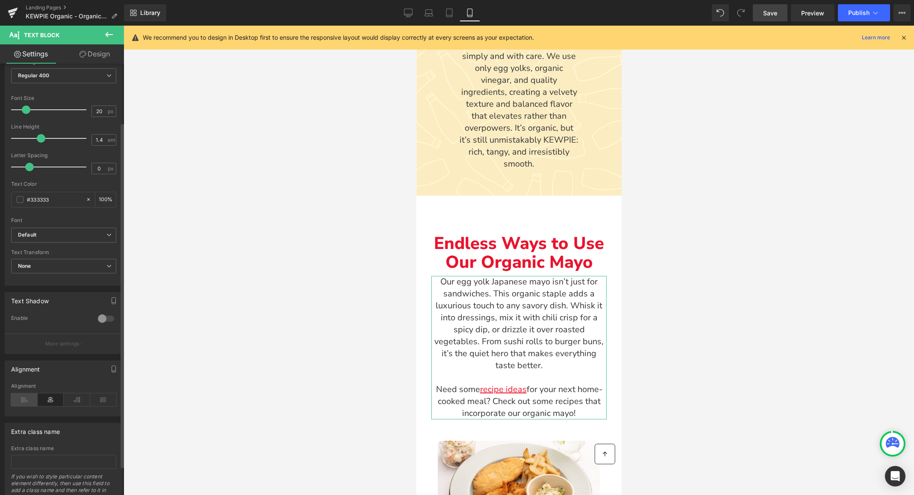
click at [26, 401] on icon at bounding box center [24, 400] width 26 height 13
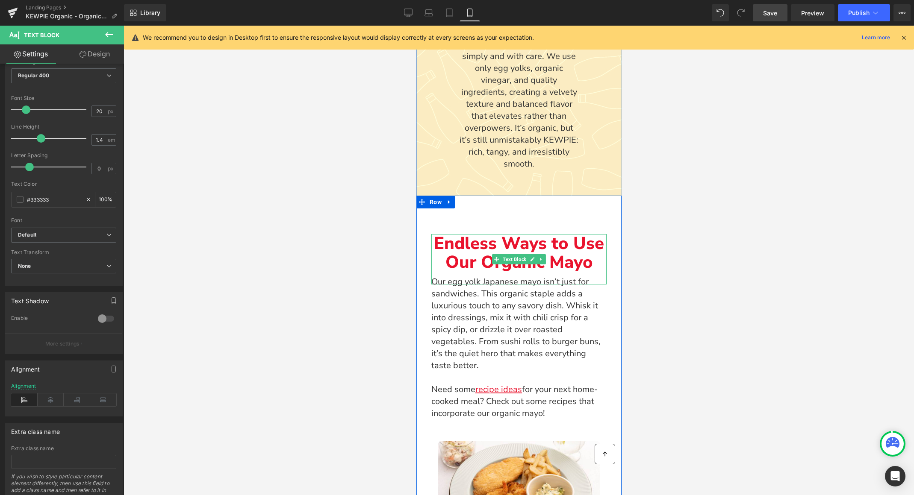
click at [473, 240] on p "Endless Ways to Use Our Organic Mayo" at bounding box center [518, 253] width 175 height 38
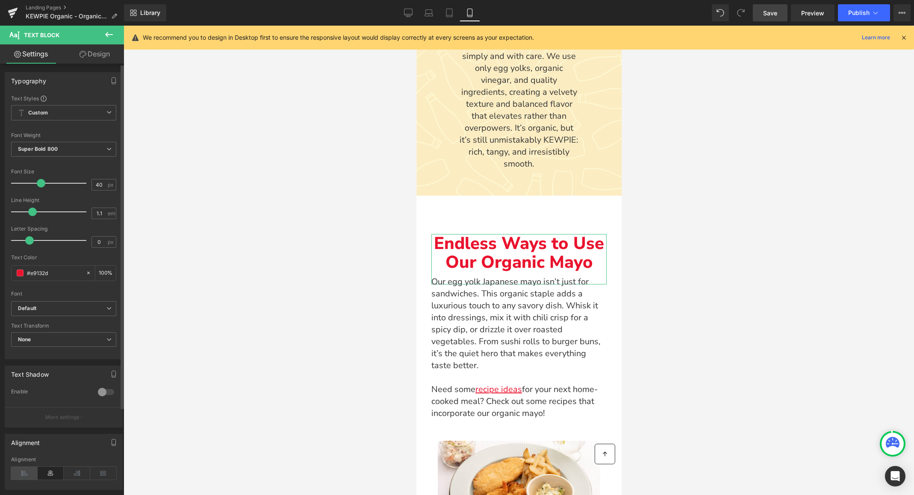
click at [21, 469] on icon at bounding box center [24, 473] width 26 height 13
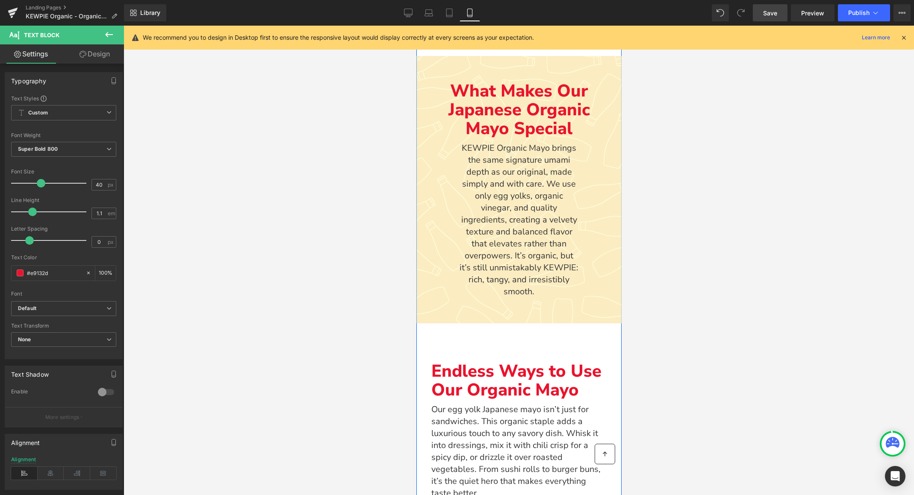
scroll to position [805, 0]
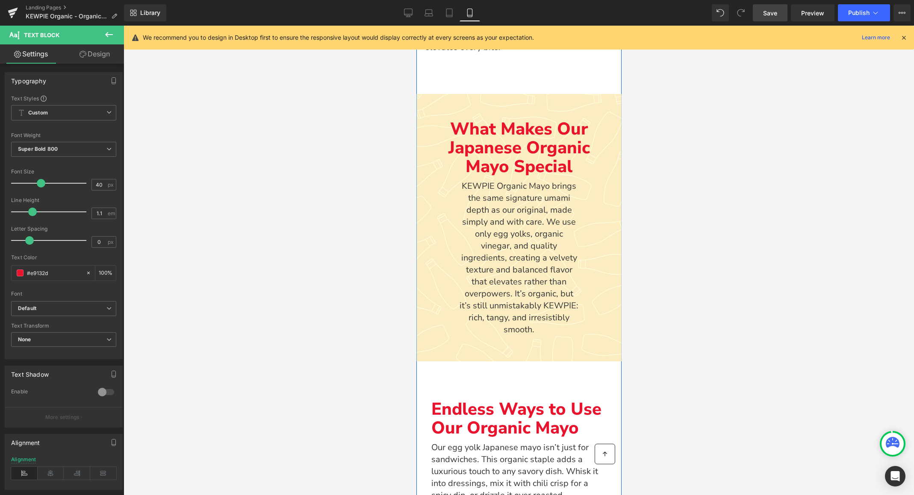
click at [521, 242] on p "KEWPIE Organic Mayo brings the same signature umami depth as our original, made…" at bounding box center [519, 258] width 120 height 156
click at [21, 477] on icon at bounding box center [24, 473] width 26 height 13
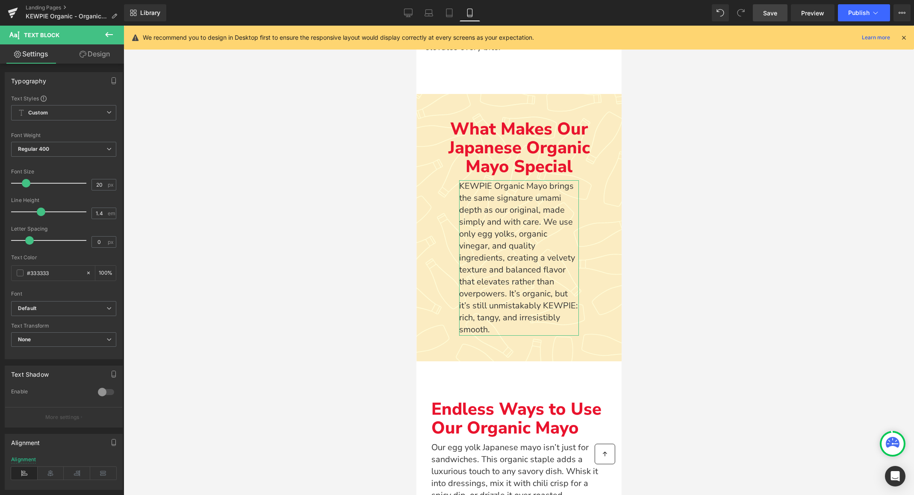
click at [82, 57] on icon at bounding box center [82, 54] width 7 height 7
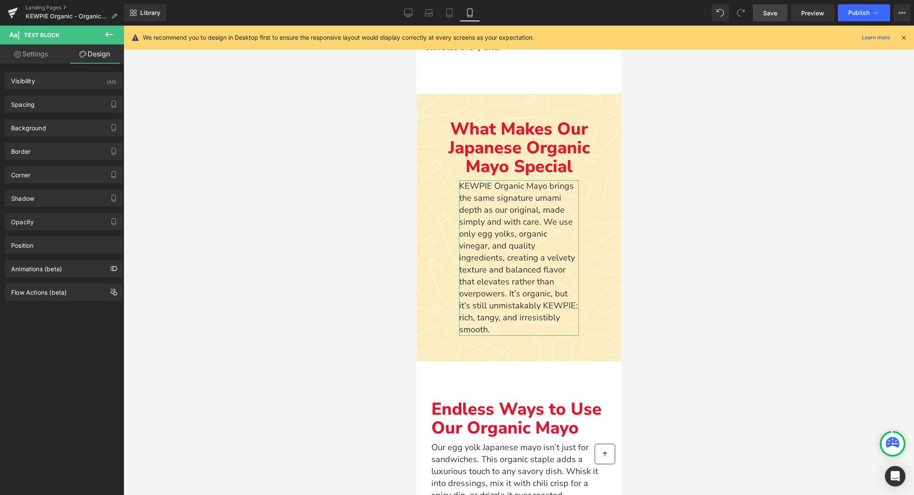
click at [35, 59] on link "Settings" at bounding box center [31, 53] width 62 height 19
type input "100"
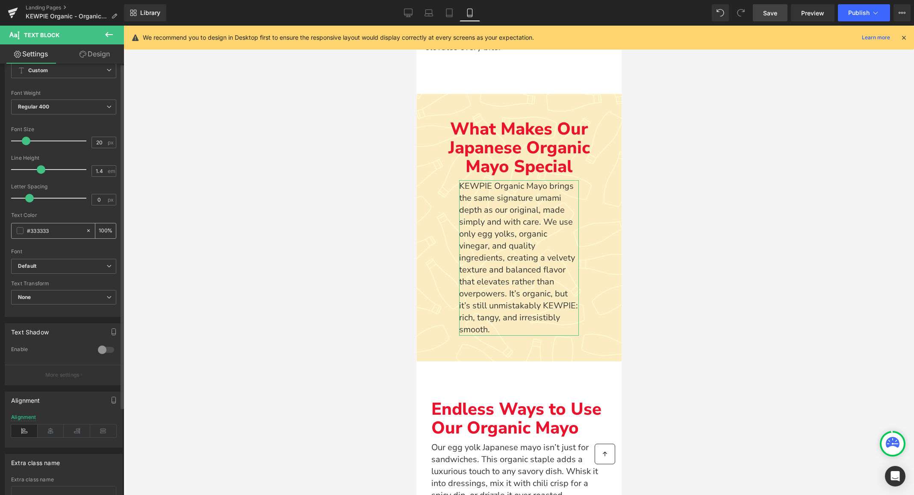
scroll to position [0, 0]
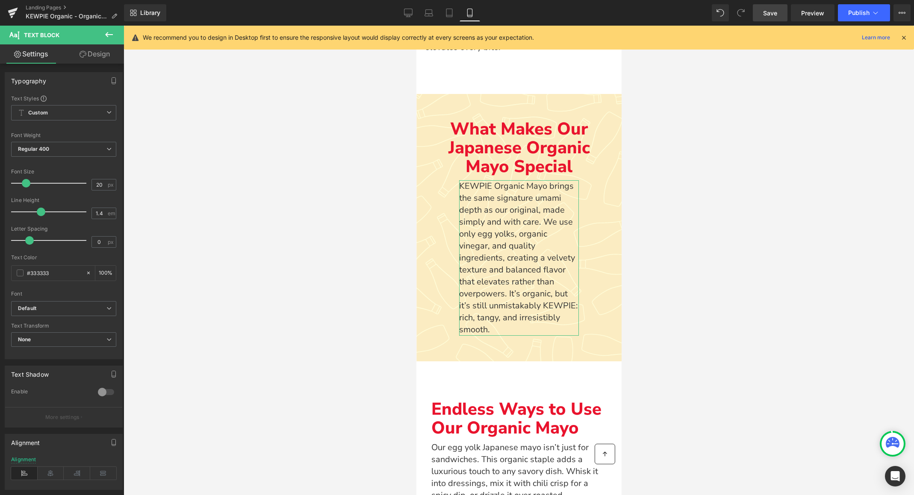
click at [96, 53] on link "Design" at bounding box center [95, 53] width 62 height 19
type input "-20"
type input "80"
type input "50"
type input "80"
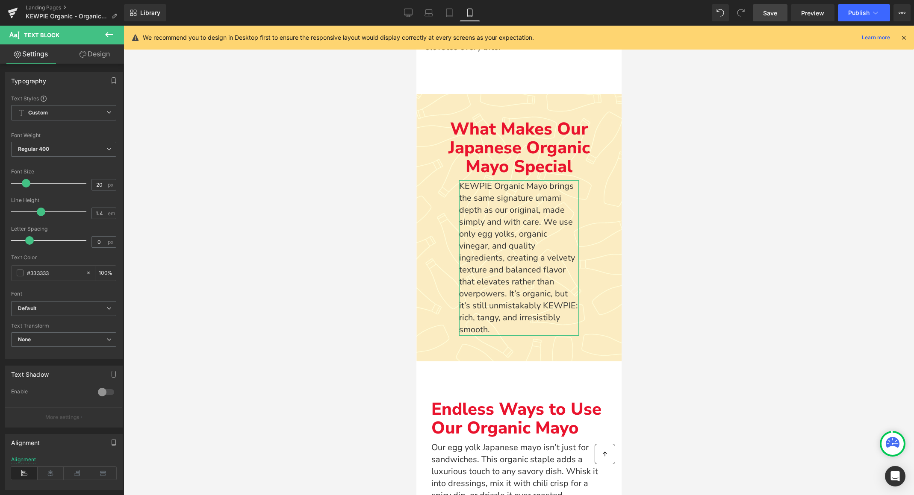
type input "0"
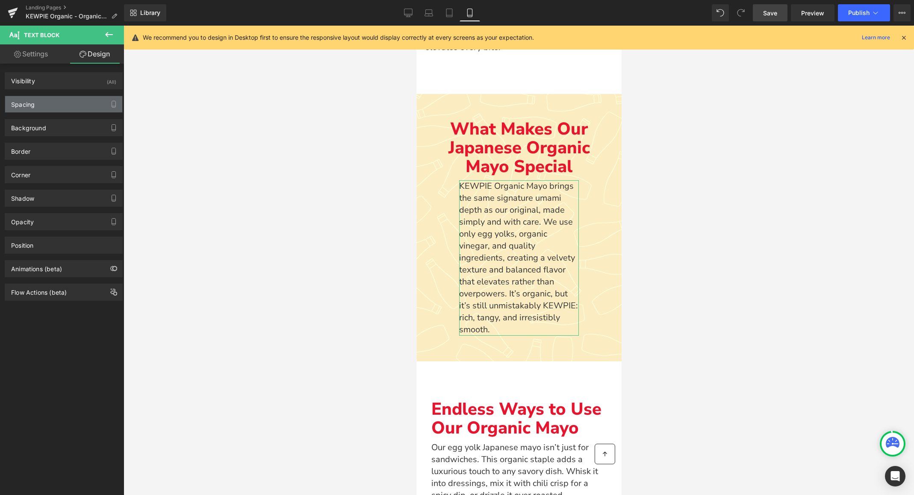
click at [41, 98] on div "Spacing" at bounding box center [63, 104] width 117 height 16
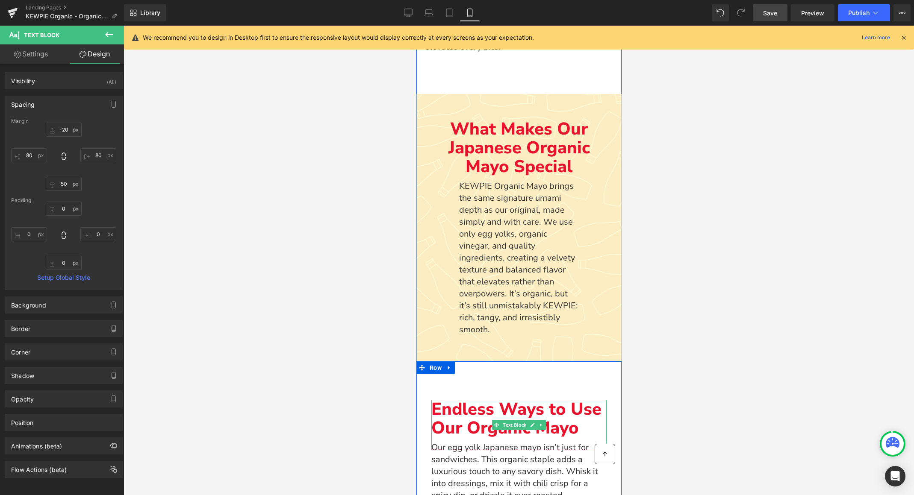
click at [447, 418] on p "Endless Ways to Use Our Organic Mayo" at bounding box center [518, 419] width 175 height 38
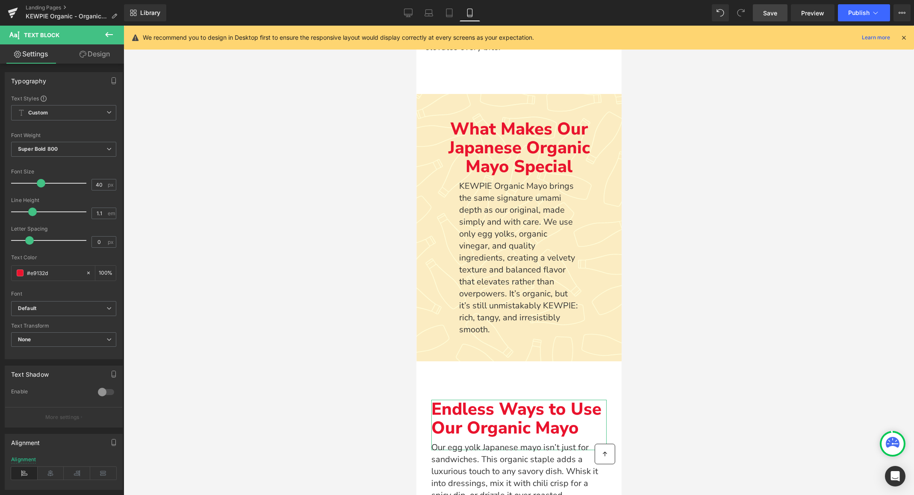
drag, startPoint x: 97, startPoint y: 56, endPoint x: 44, endPoint y: 97, distance: 67.9
click at [97, 56] on link "Design" at bounding box center [95, 53] width 62 height 19
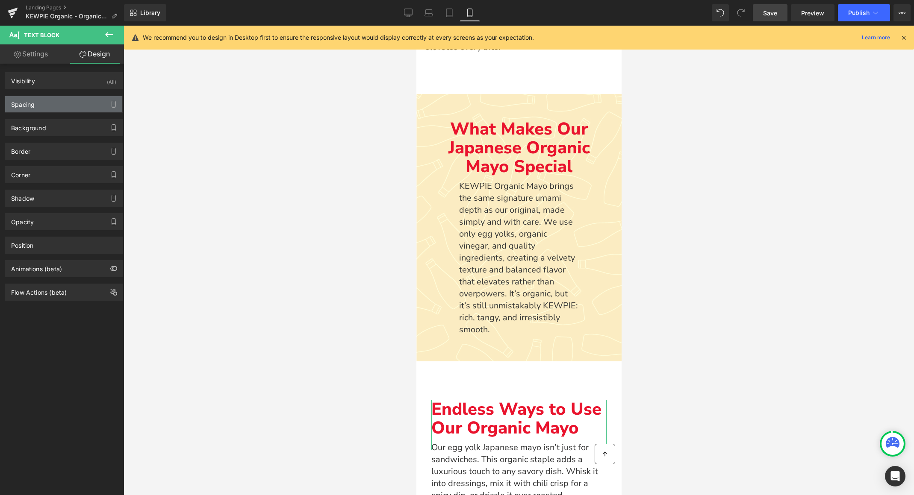
click at [44, 103] on div "Spacing" at bounding box center [63, 104] width 117 height 16
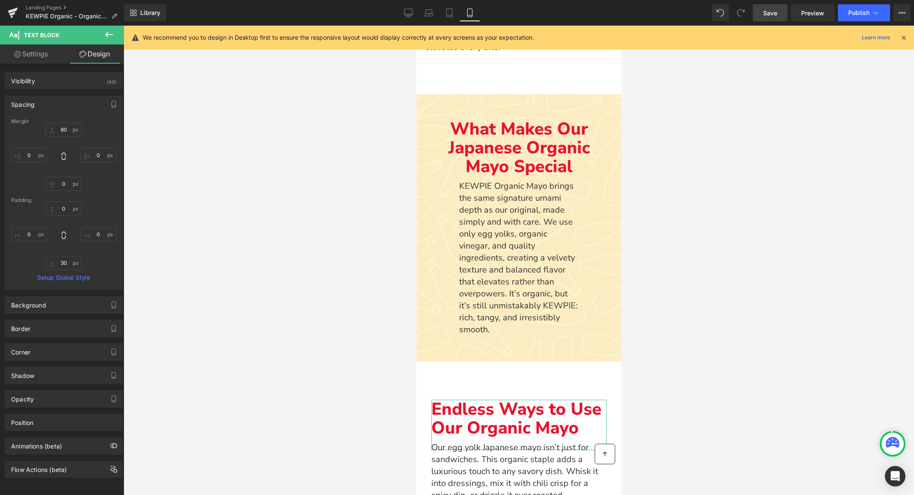
click at [38, 54] on link "Settings" at bounding box center [31, 53] width 62 height 19
type input "100"
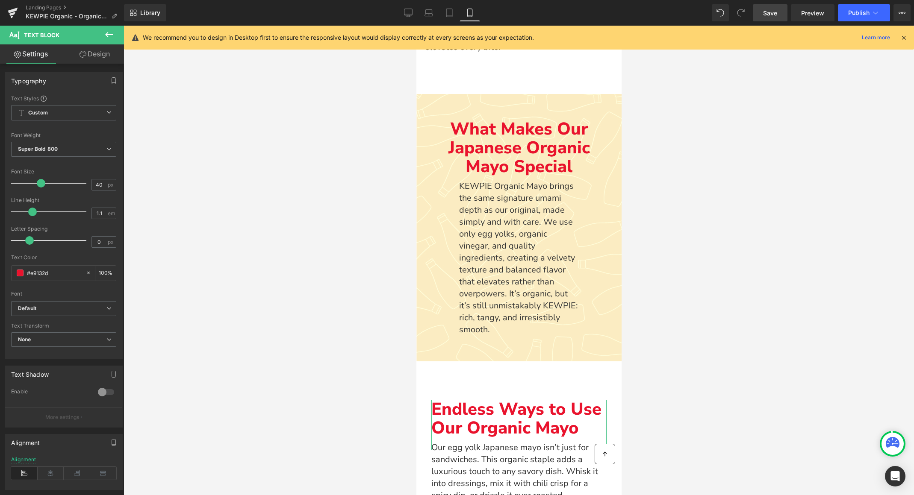
click at [86, 54] on link "Design" at bounding box center [95, 53] width 62 height 19
type input "60"
type input "0"
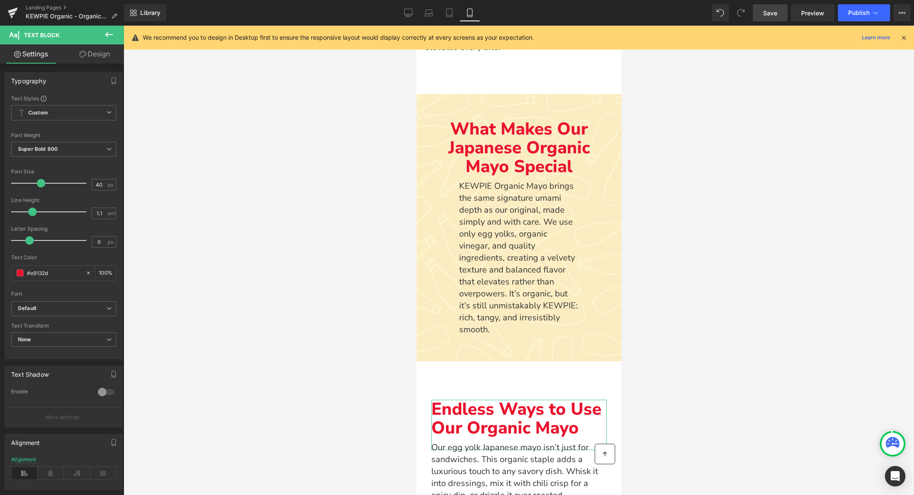
type input "0"
type input "30"
type input "0"
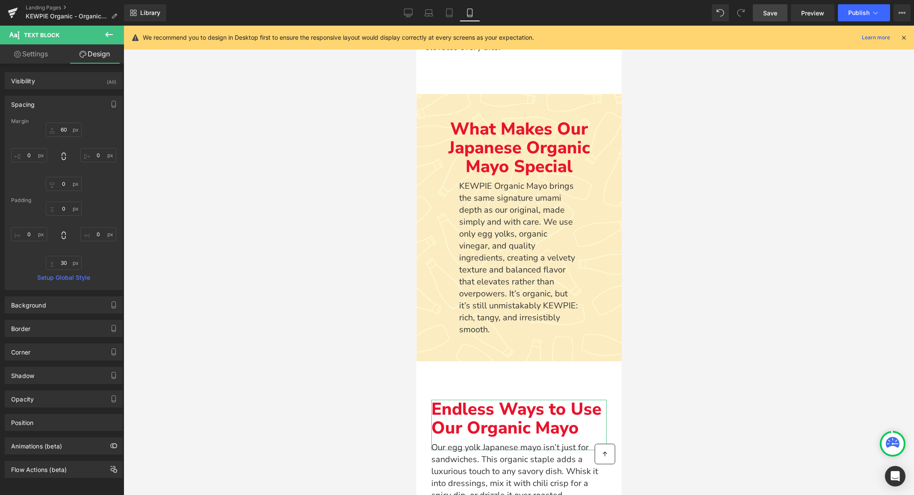
click at [33, 58] on link "Settings" at bounding box center [31, 53] width 62 height 19
type input "100"
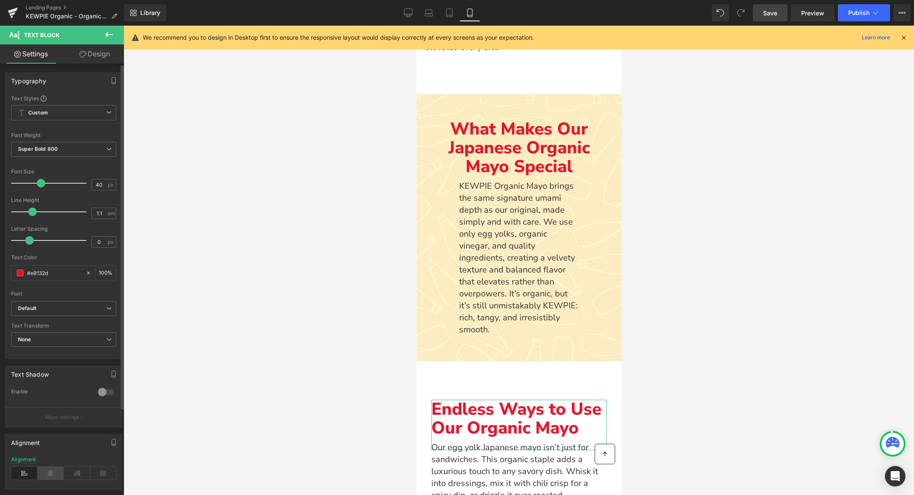
click at [48, 471] on icon at bounding box center [51, 473] width 26 height 13
drag, startPoint x: 23, startPoint y: 474, endPoint x: 144, endPoint y: 447, distance: 124.5
click at [23, 474] on icon at bounding box center [24, 473] width 26 height 13
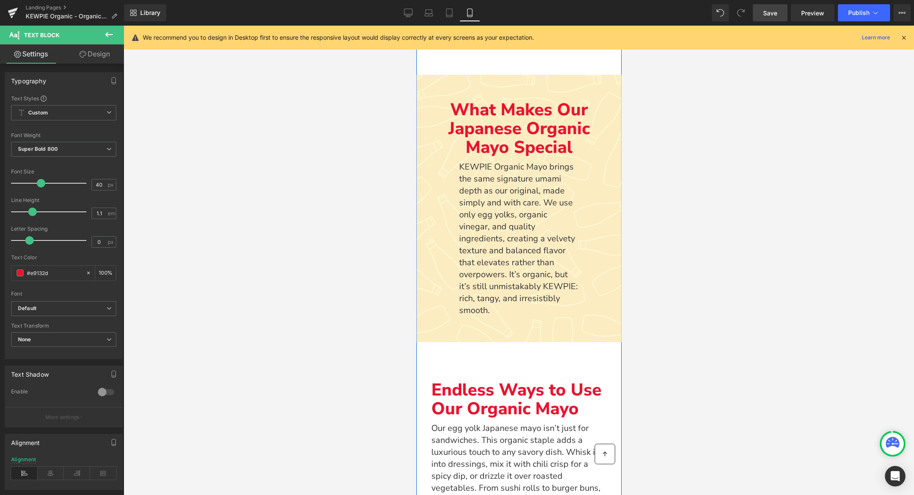
scroll to position [802, 0]
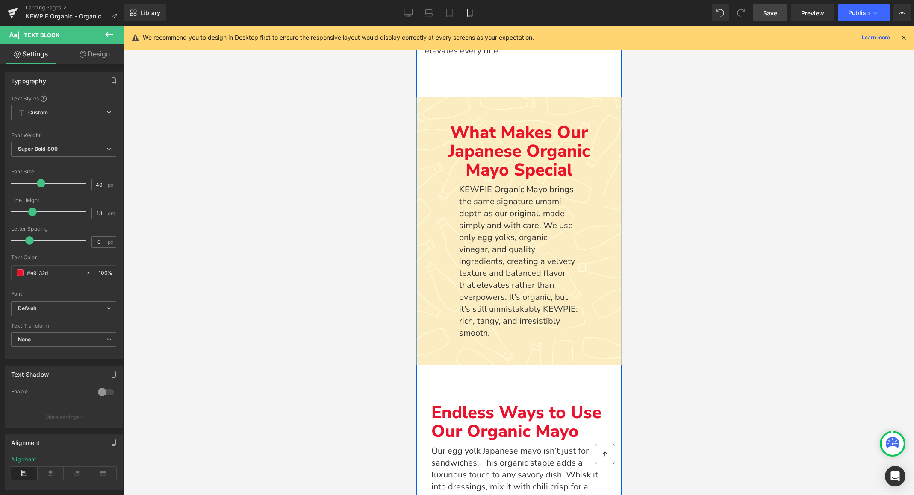
click at [482, 212] on p "KEWPIE Organic Mayo brings the same signature umami depth as our original, made…" at bounding box center [519, 262] width 120 height 156
click at [45, 474] on icon at bounding box center [51, 473] width 26 height 13
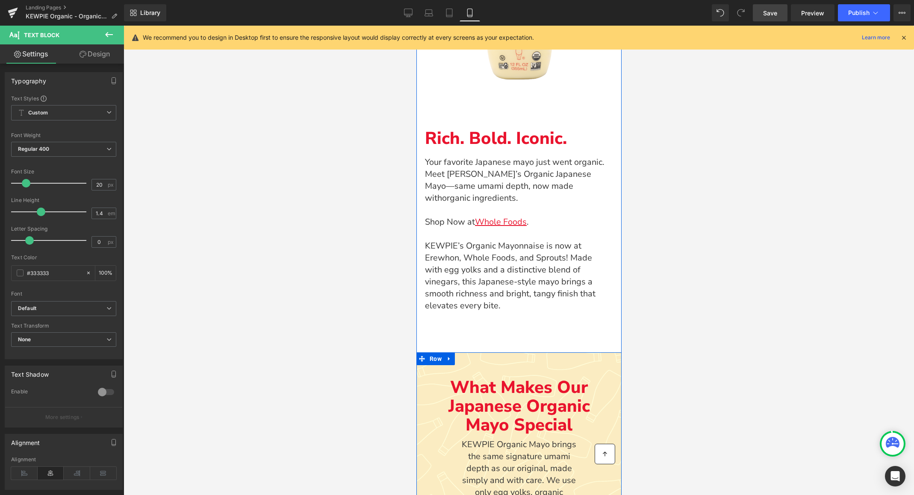
scroll to position [536, 0]
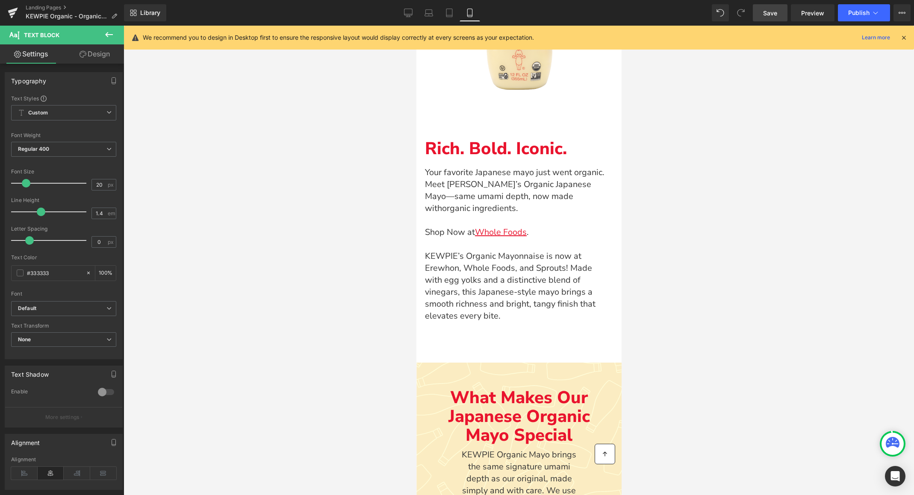
click at [441, 171] on p "Your favorite Japanese mayo just went organic. Meet [PERSON_NAME]’s Organic Jap…" at bounding box center [513, 191] width 179 height 48
click at [88, 54] on link "Design" at bounding box center [95, 53] width 62 height 19
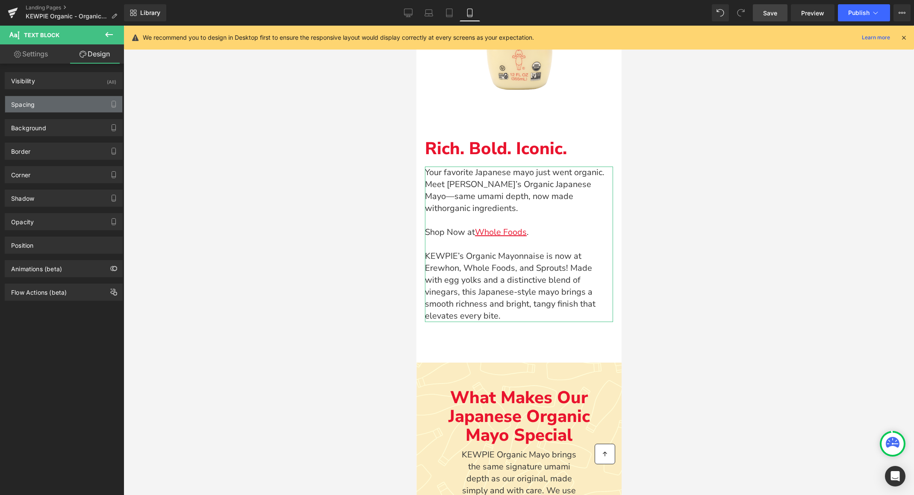
click at [45, 108] on div "Spacing" at bounding box center [63, 104] width 117 height 16
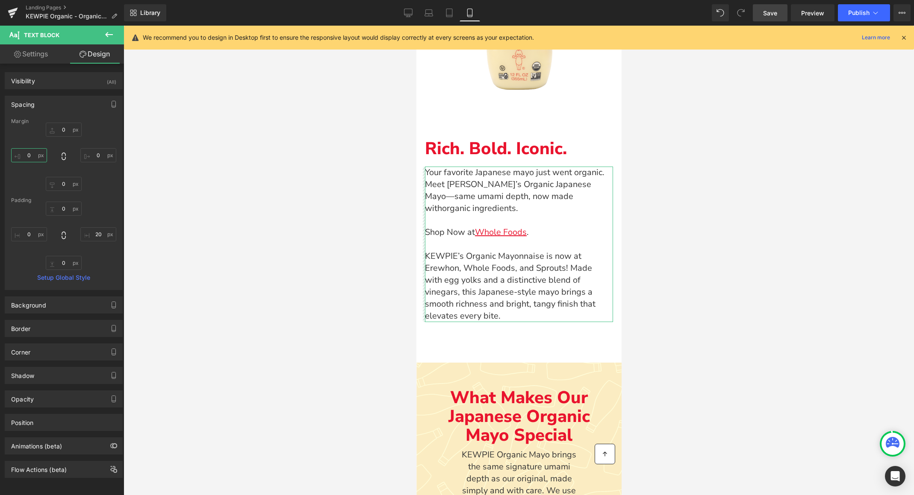
drag, startPoint x: 28, startPoint y: 155, endPoint x: 43, endPoint y: 156, distance: 14.6
click at [28, 155] on input "0" at bounding box center [29, 155] width 36 height 14
type input "10"
click at [91, 156] on input "0" at bounding box center [98, 155] width 36 height 14
type input "1"
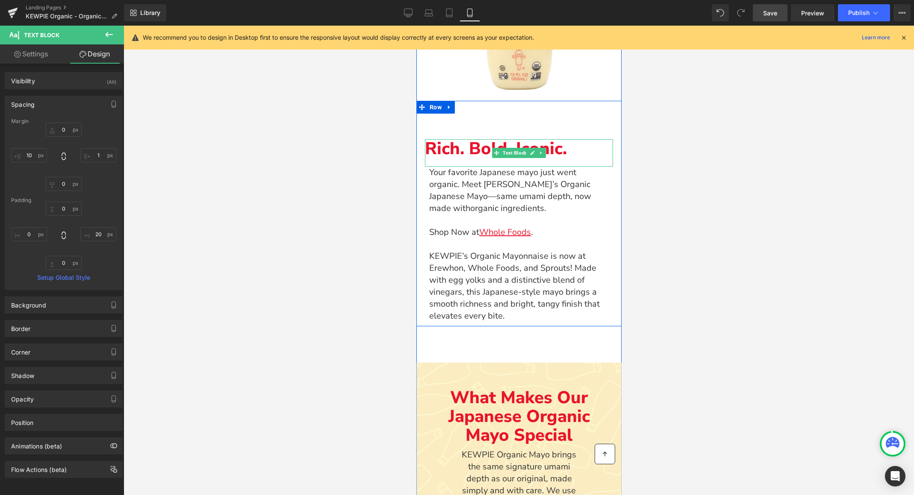
click at [443, 143] on p "Rich. Bold. Iconic." at bounding box center [518, 148] width 188 height 19
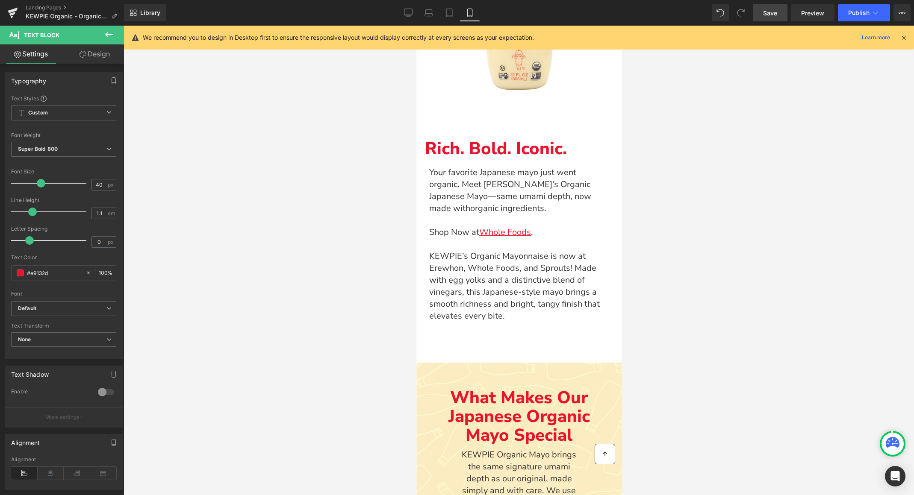
click at [85, 54] on icon at bounding box center [82, 54] width 7 height 7
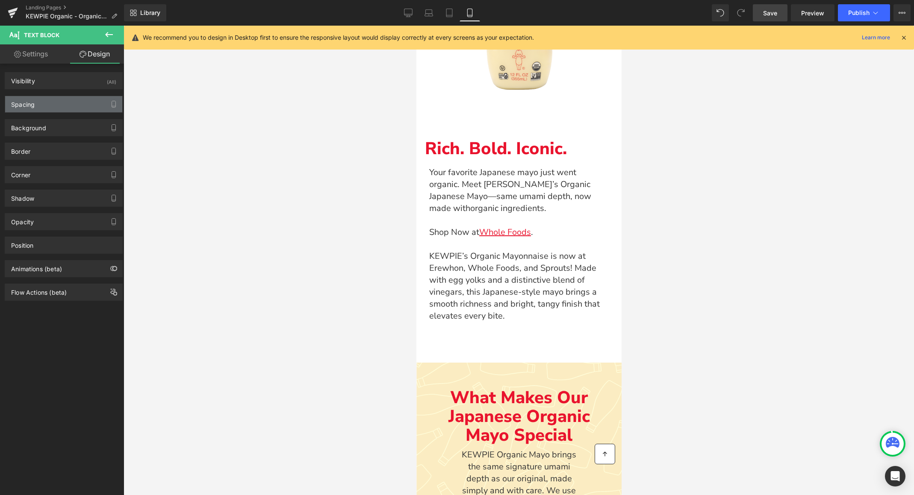
click at [41, 105] on div "Spacing" at bounding box center [63, 104] width 117 height 16
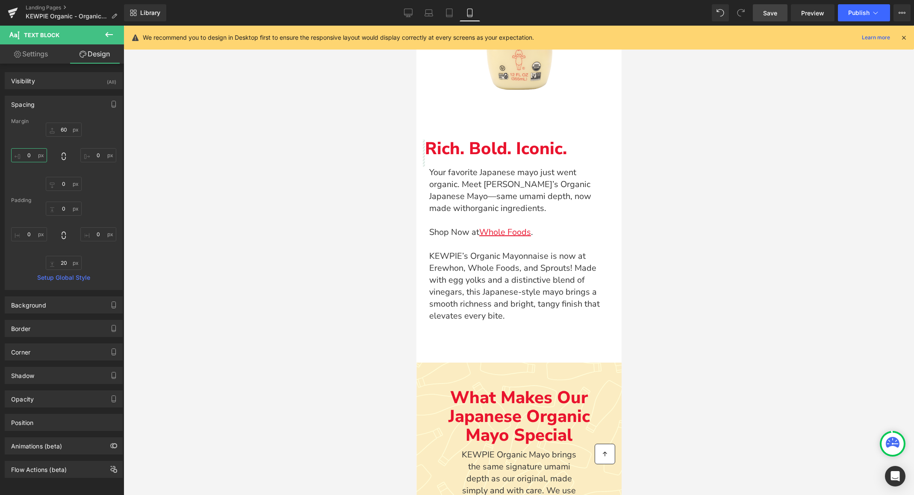
click at [28, 152] on input "0" at bounding box center [29, 155] width 36 height 14
type input "10"
click at [93, 154] on input "0" at bounding box center [98, 155] width 36 height 14
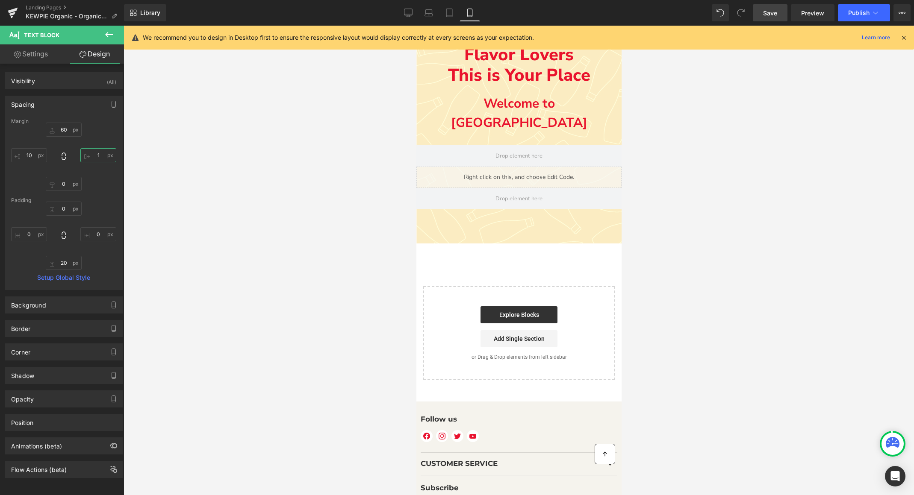
scroll to position [2991, 0]
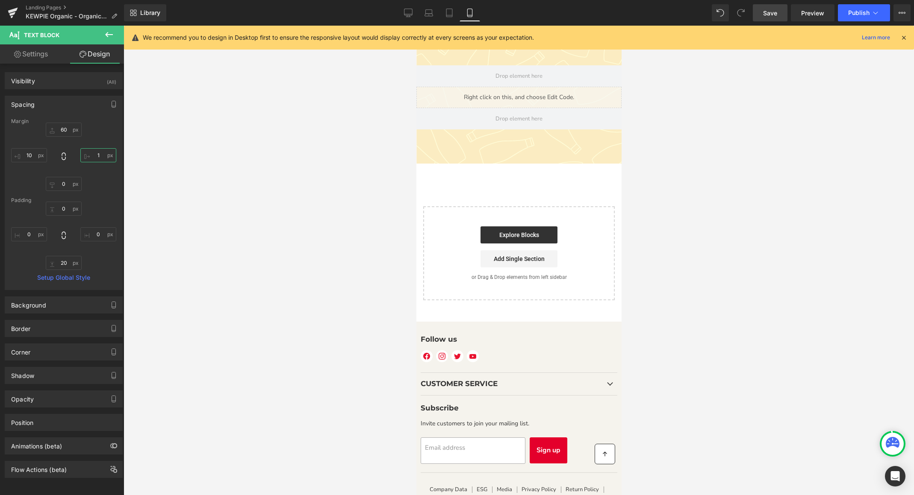
type input "1"
click at [773, 13] on span "Save" at bounding box center [770, 13] width 14 height 9
click at [811, 9] on span "Preview" at bounding box center [812, 13] width 23 height 9
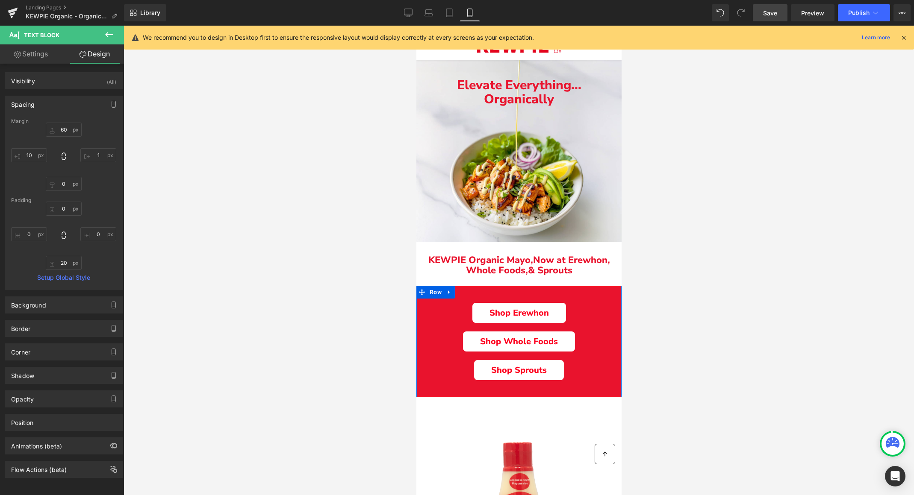
scroll to position [19, 0]
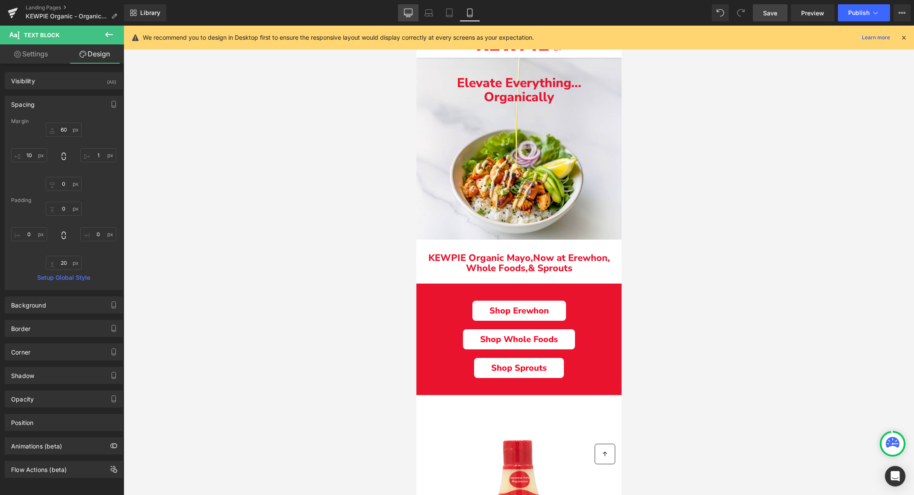
click at [411, 13] on icon at bounding box center [408, 13] width 9 height 9
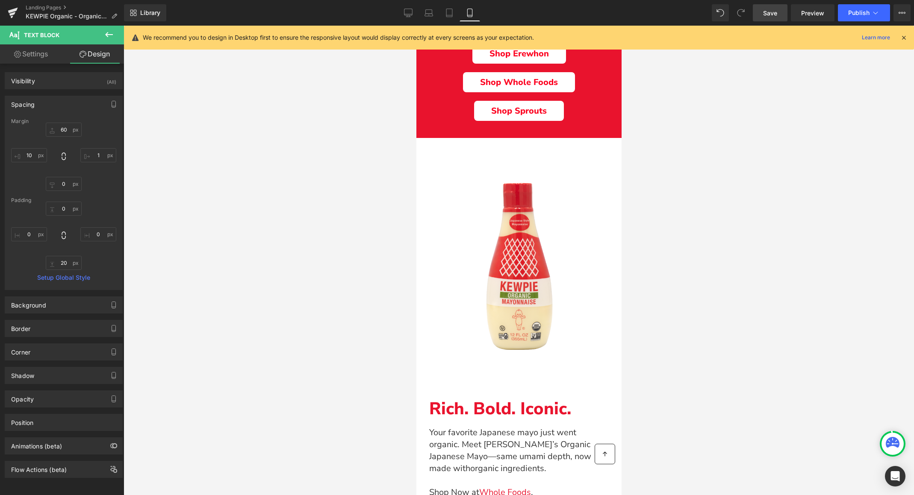
type input "60"
type input "0"
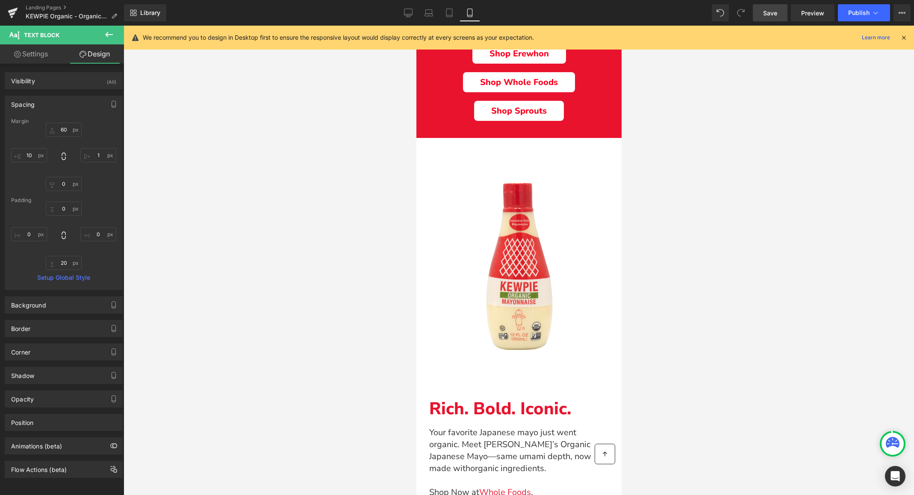
type input "0"
type input "20"
type input "0"
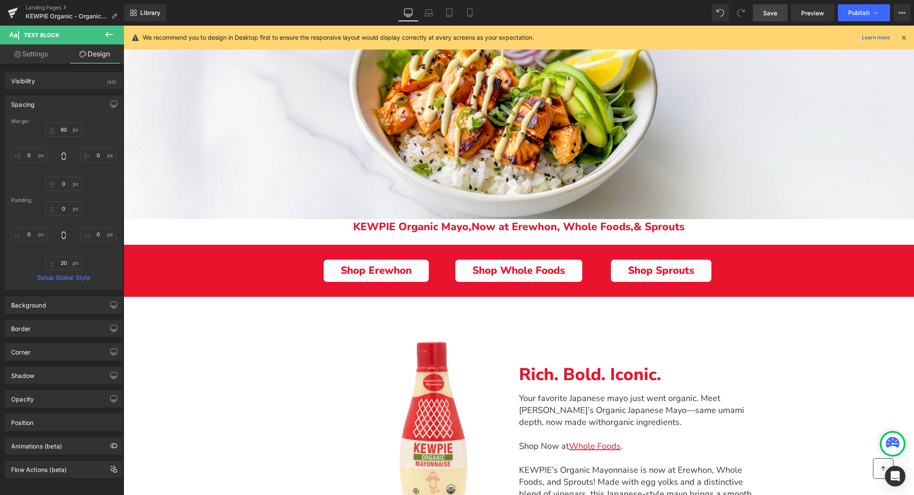
scroll to position [267, 0]
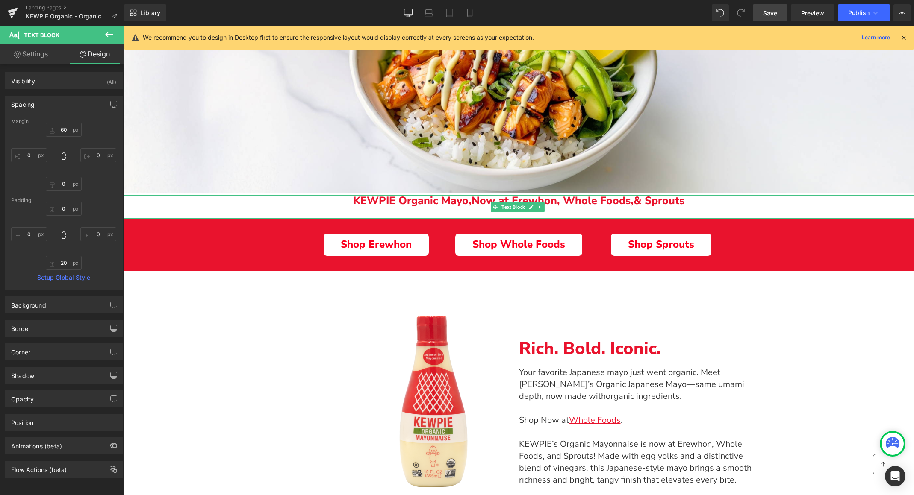
click at [423, 199] on span "KEWPIE Organic Mayo," at bounding box center [412, 201] width 118 height 15
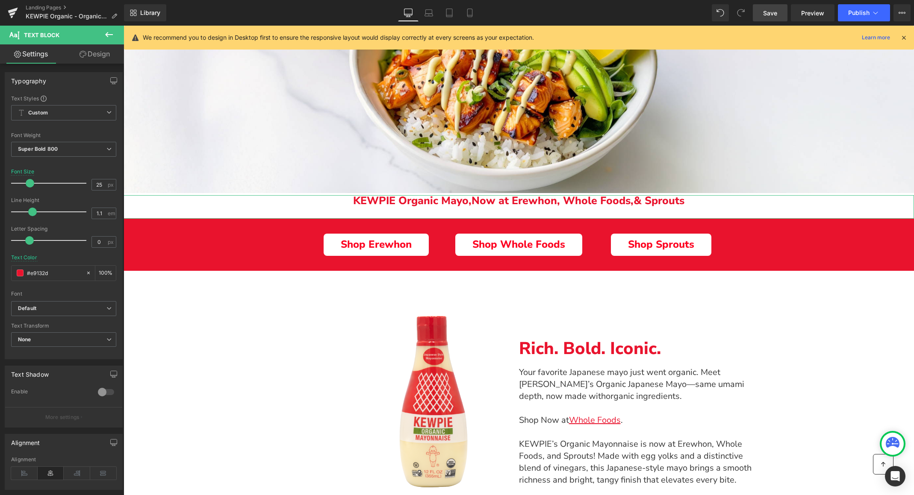
click at [103, 54] on link "Design" at bounding box center [95, 53] width 62 height 19
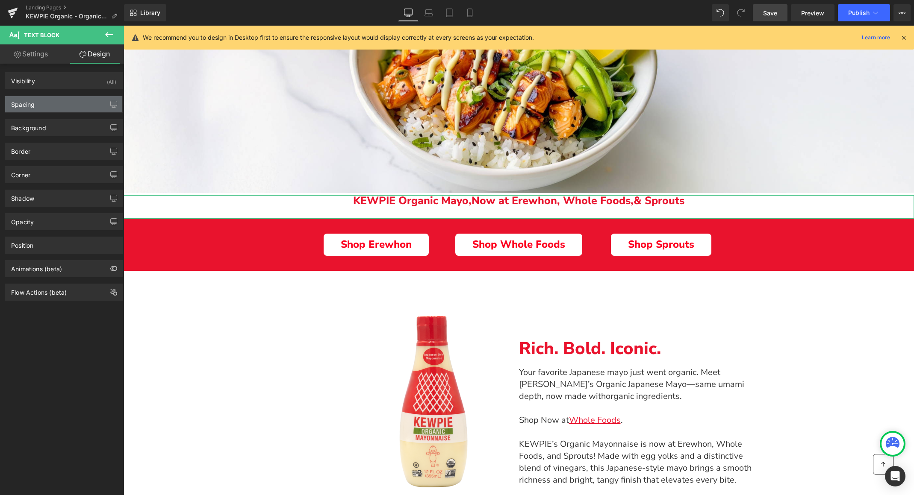
click at [50, 104] on div "Spacing" at bounding box center [63, 104] width 117 height 16
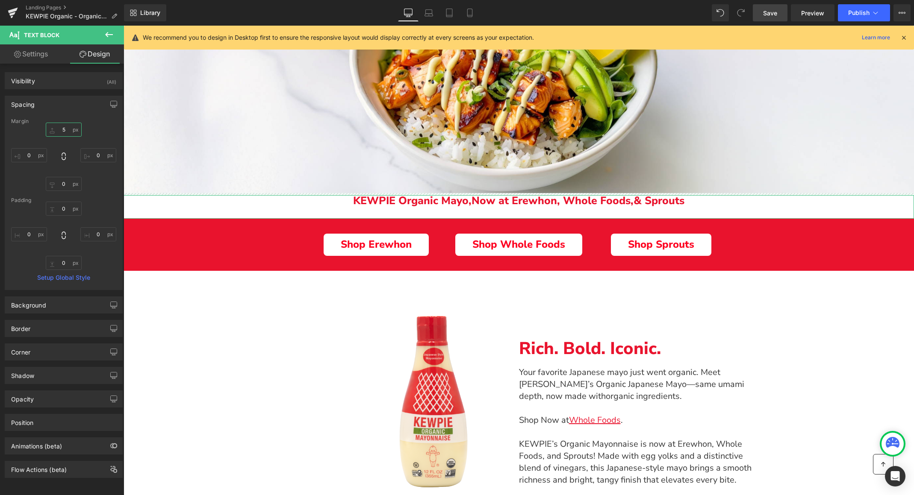
click at [60, 129] on input "5" at bounding box center [64, 130] width 36 height 14
click at [59, 206] on input "0" at bounding box center [64, 209] width 36 height 14
type input "20"
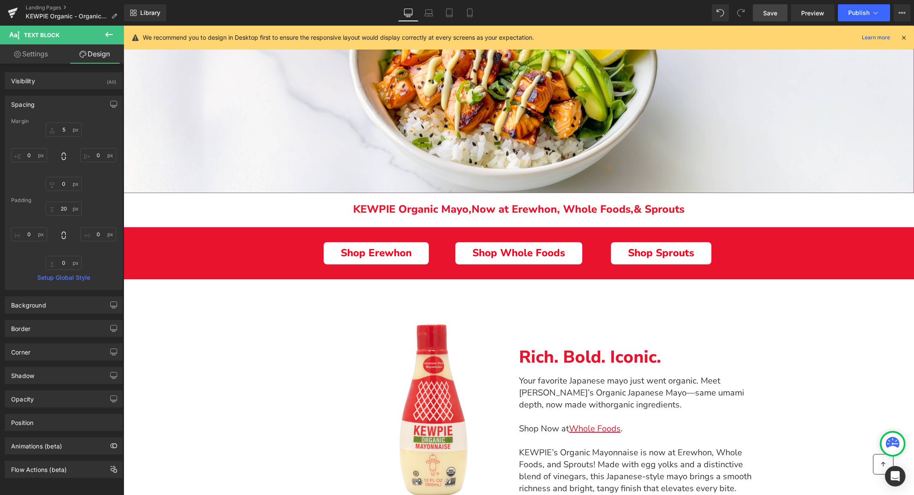
click at [247, 171] on div "Elevate Everything... Organically Text Block" at bounding box center [519, 2] width 790 height 383
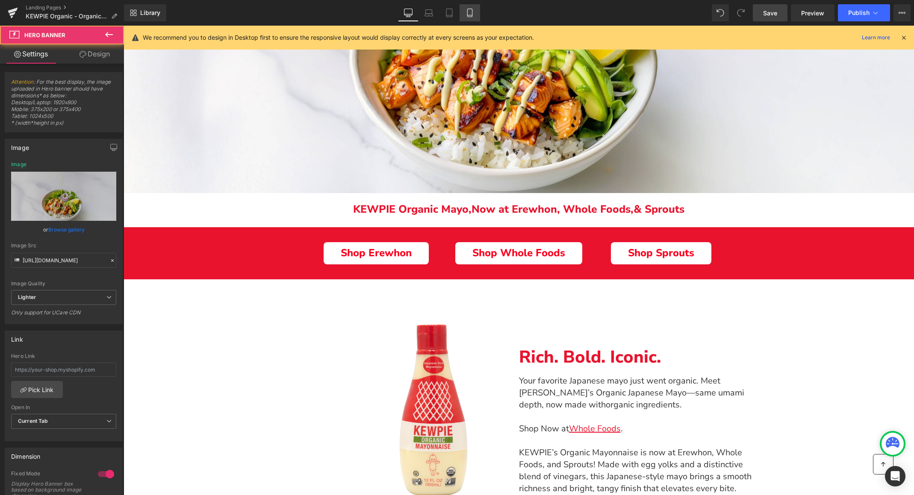
click at [470, 11] on icon at bounding box center [469, 13] width 9 height 9
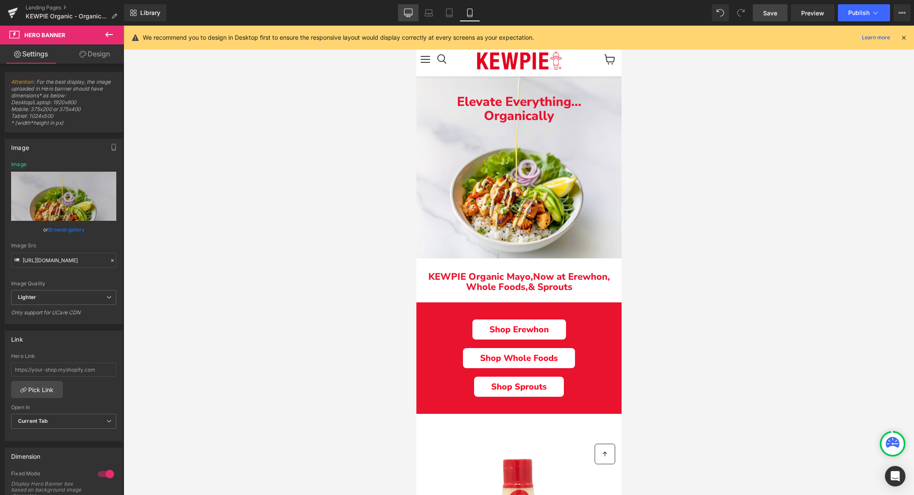
click at [404, 18] on link "Desktop" at bounding box center [408, 12] width 21 height 17
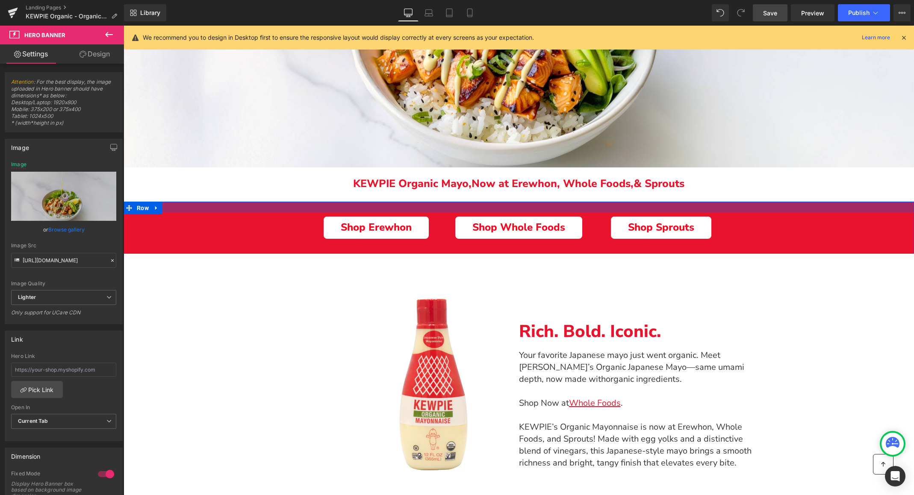
scroll to position [294, 0]
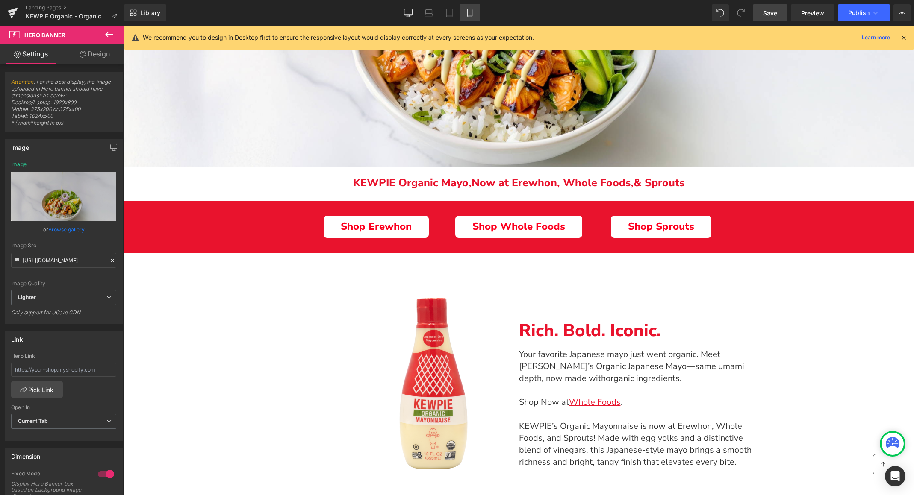
click at [464, 12] on link "Mobile" at bounding box center [469, 12] width 21 height 17
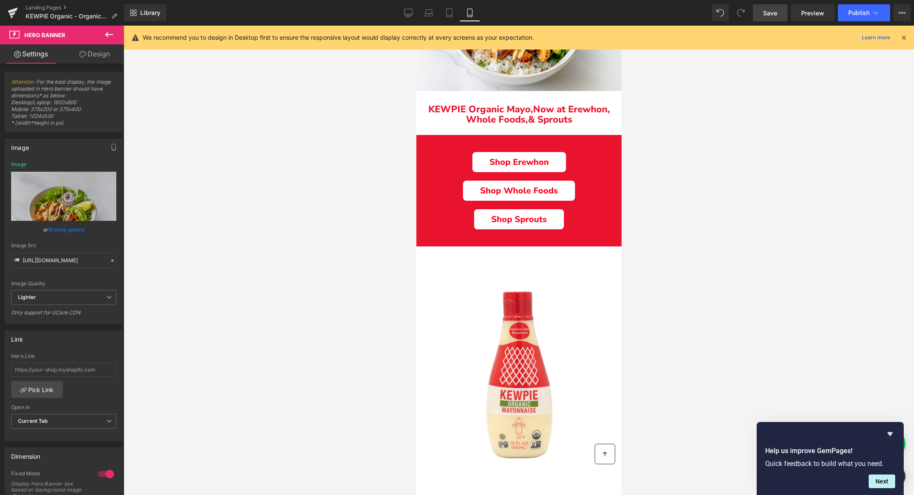
scroll to position [179, 0]
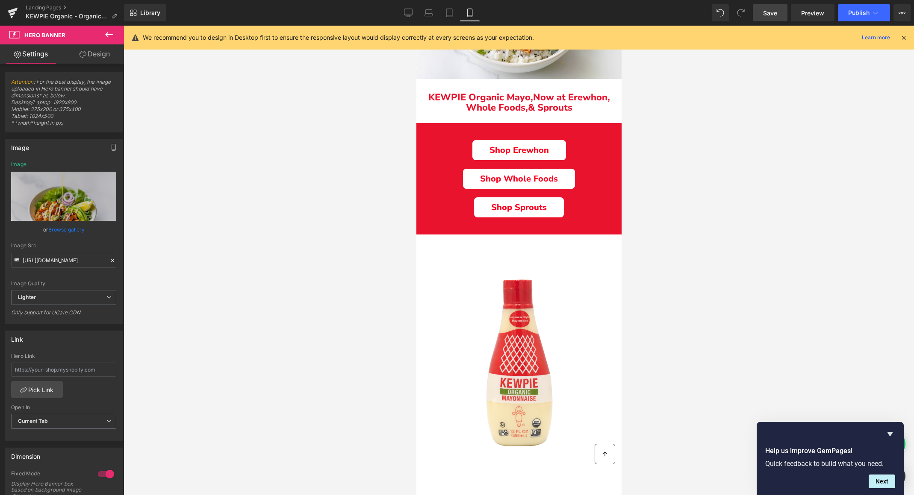
drag, startPoint x: 412, startPoint y: 12, endPoint x: 413, endPoint y: 22, distance: 10.0
click at [412, 12] on icon at bounding box center [408, 13] width 9 height 9
type input "[URL][DOMAIN_NAME]"
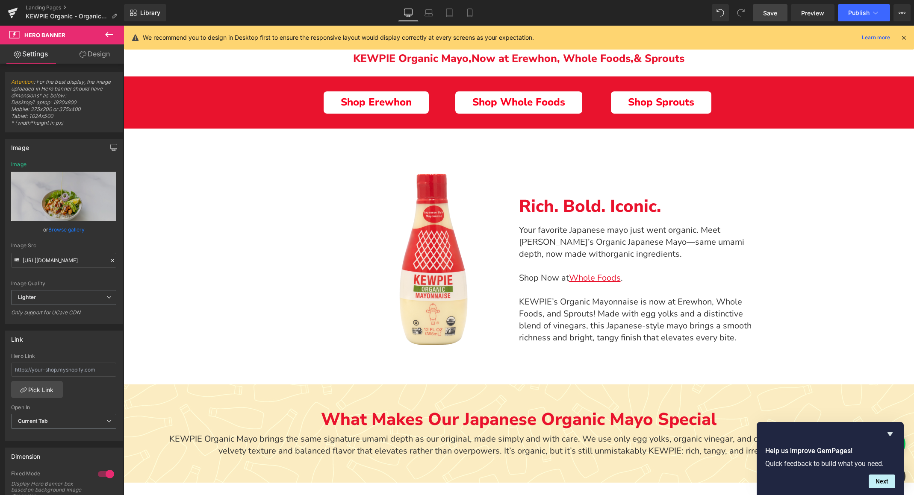
scroll to position [415, 0]
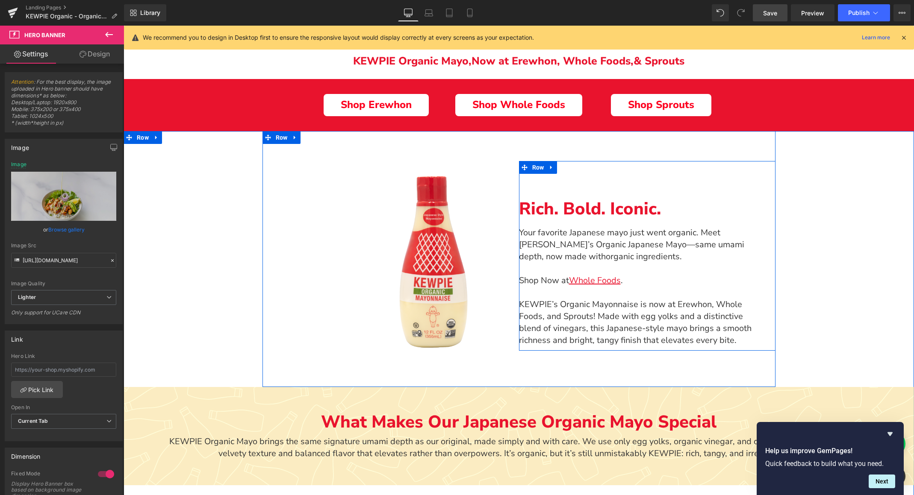
click at [550, 180] on div "Rich. Bold. Iconic. Text Block Your favorite Japanese mayo just went organic. M…" at bounding box center [647, 260] width 256 height 173
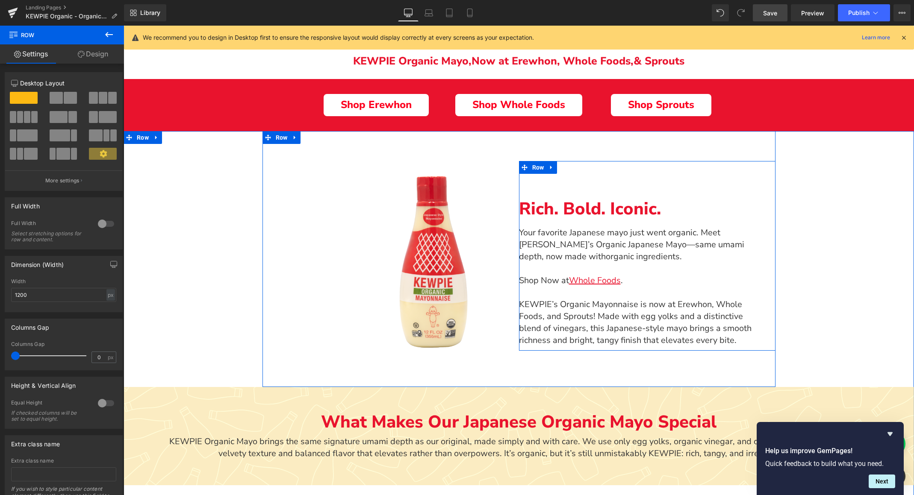
click at [533, 207] on p "Rich. Bold. Iconic." at bounding box center [647, 209] width 256 height 19
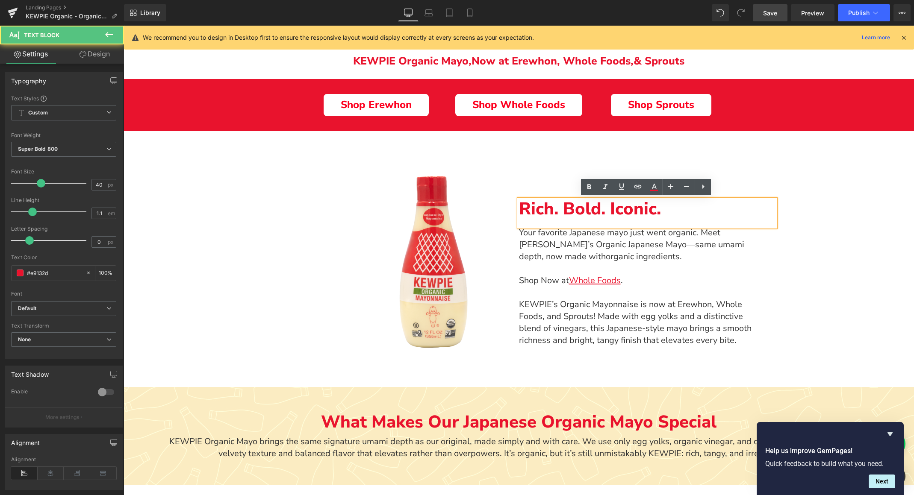
click at [534, 187] on div "Rich. Bold. Iconic. Text Block Your favorite Japanese mayo just went organic. M…" at bounding box center [647, 260] width 256 height 173
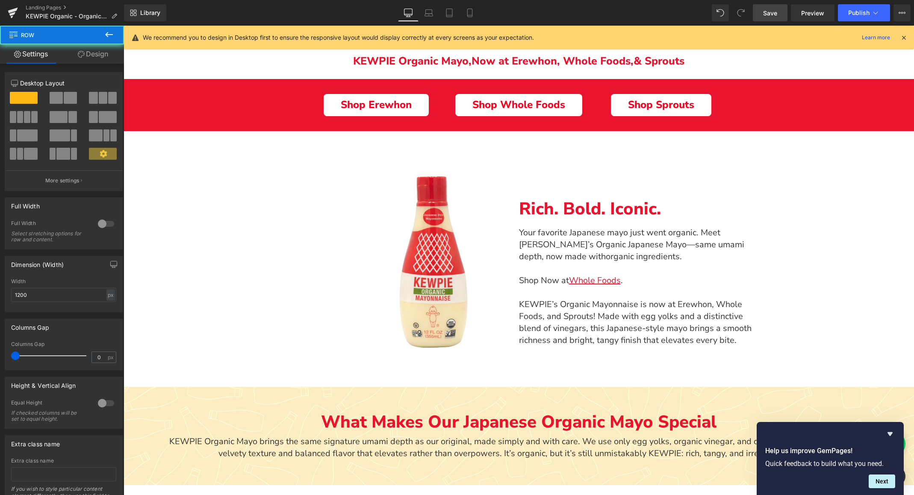
click at [532, 177] on div "Rich. Bold. Iconic. Text Block Your favorite Japanese mayo just went organic. M…" at bounding box center [647, 260] width 256 height 173
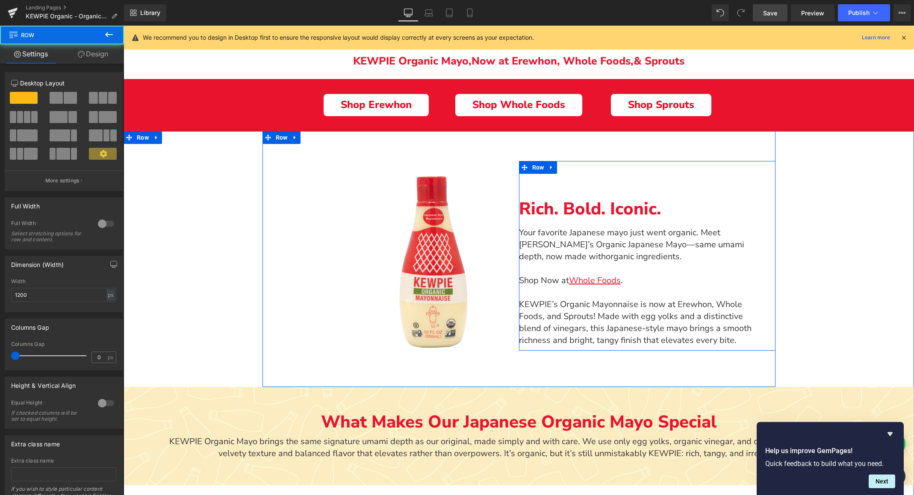
click at [520, 185] on div "Rich. Bold. Iconic. Text Block Your favorite Japanese mayo just went organic. M…" at bounding box center [647, 260] width 256 height 173
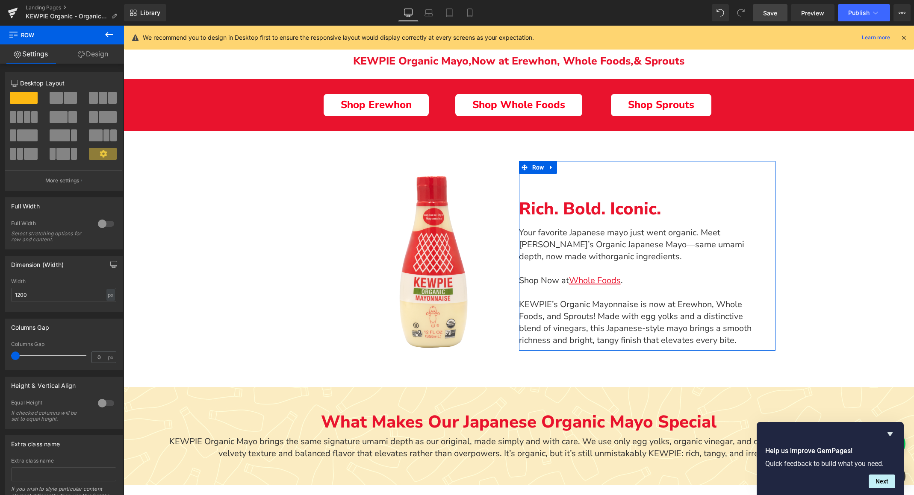
click at [89, 53] on link "Design" at bounding box center [93, 53] width 62 height 19
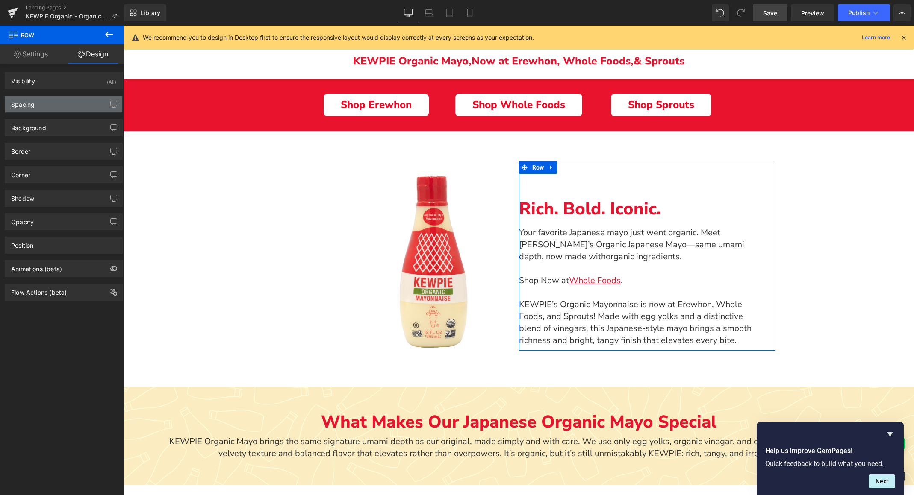
click at [53, 99] on div "Spacing" at bounding box center [63, 104] width 117 height 16
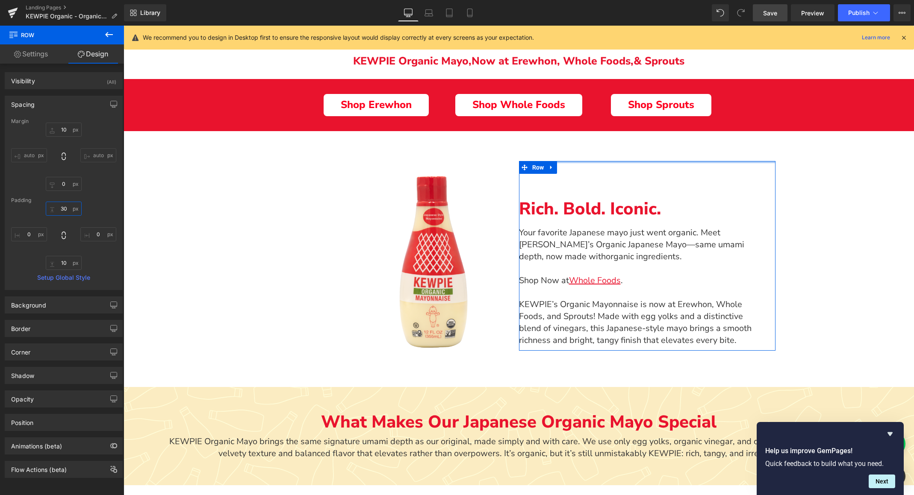
click at [64, 209] on input "30" at bounding box center [64, 209] width 36 height 14
type input "20"
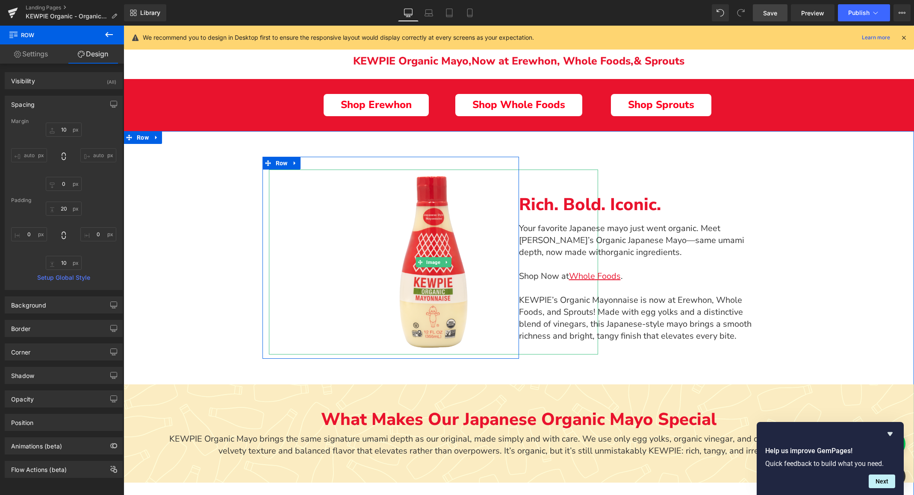
click at [285, 274] on div "Main content" at bounding box center [433, 262] width 329 height 185
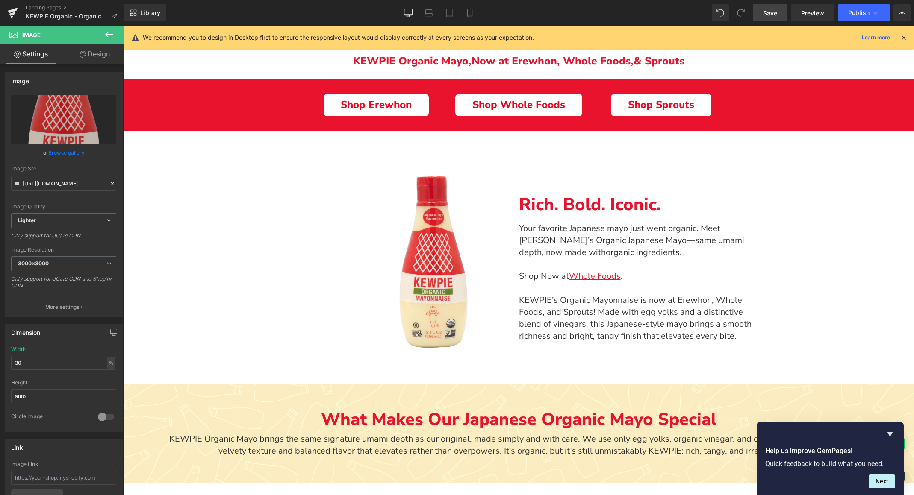
click at [90, 53] on link "Design" at bounding box center [95, 53] width 62 height 19
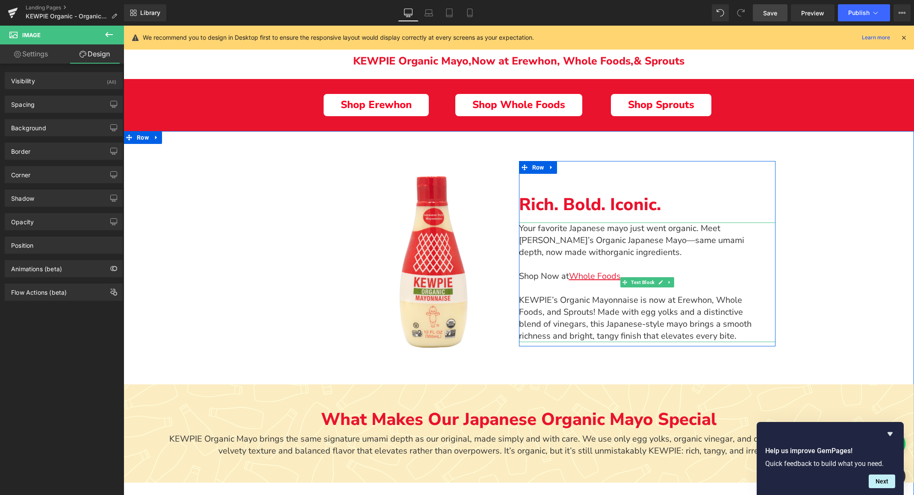
click at [630, 256] on p "Your favorite Japanese mayo just went organic. Meet [PERSON_NAME]’s Organic Jap…" at bounding box center [643, 241] width 248 height 36
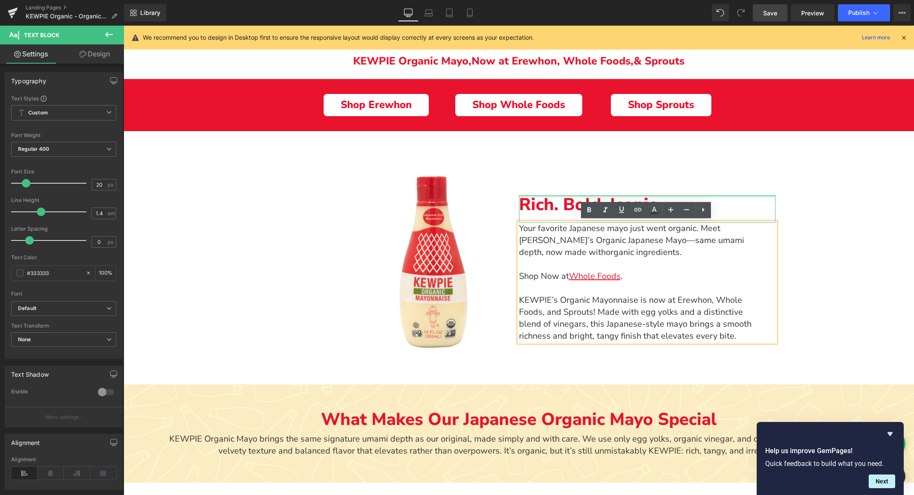
click at [542, 195] on div "Main content" at bounding box center [647, 196] width 256 height 2
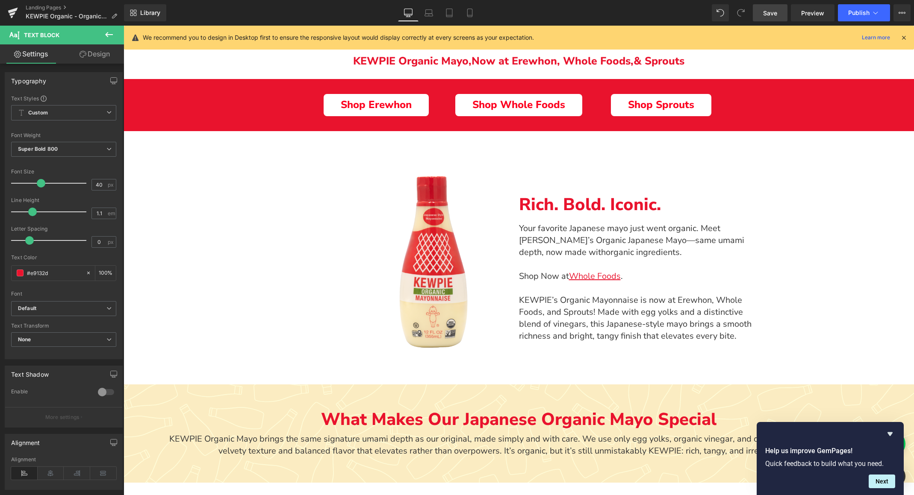
click at [93, 57] on link "Design" at bounding box center [95, 53] width 62 height 19
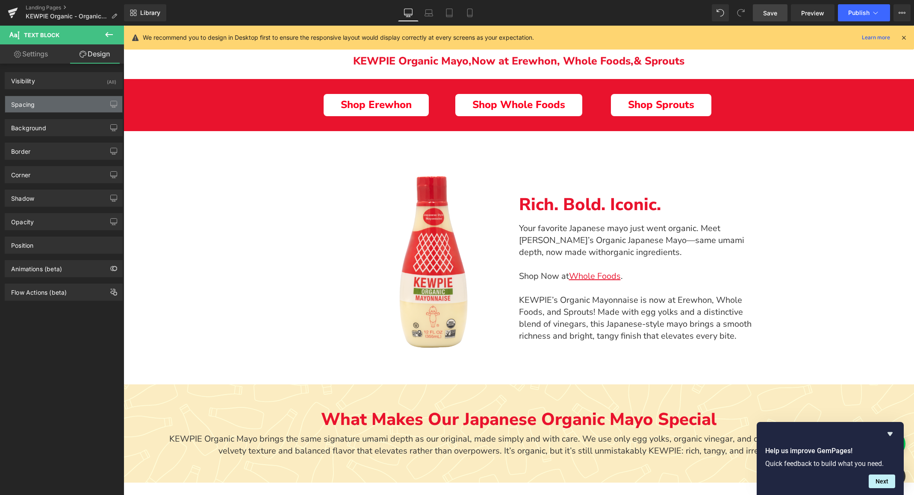
click at [39, 109] on div "Spacing" at bounding box center [63, 104] width 117 height 16
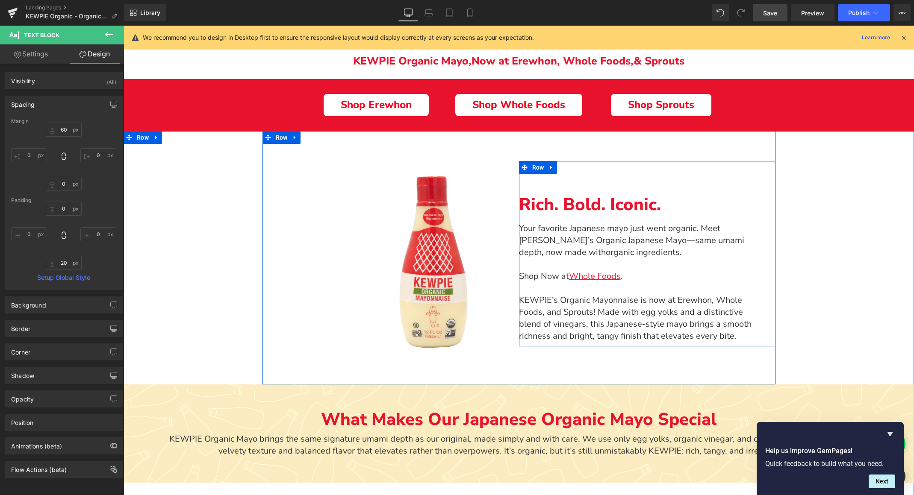
click at [584, 180] on div "Rich. Bold. Iconic. Text Block Your favorite Japanese mayo just went organic. M…" at bounding box center [647, 256] width 256 height 173
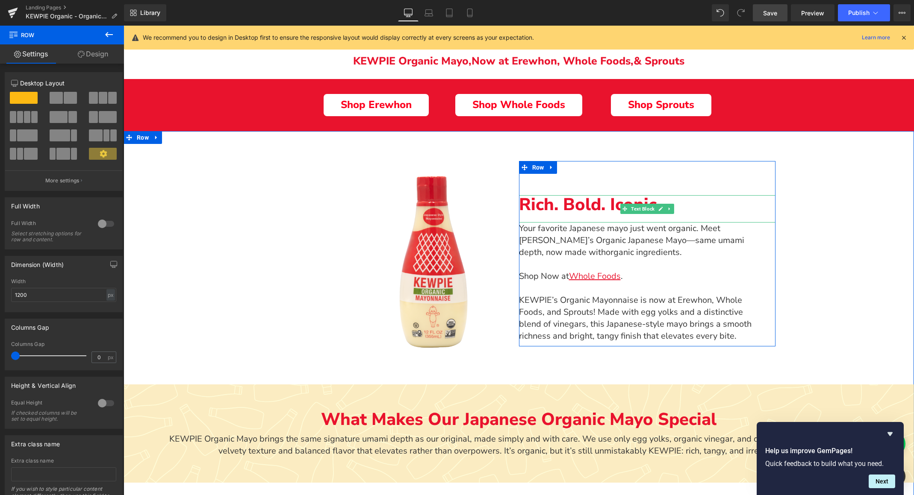
click at [548, 203] on p "Rich. Bold. Iconic." at bounding box center [647, 204] width 256 height 19
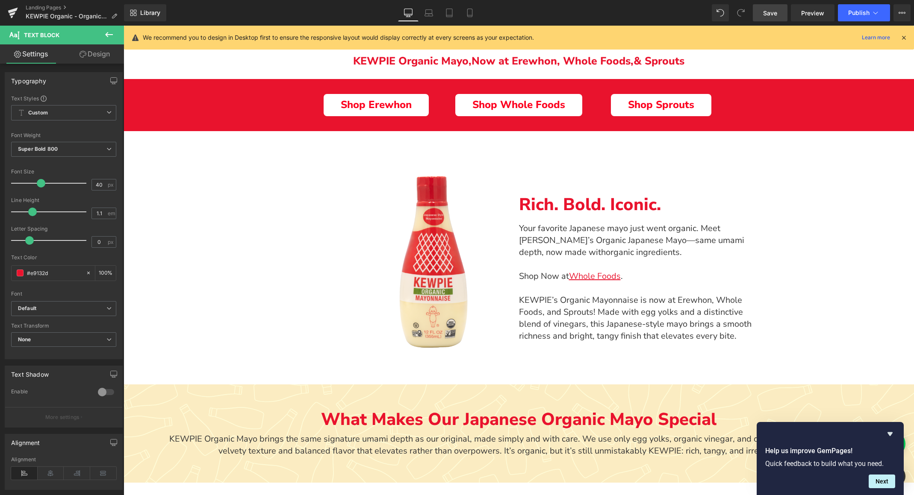
click at [91, 59] on link "Design" at bounding box center [95, 53] width 62 height 19
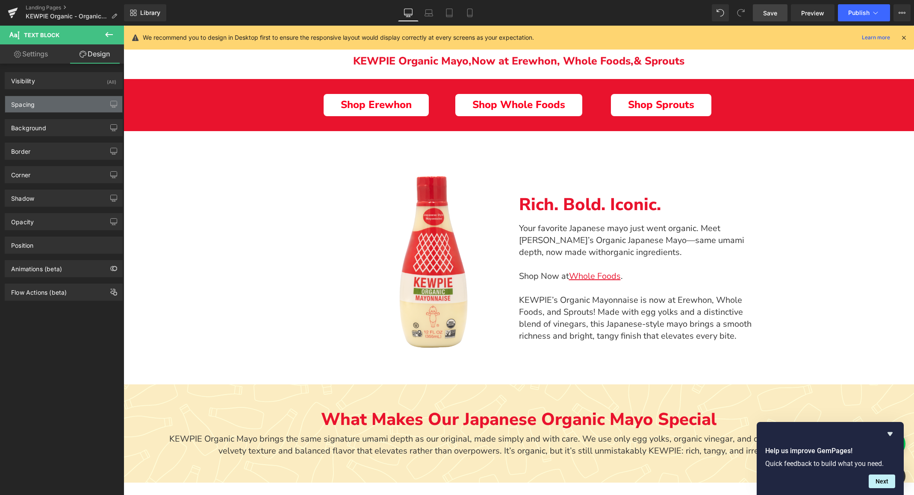
click at [65, 109] on div "Spacing" at bounding box center [63, 104] width 117 height 16
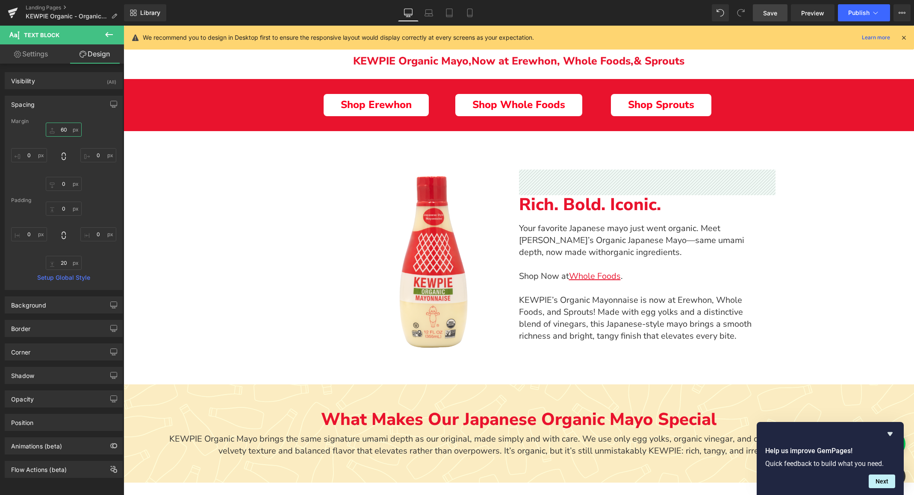
click at [61, 130] on input "60" at bounding box center [64, 130] width 36 height 14
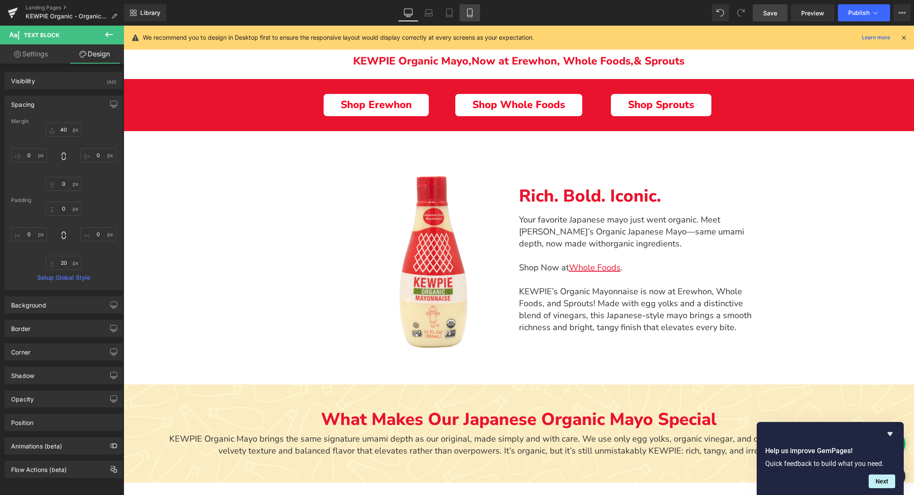
click at [471, 14] on icon at bounding box center [469, 13] width 9 height 9
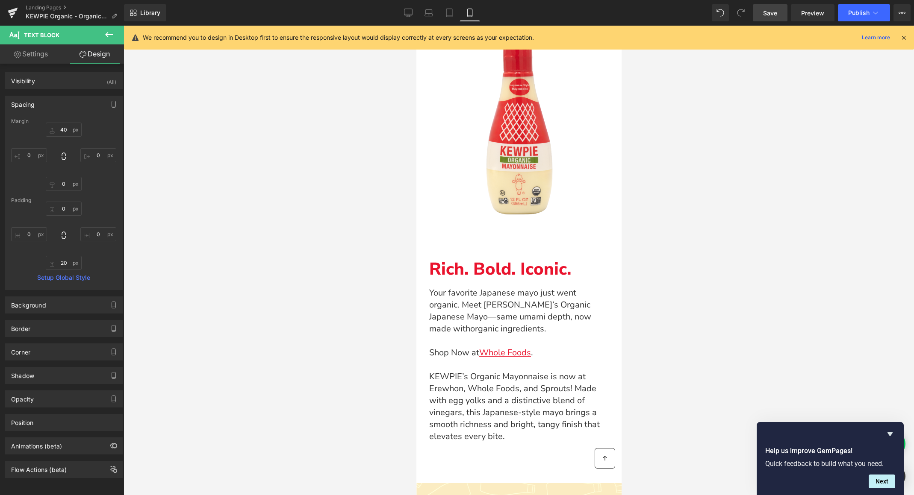
type input "60"
type input "1"
type input "0"
type input "10"
type input "0"
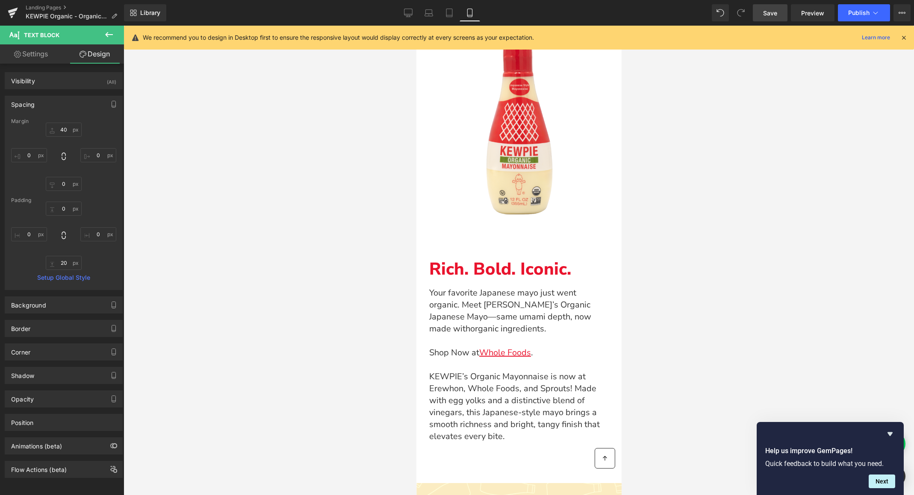
type input "0"
type input "20"
type input "0"
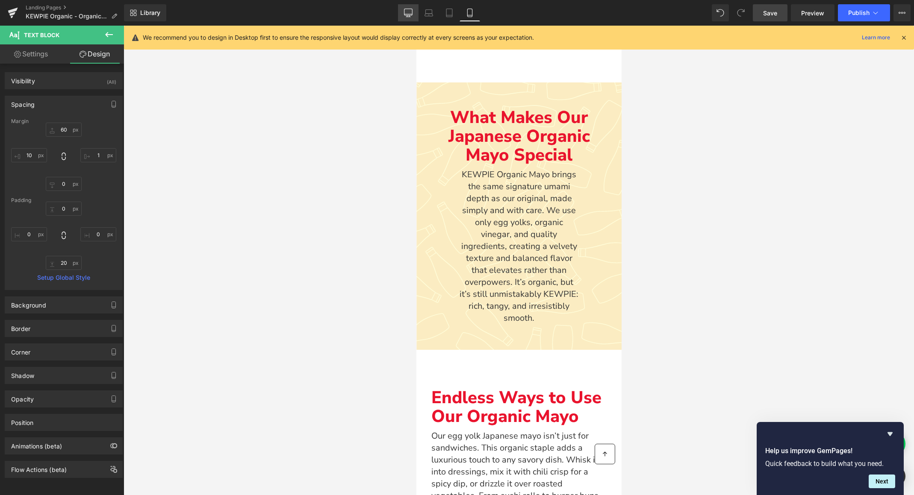
click at [409, 15] on icon at bounding box center [408, 12] width 8 height 6
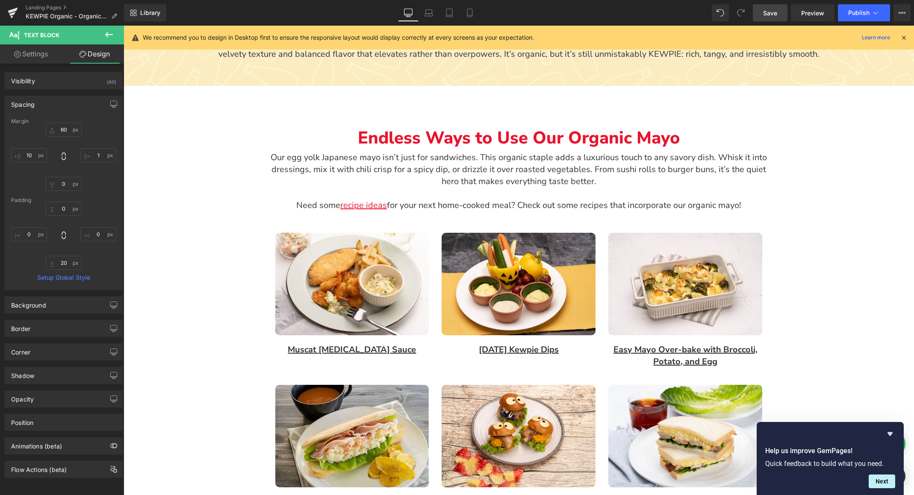
type input "40"
type input "0"
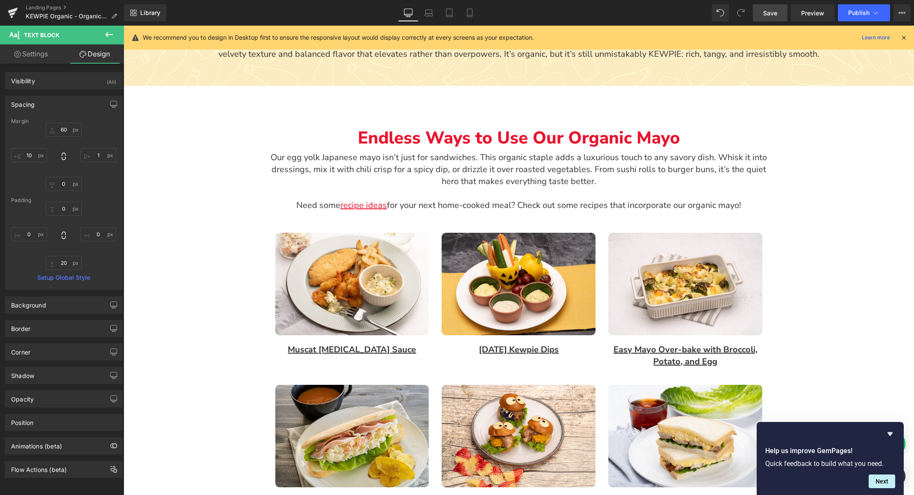
type input "0"
type input "20"
type input "0"
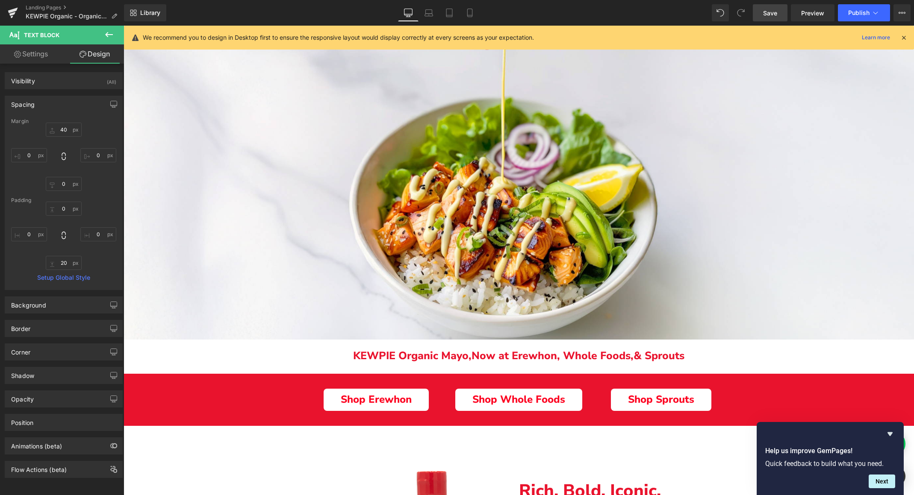
scroll to position [0, 0]
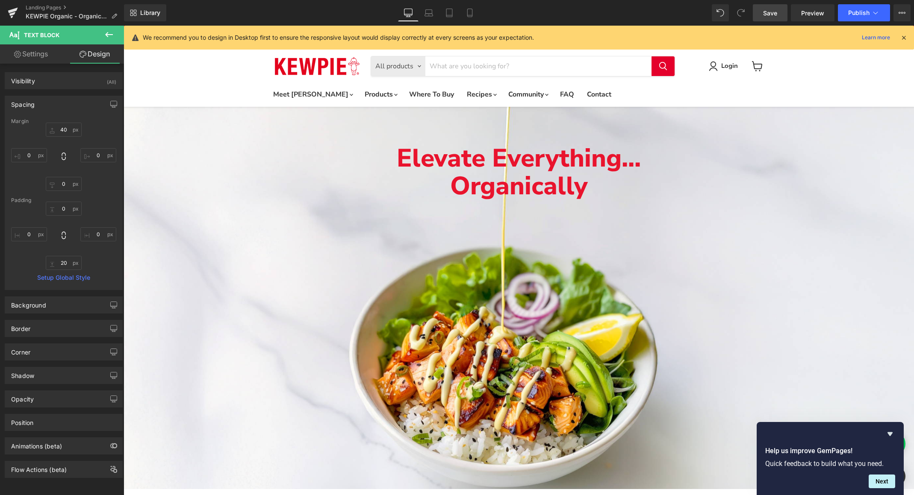
click at [772, 11] on span "Save" at bounding box center [770, 13] width 14 height 9
click at [808, 12] on span "Preview" at bounding box center [812, 13] width 23 height 9
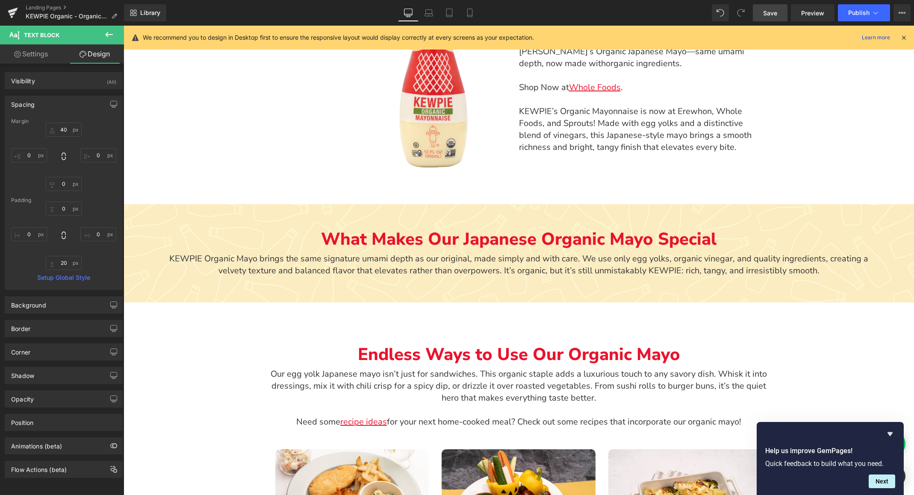
scroll to position [749, 0]
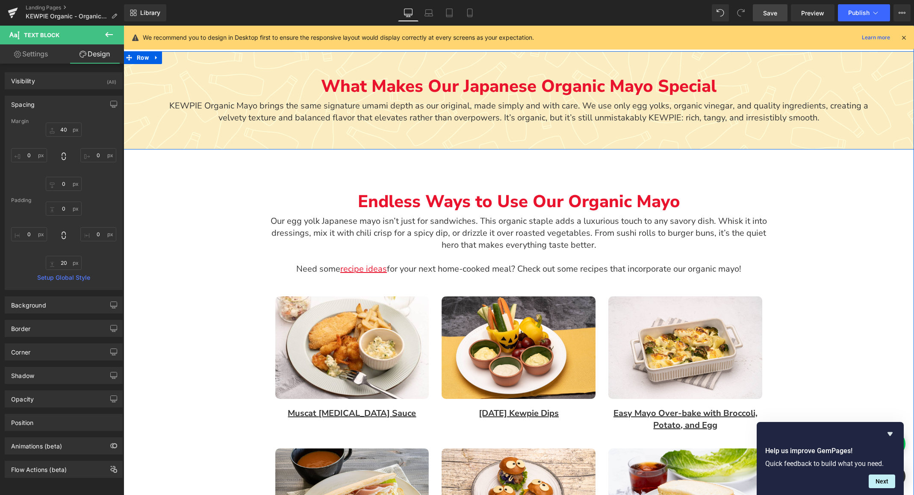
click at [671, 138] on div "What Makes Our Japanese Organic Mayo Special Text Block KEWPIE Organic Mayo bri…" at bounding box center [519, 98] width 790 height 94
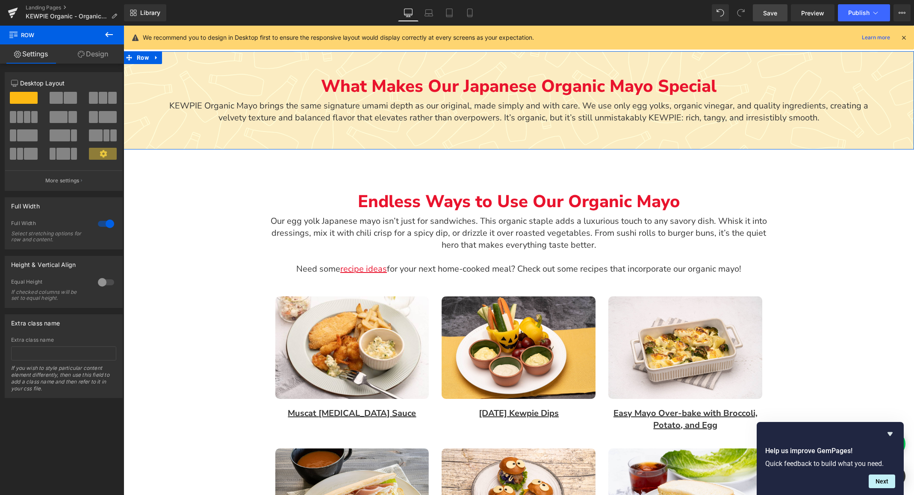
click at [101, 153] on icon at bounding box center [103, 153] width 7 height 7
click at [96, 52] on link "Design" at bounding box center [93, 53] width 62 height 19
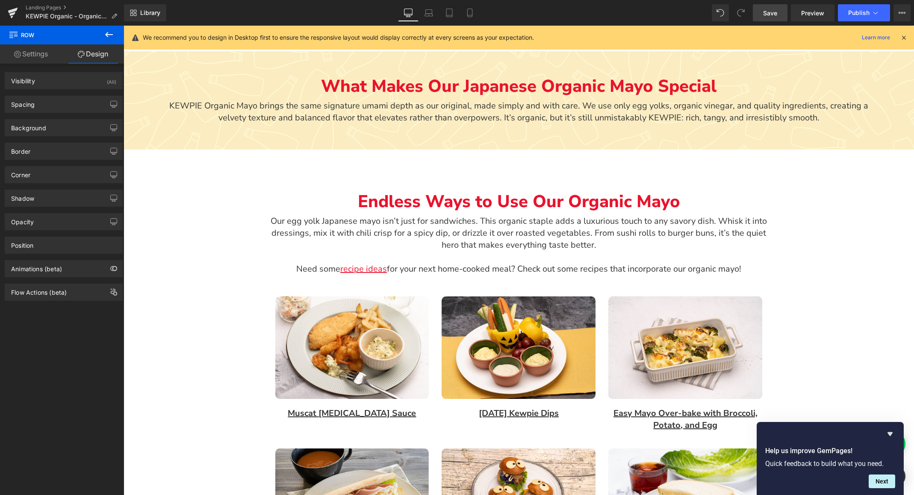
click at [765, 12] on span "Save" at bounding box center [770, 13] width 14 height 9
click at [544, 44] on link at bounding box center [544, 43] width 9 height 9
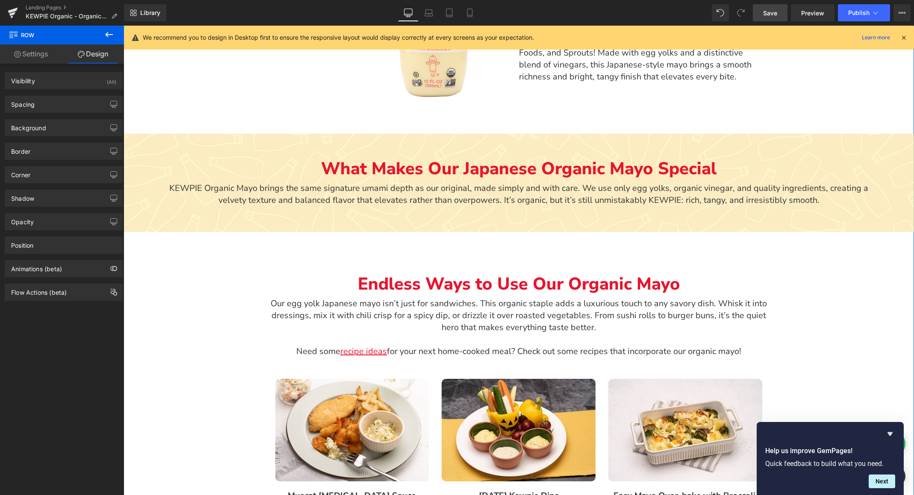
scroll to position [611, 0]
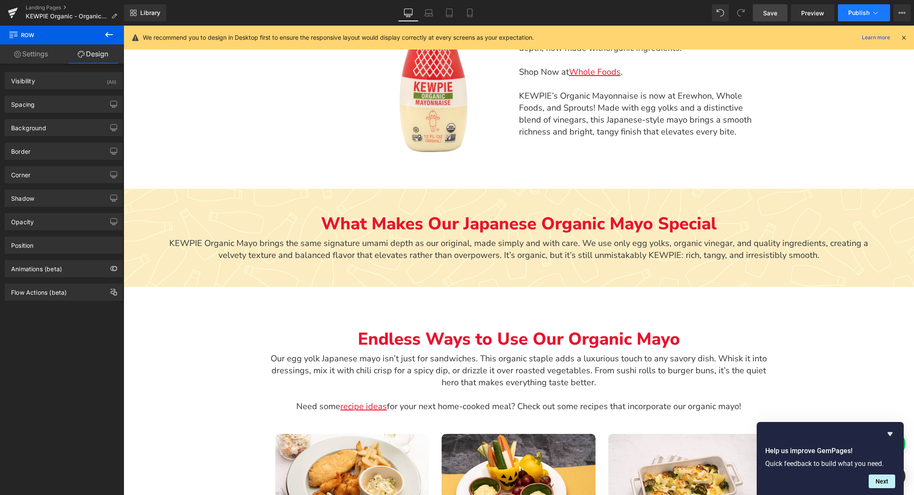
click at [859, 14] on span "Publish" at bounding box center [858, 12] width 21 height 7
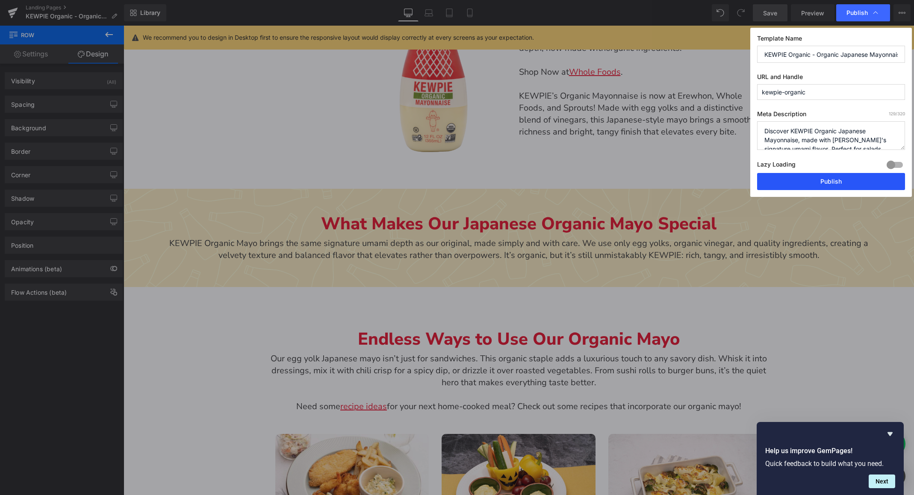
click at [805, 183] on button "Publish" at bounding box center [831, 181] width 148 height 17
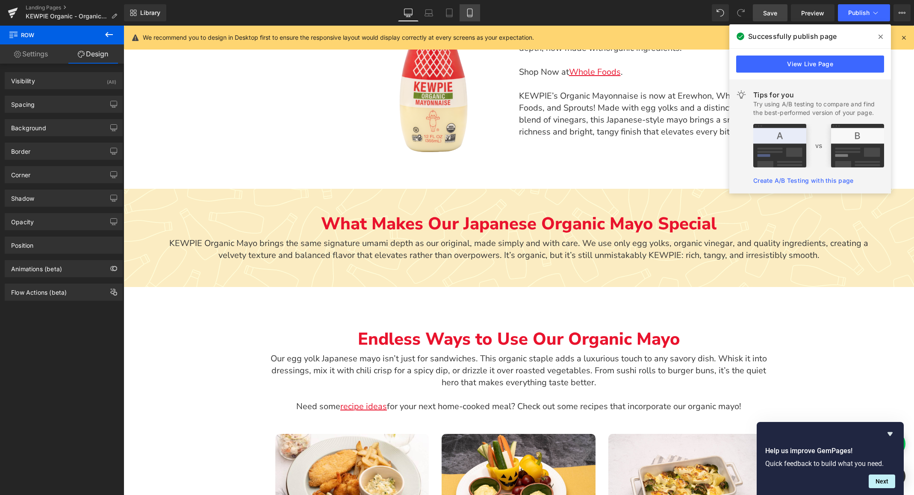
click at [470, 12] on icon at bounding box center [469, 13] width 9 height 9
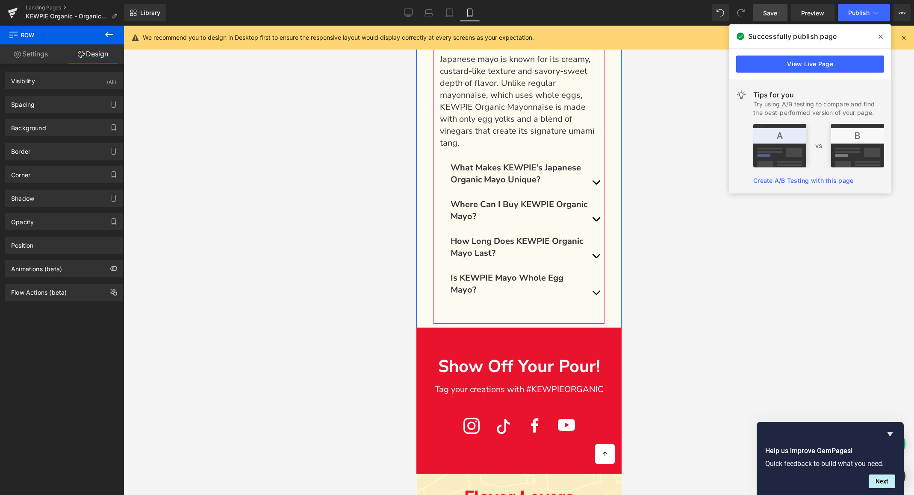
scroll to position [2565, 0]
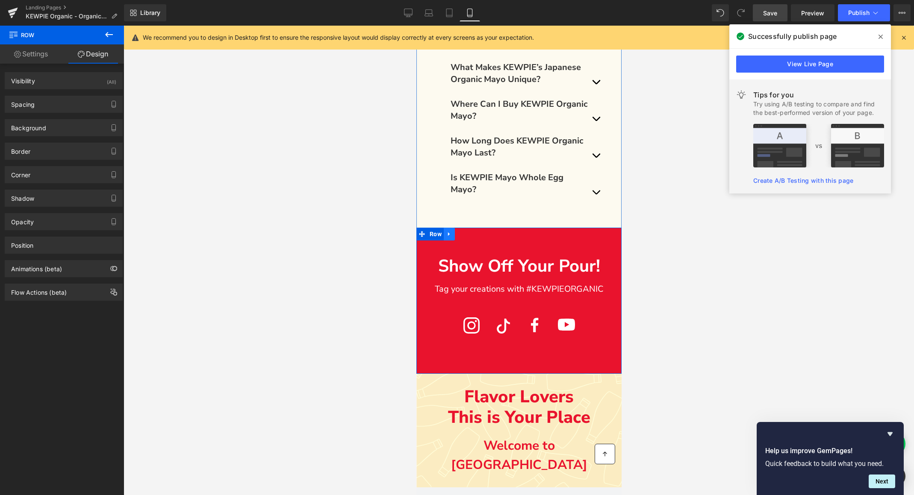
click at [449, 231] on icon "Main content" at bounding box center [449, 234] width 6 height 6
click at [553, 228] on div "Main content" at bounding box center [518, 234] width 205 height 13
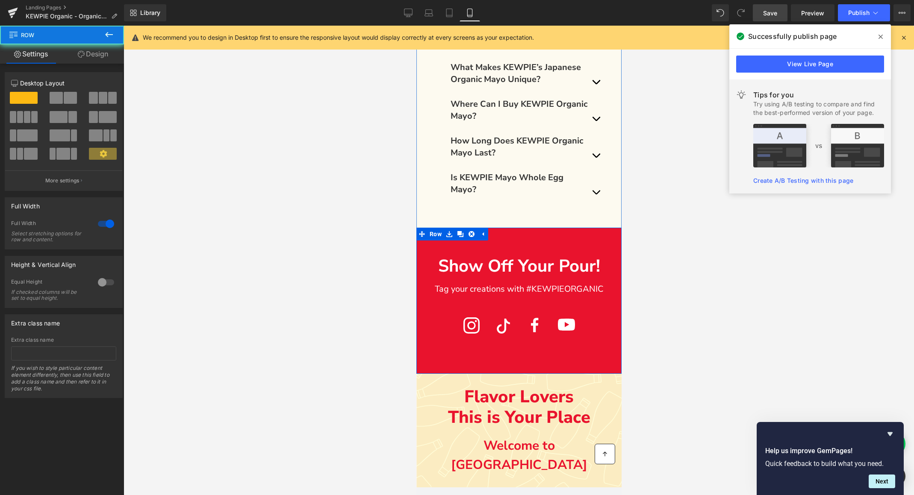
click at [543, 241] on div "Show Off Your Pour! Text Block Tag your creations with #KEWPIEORGANIC Text Bloc…" at bounding box center [518, 290] width 205 height 99
click at [88, 56] on link "Design" at bounding box center [93, 53] width 62 height 19
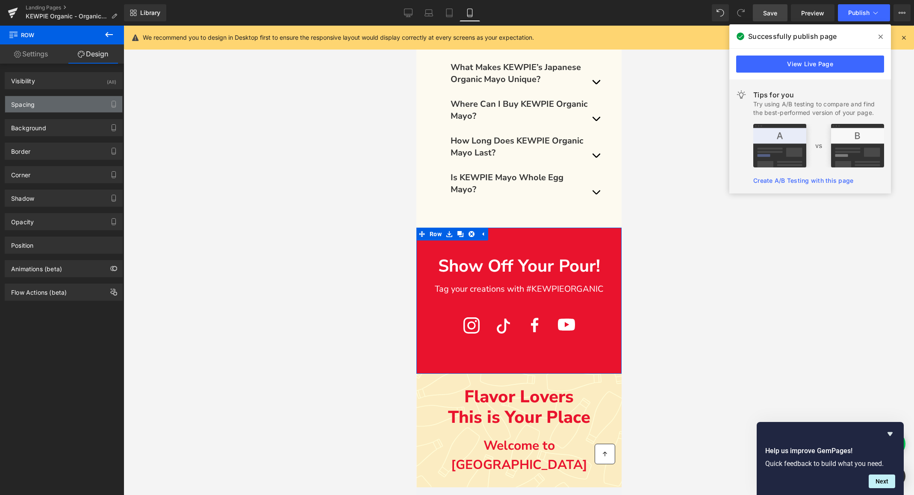
click at [63, 112] on div "Spacing" at bounding box center [63, 104] width 117 height 16
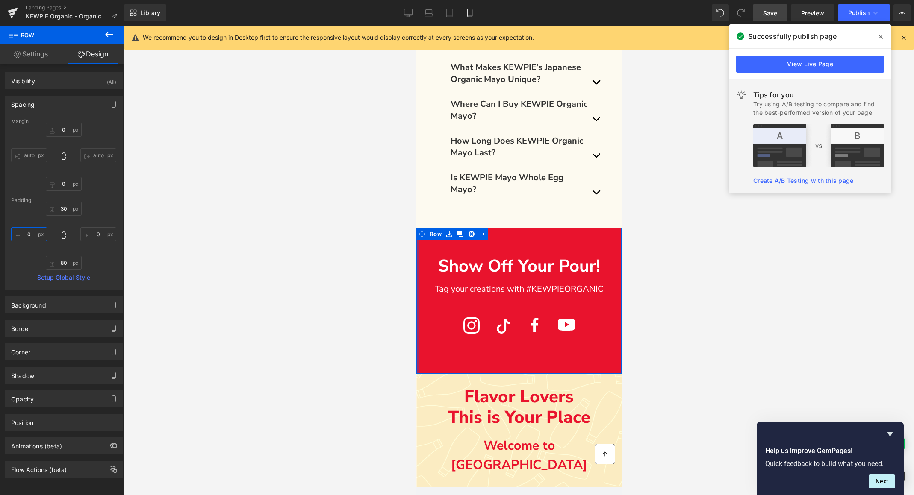
click at [24, 232] on input "0" at bounding box center [29, 234] width 36 height 14
type input "10"
click at [91, 232] on input "0" at bounding box center [98, 234] width 36 height 14
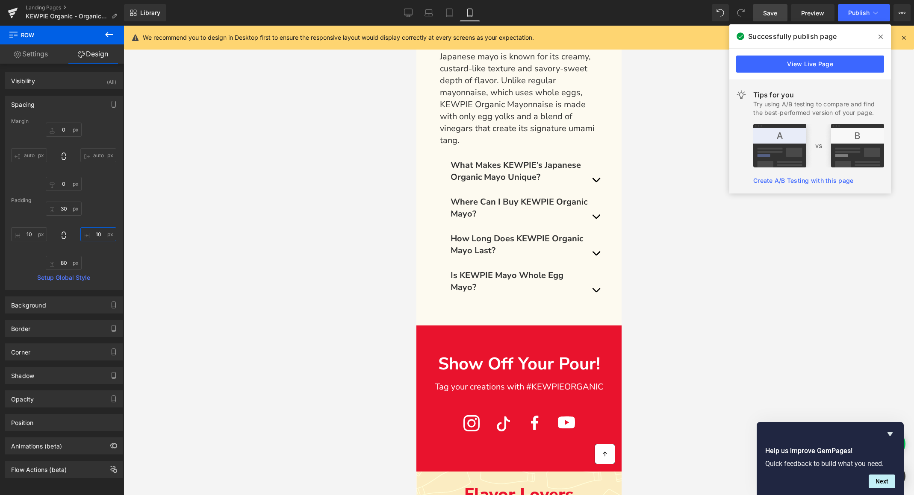
scroll to position [2467, 0]
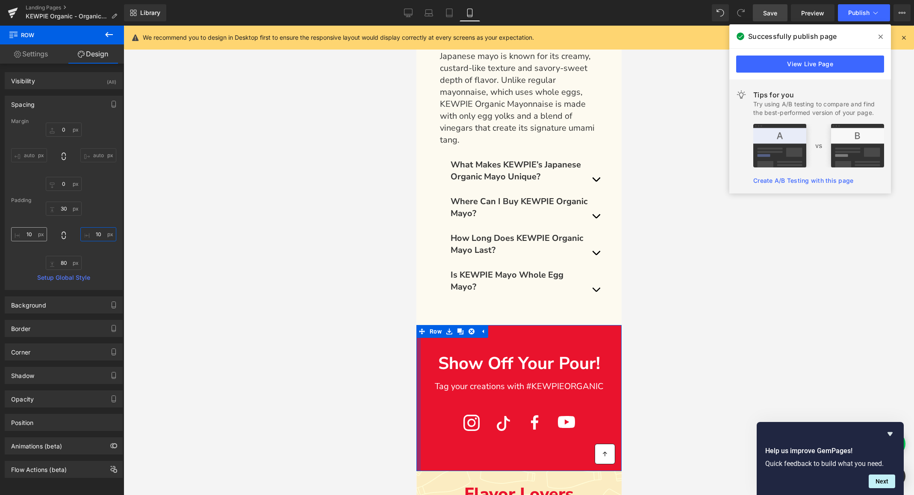
type input "10"
click at [29, 235] on input "10" at bounding box center [29, 234] width 36 height 14
click at [28, 235] on input "15" at bounding box center [29, 234] width 36 height 14
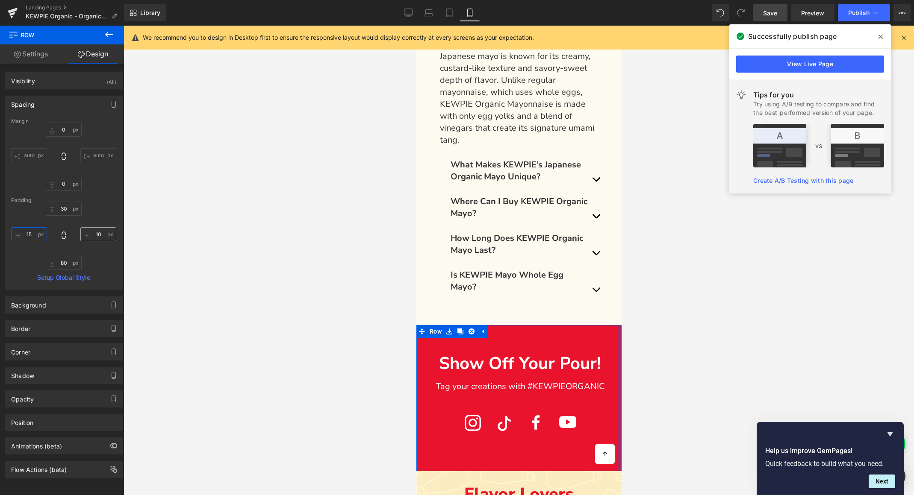
type input "15"
click at [96, 236] on input "10" at bounding box center [98, 234] width 36 height 14
paste input "5"
type input "15"
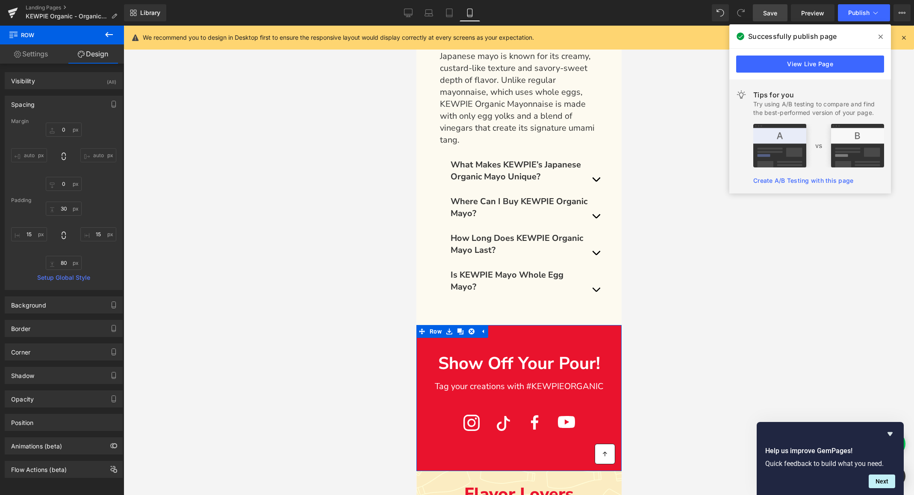
click at [100, 253] on div "30px 30 15 15 80px 80 15 15" at bounding box center [63, 236] width 105 height 68
click at [767, 10] on span "Save" at bounding box center [770, 13] width 14 height 9
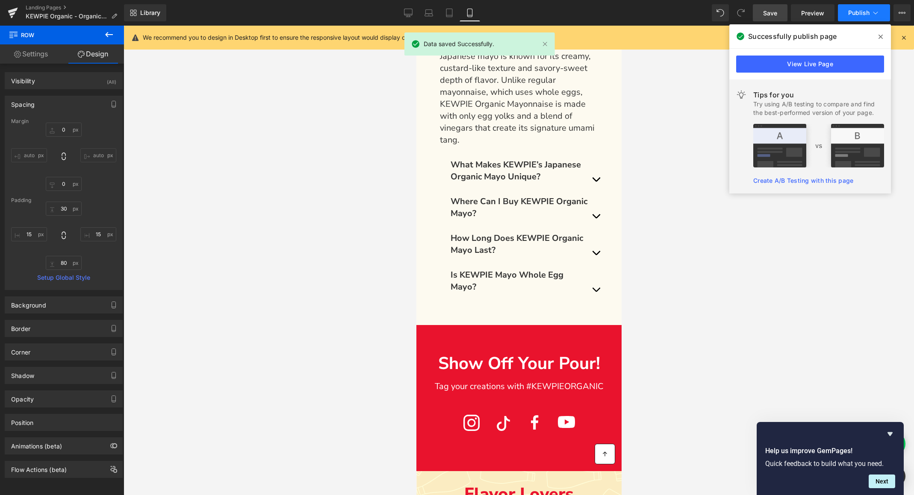
click at [857, 12] on span "Publish" at bounding box center [858, 12] width 21 height 7
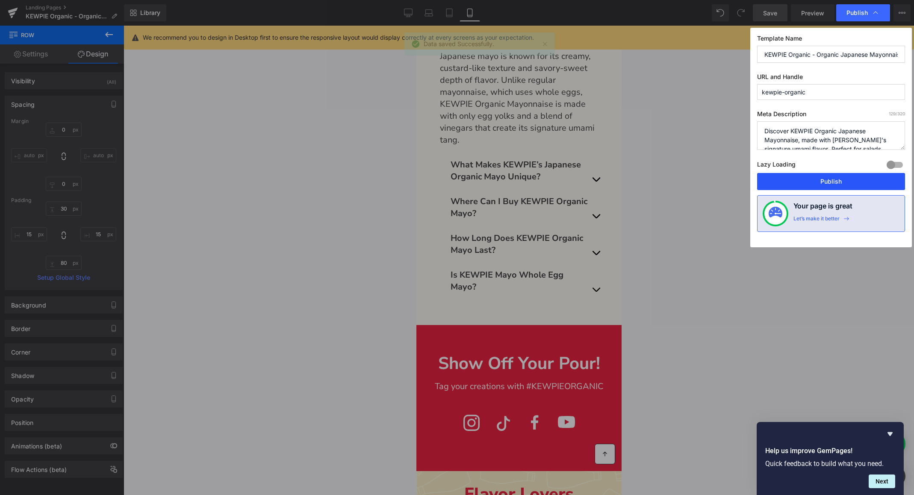
click at [815, 181] on button "Publish" at bounding box center [831, 181] width 148 height 17
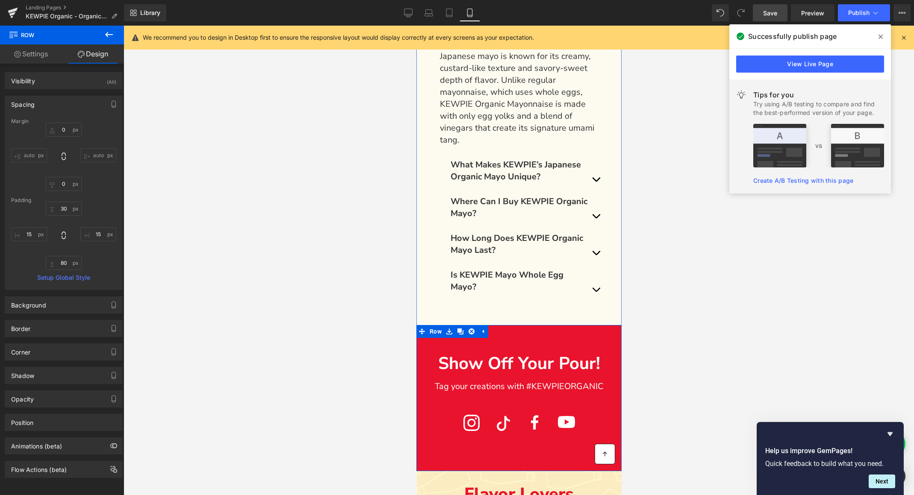
click at [478, 338] on div "Show Off Your Pour! Text Block Tag your creations with #KEWPIEORGANIC Text Bloc…" at bounding box center [518, 387] width 192 height 99
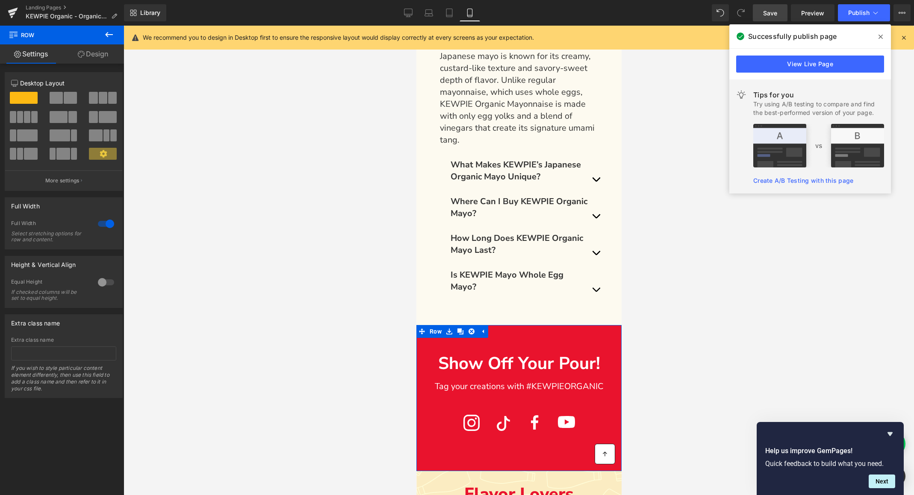
click at [83, 50] on link "Design" at bounding box center [93, 53] width 62 height 19
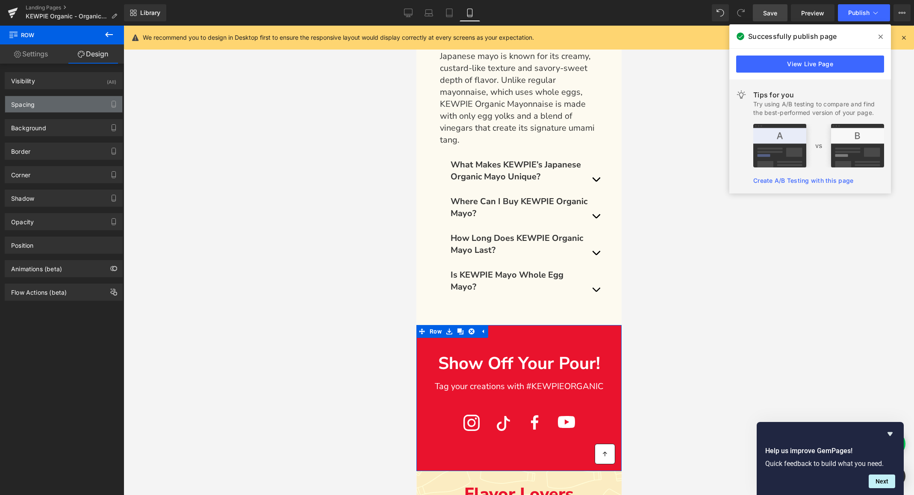
click at [29, 107] on div "Spacing" at bounding box center [23, 102] width 24 height 12
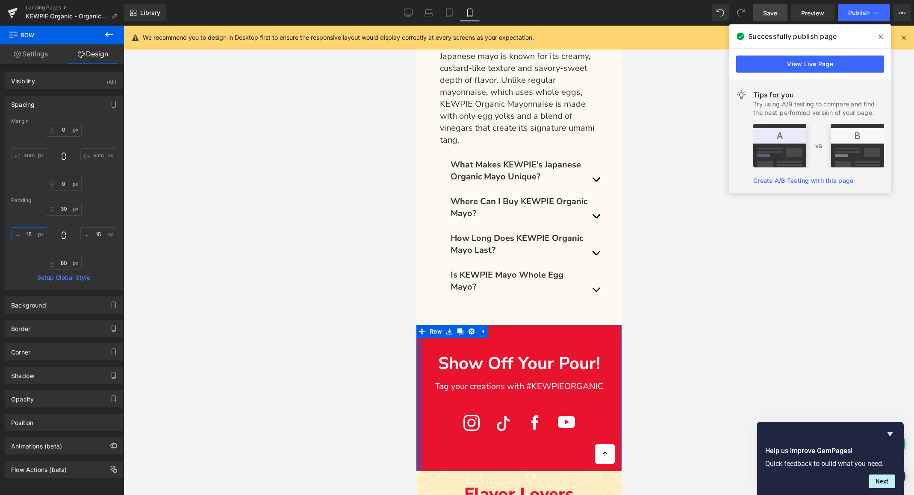
click at [31, 229] on input "15" at bounding box center [29, 234] width 36 height 14
type input "10"
click at [96, 235] on input "15" at bounding box center [98, 234] width 36 height 14
type input "10"
click at [98, 263] on div "30px 30 10 10 80px 80 10 10" at bounding box center [63, 236] width 105 height 68
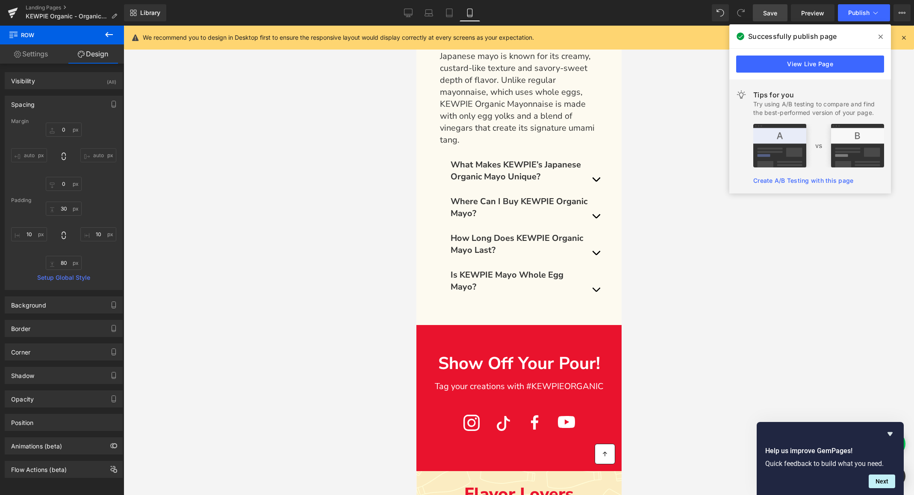
click at [775, 15] on span "Save" at bounding box center [770, 13] width 14 height 9
click at [771, 12] on span "Save" at bounding box center [770, 13] width 14 height 9
click at [881, 37] on icon at bounding box center [880, 36] width 4 height 7
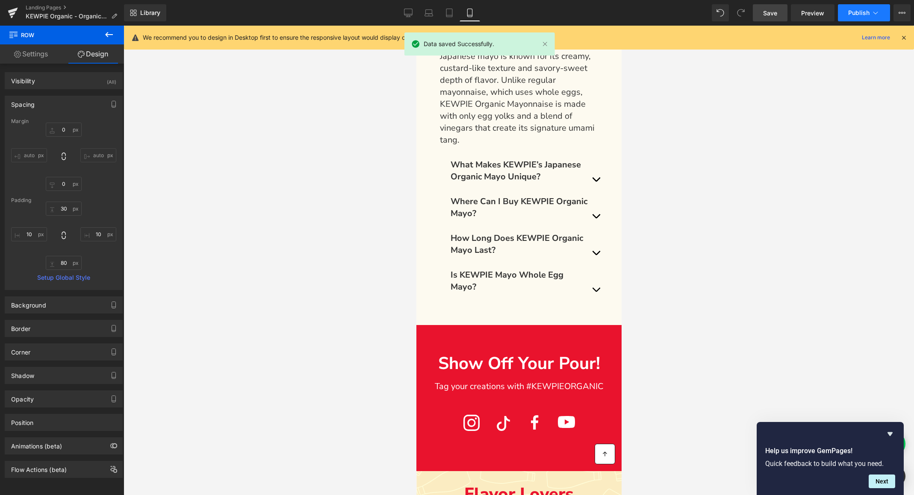
click at [861, 13] on span "Publish" at bounding box center [858, 12] width 21 height 7
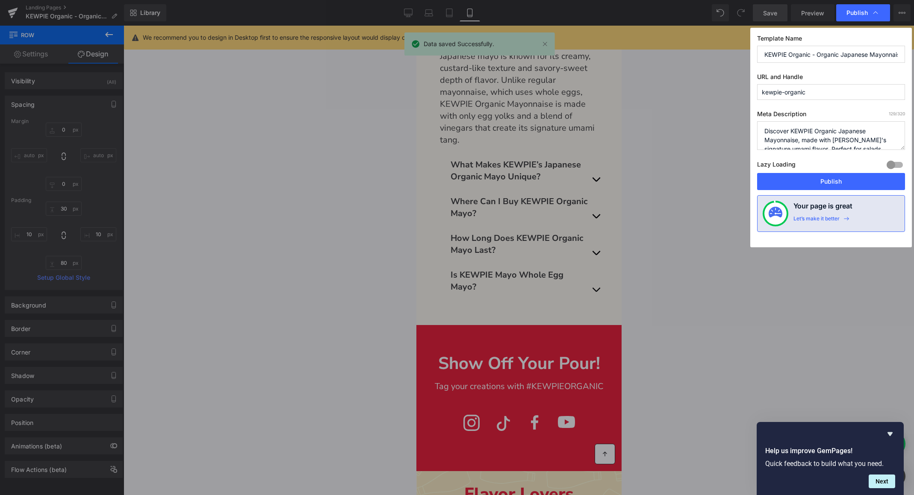
click at [837, 184] on button "Publish" at bounding box center [831, 181] width 148 height 17
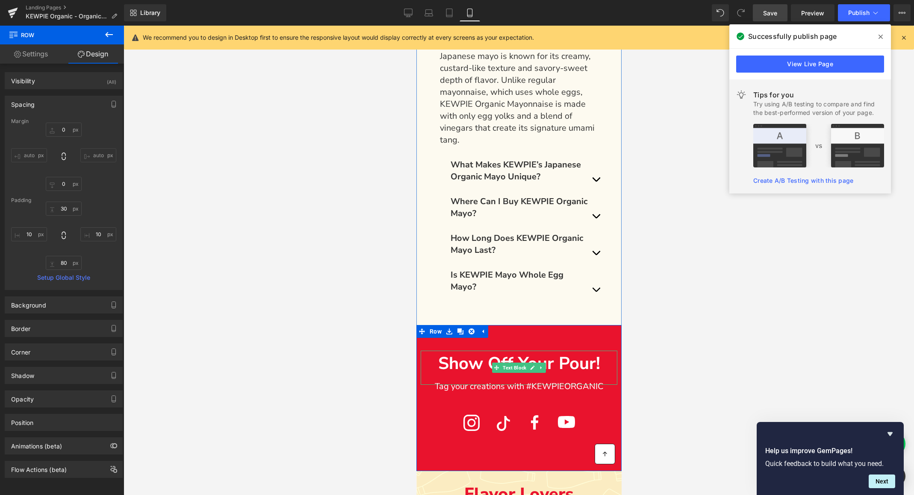
click at [472, 351] on p "Show Off Your Pour!" at bounding box center [518, 364] width 197 height 26
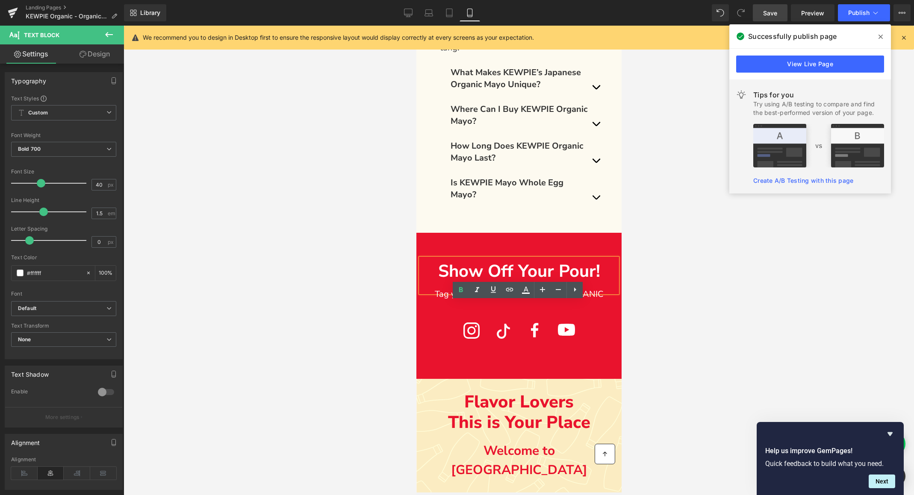
scroll to position [2574, 0]
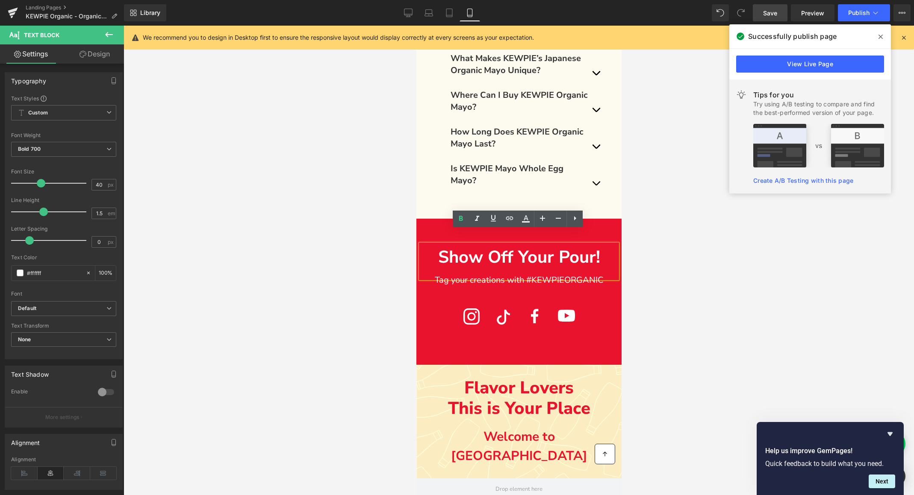
click at [494, 378] on p "Flavor Lovers" at bounding box center [518, 388] width 205 height 21
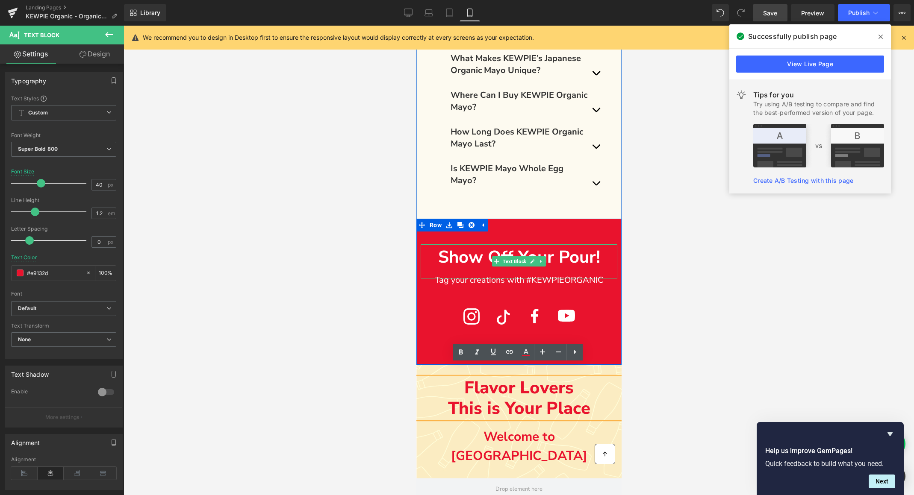
click at [484, 248] on p "Show Off Your Pour!" at bounding box center [518, 257] width 197 height 26
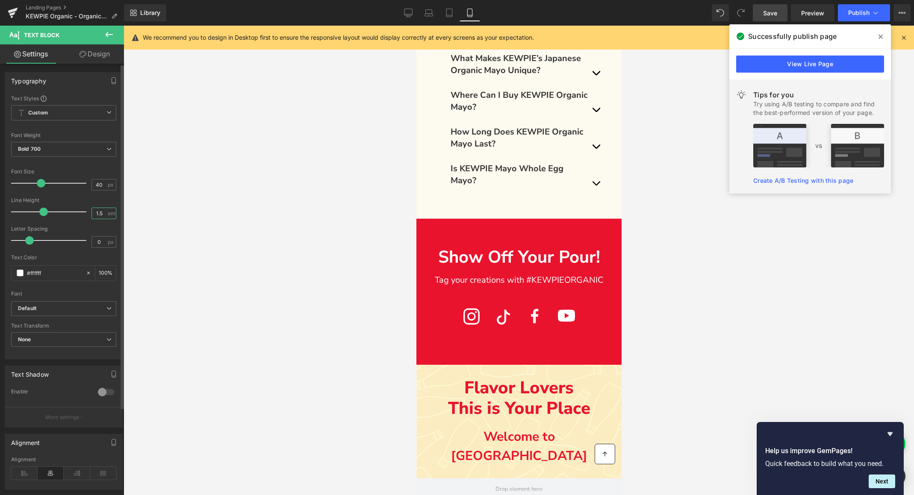
drag, startPoint x: 100, startPoint y: 214, endPoint x: 104, endPoint y: 215, distance: 4.4
click at [100, 214] on input "1.5" at bounding box center [99, 213] width 15 height 11
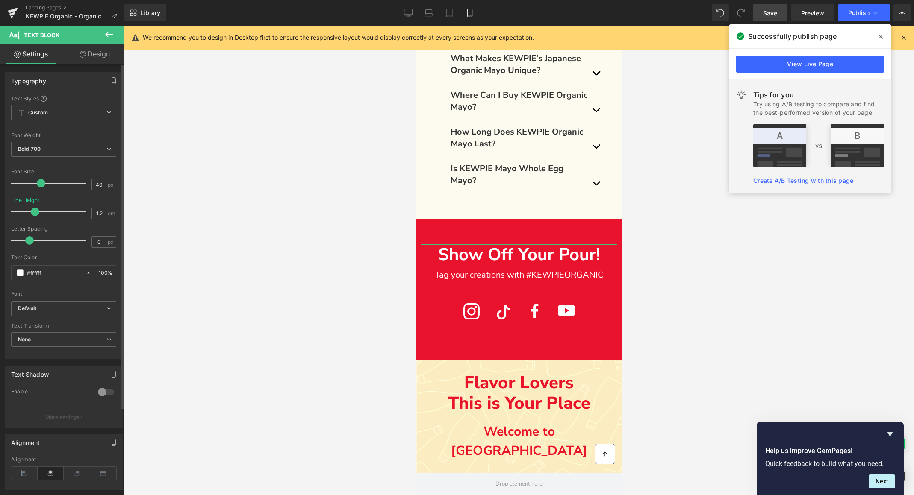
click at [103, 230] on div "Letter Spacing" at bounding box center [63, 229] width 105 height 6
click at [770, 13] on span "Save" at bounding box center [770, 13] width 14 height 9
click at [860, 12] on span "Publish" at bounding box center [858, 12] width 21 height 7
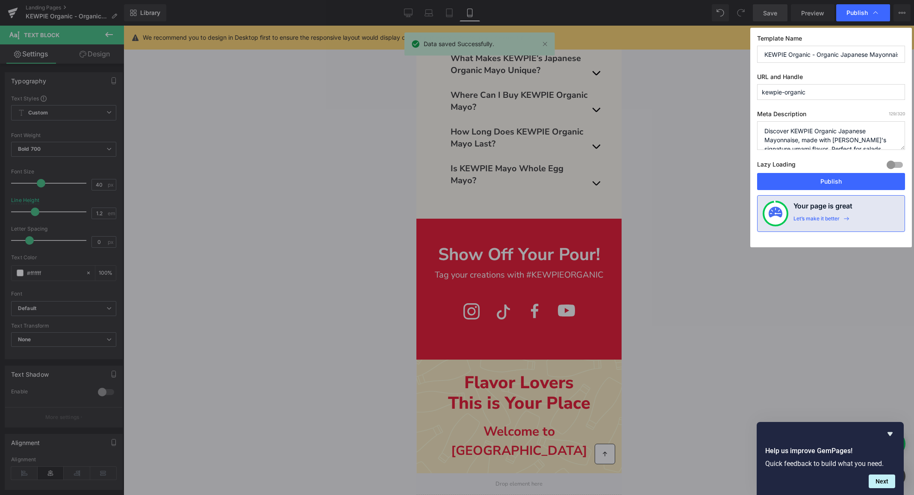
click at [860, 12] on span "Publish" at bounding box center [856, 13] width 21 height 8
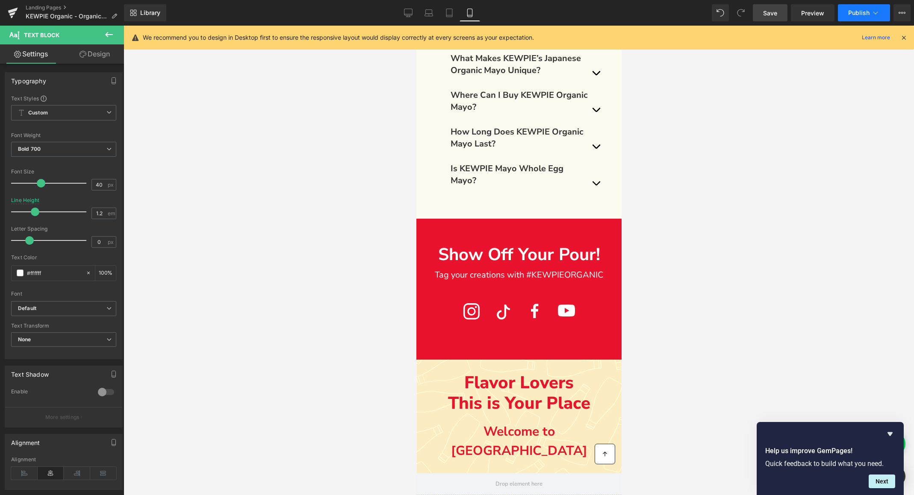
click at [860, 12] on span "Publish" at bounding box center [858, 12] width 21 height 7
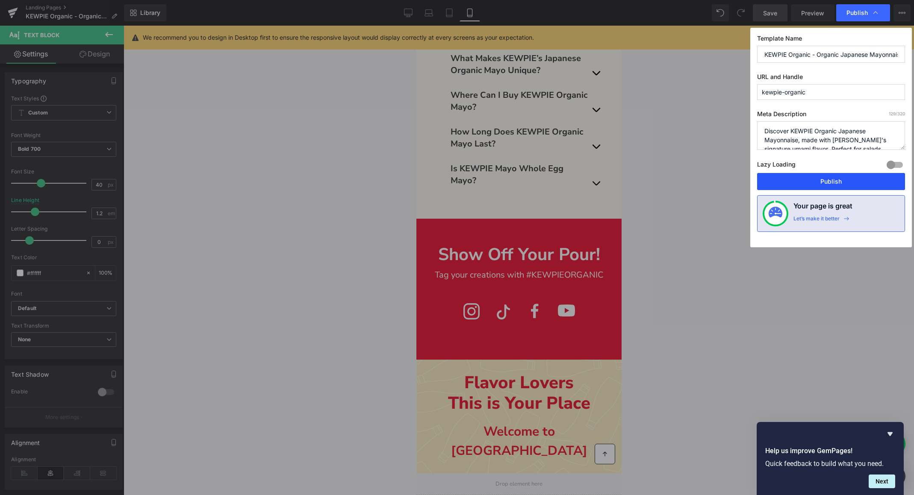
click at [815, 180] on button "Publish" at bounding box center [831, 181] width 148 height 17
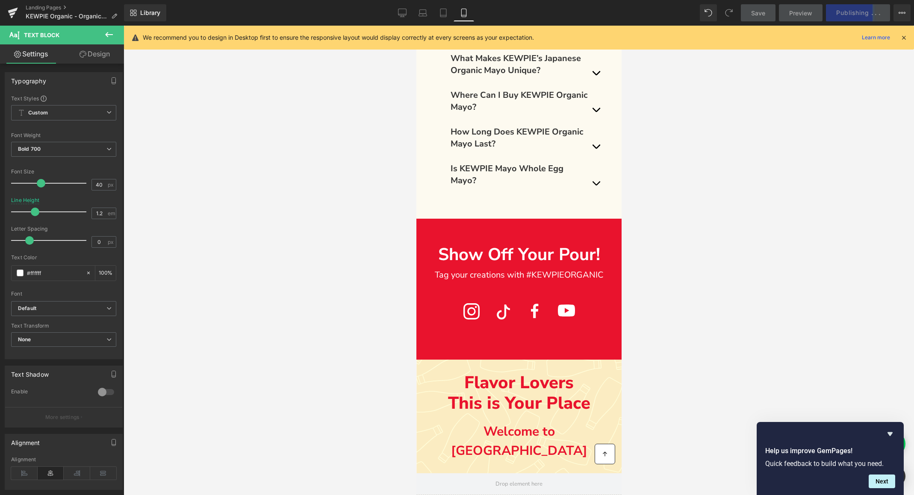
click at [904, 38] on icon at bounding box center [904, 38] width 8 height 8
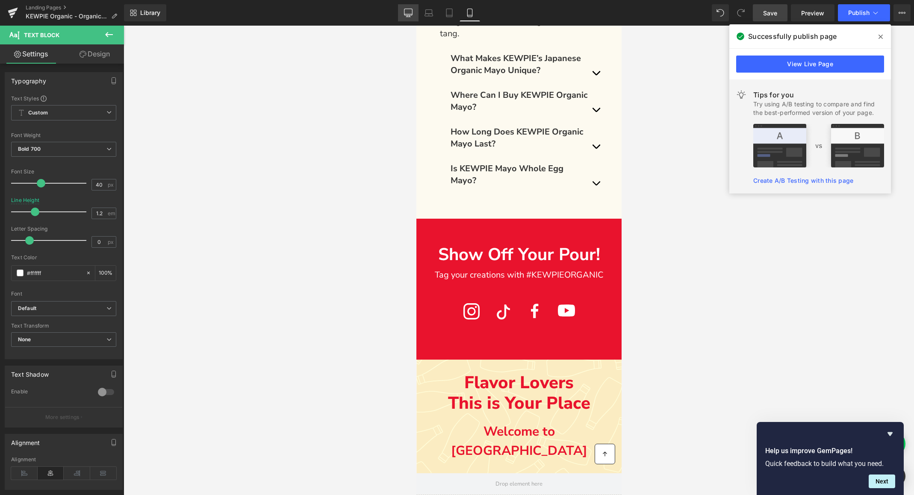
click at [412, 12] on icon at bounding box center [408, 13] width 9 height 9
type input "1.5"
type input "100"
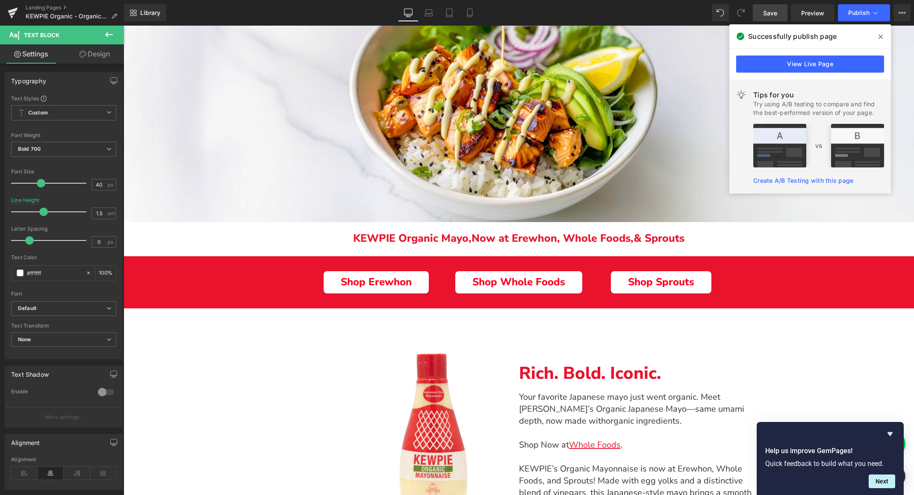
scroll to position [0, 0]
